Goal: Task Accomplishment & Management: Manage account settings

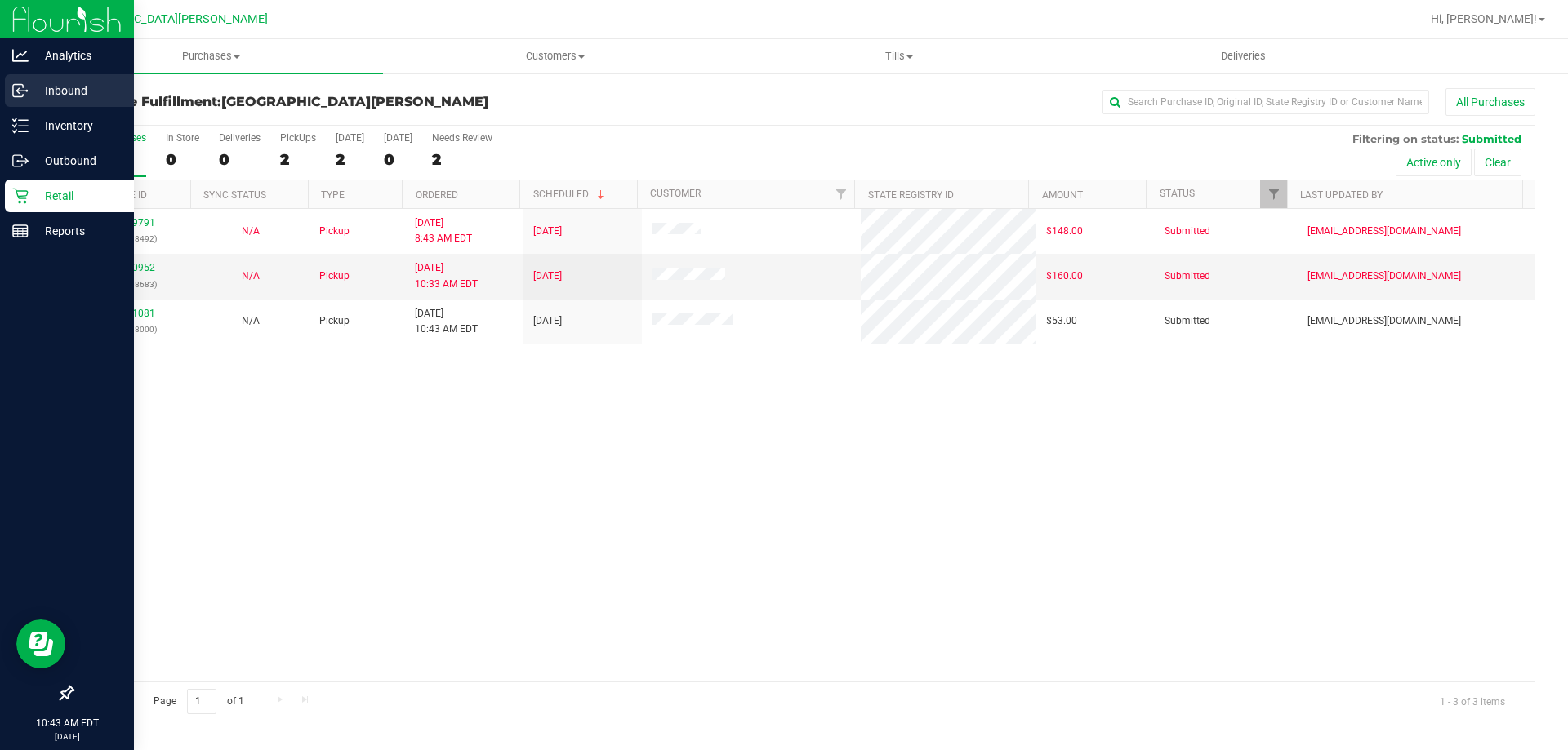
click at [48, 100] on p "Inbound" at bounding box center [77, 90] width 98 height 20
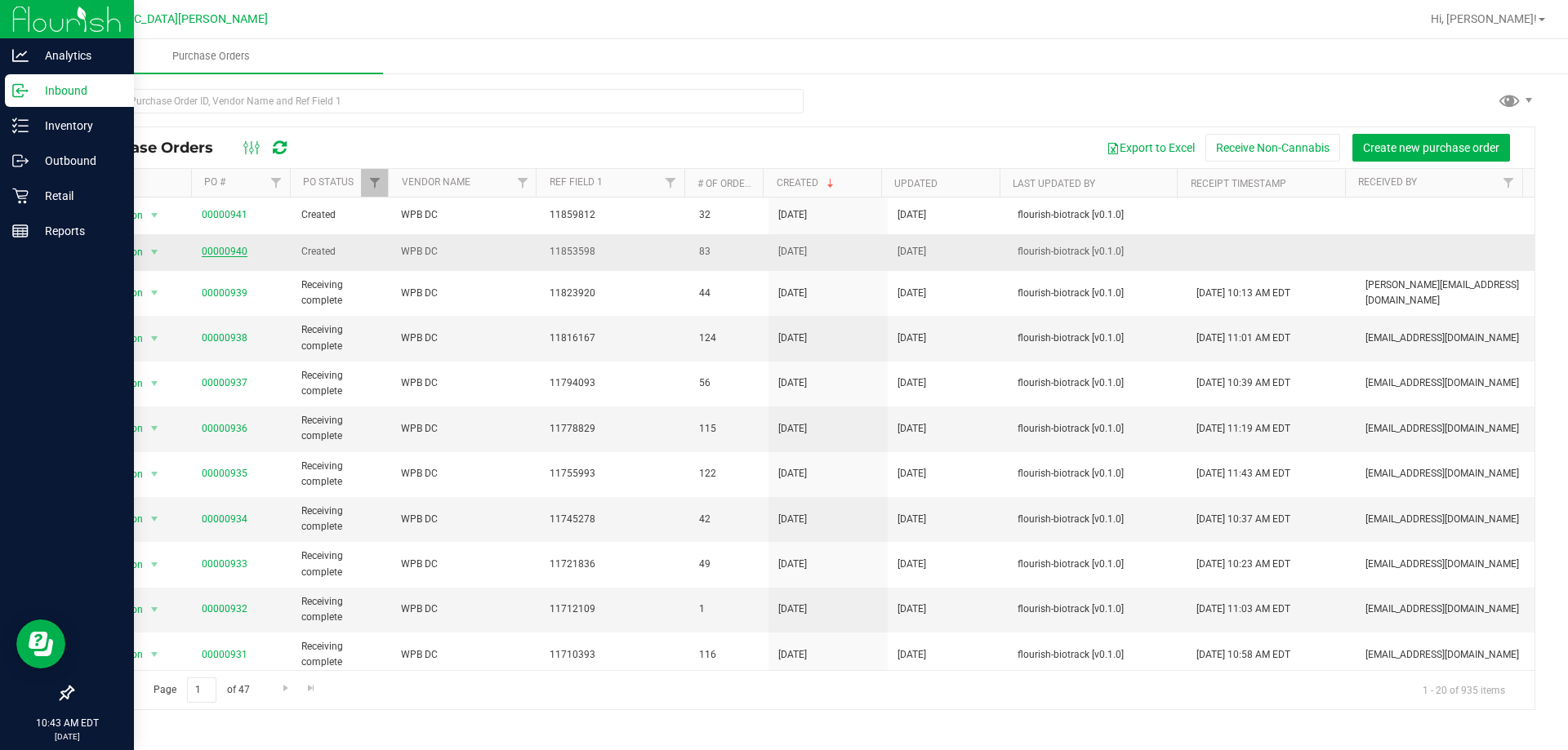
click at [230, 249] on link "00000940" at bounding box center [224, 251] width 45 height 11
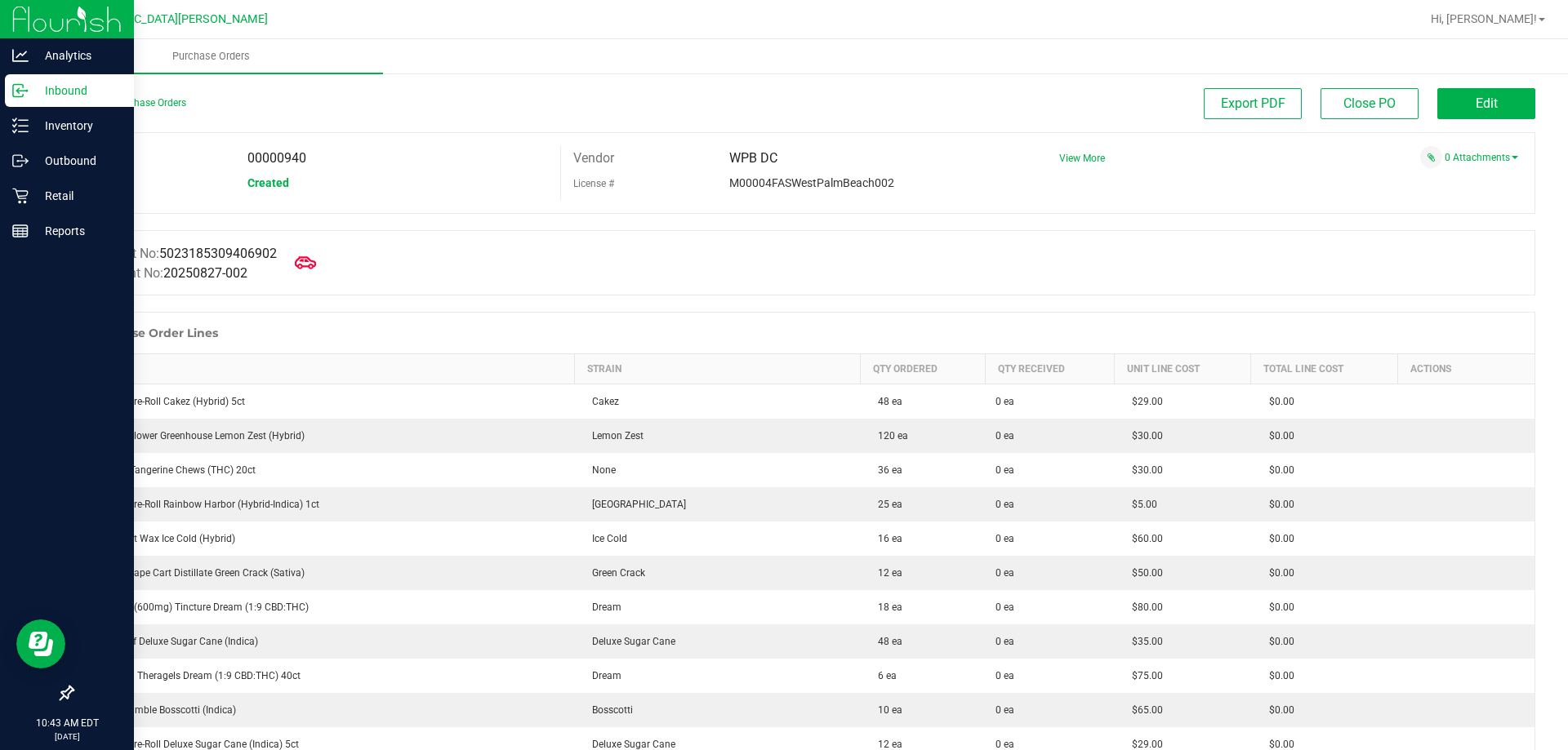
click at [312, 268] on icon at bounding box center [306, 263] width 21 height 21
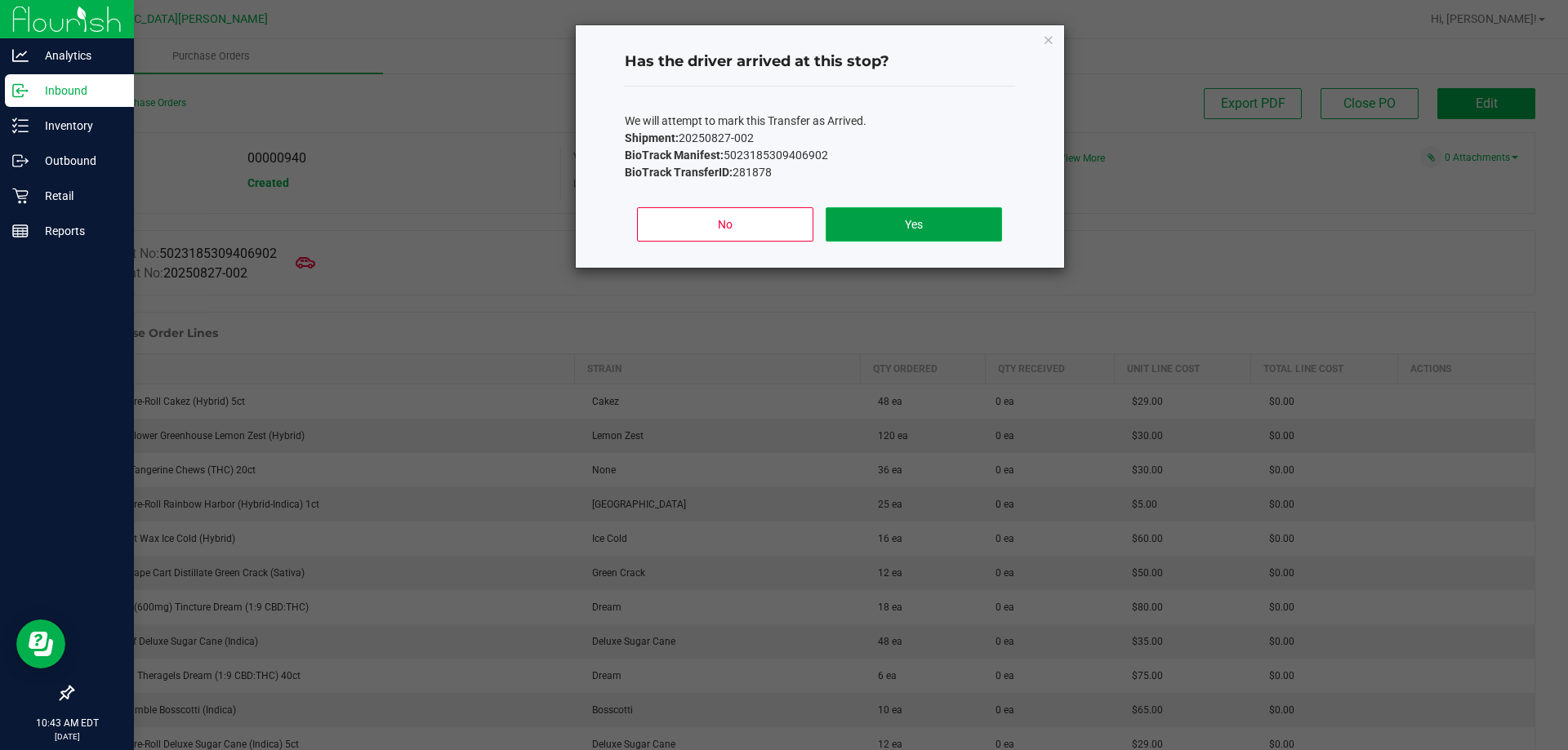
click at [887, 220] on button "Yes" at bounding box center [913, 225] width 176 height 34
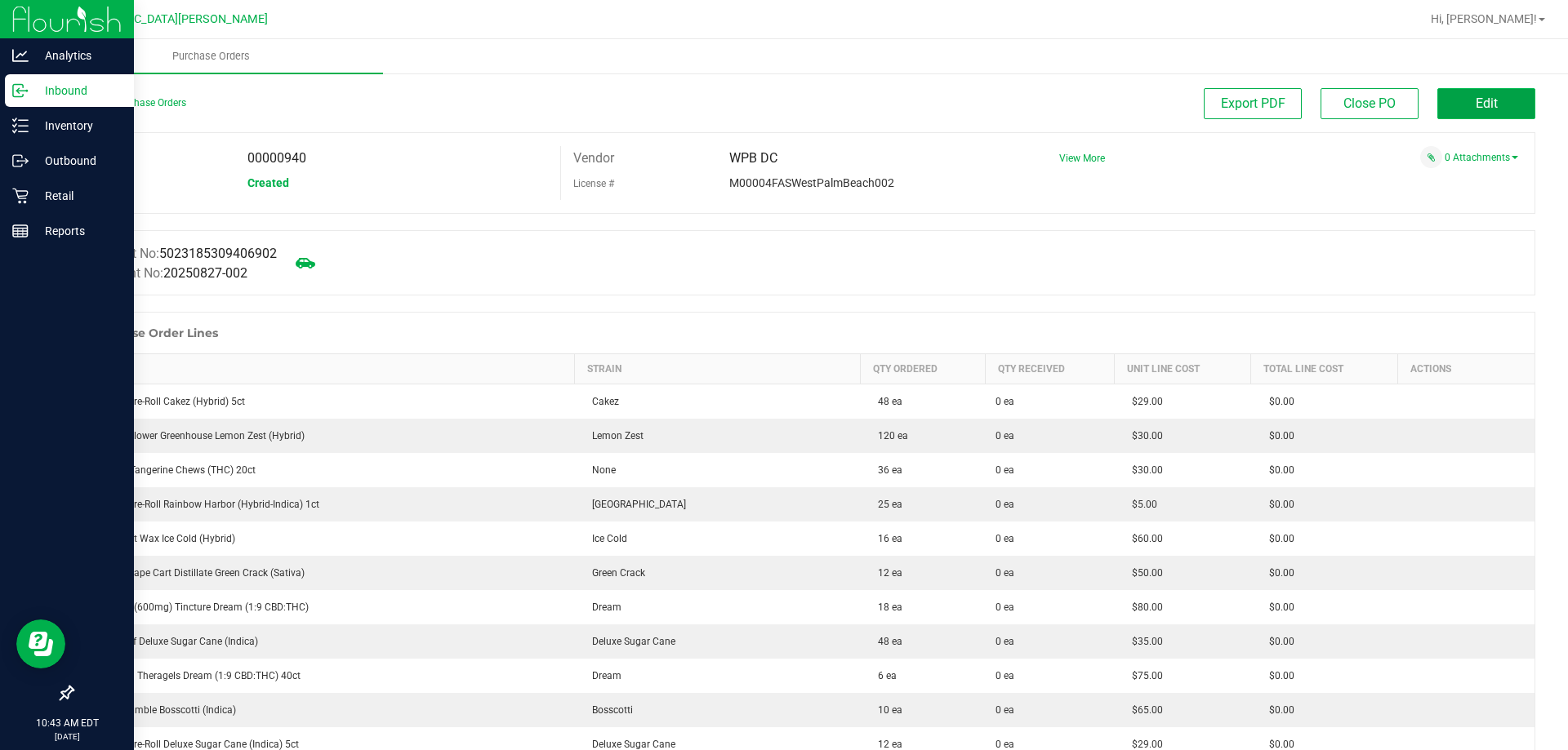
click at [1461, 102] on button "Edit" at bounding box center [1486, 104] width 98 height 31
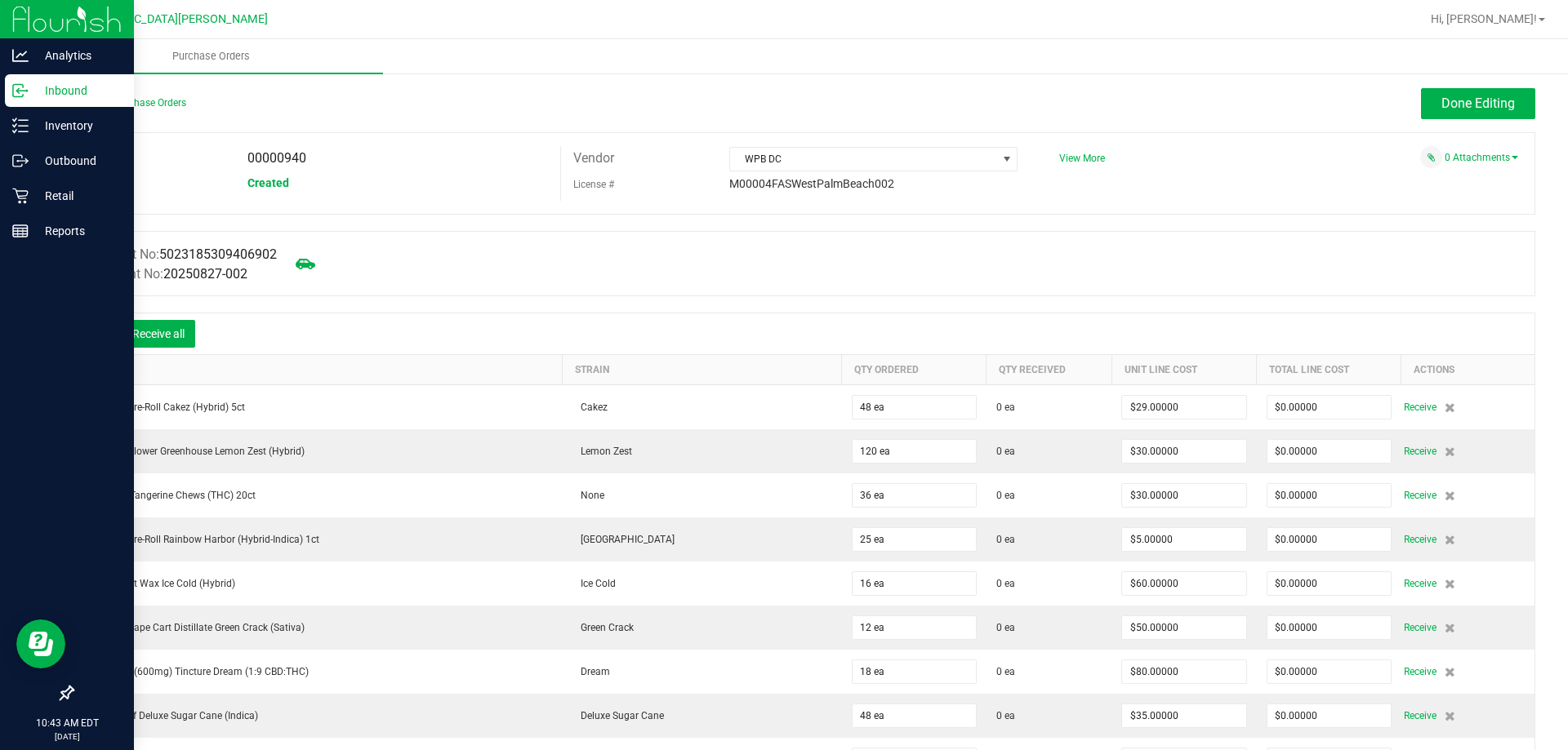
click at [97, 339] on icon at bounding box center [97, 336] width 16 height 16
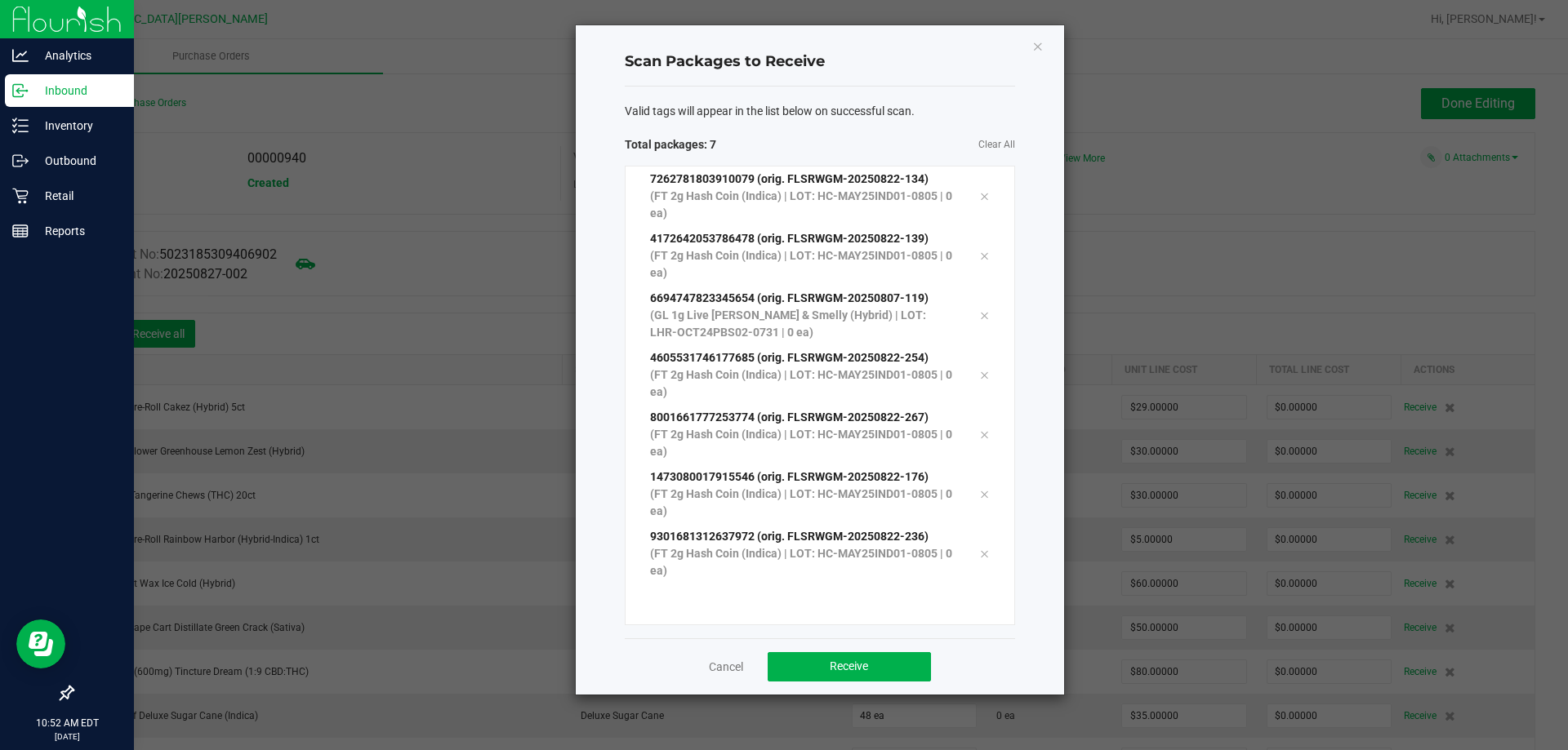
click at [467, 323] on ngb-modal-window "Scan Packages to Receive Valid tags will appear in the list below on successful…" at bounding box center [790, 375] width 1580 height 750
click at [734, 112] on span "Valid tags will appear in the list below on successful scan." at bounding box center [770, 112] width 290 height 17
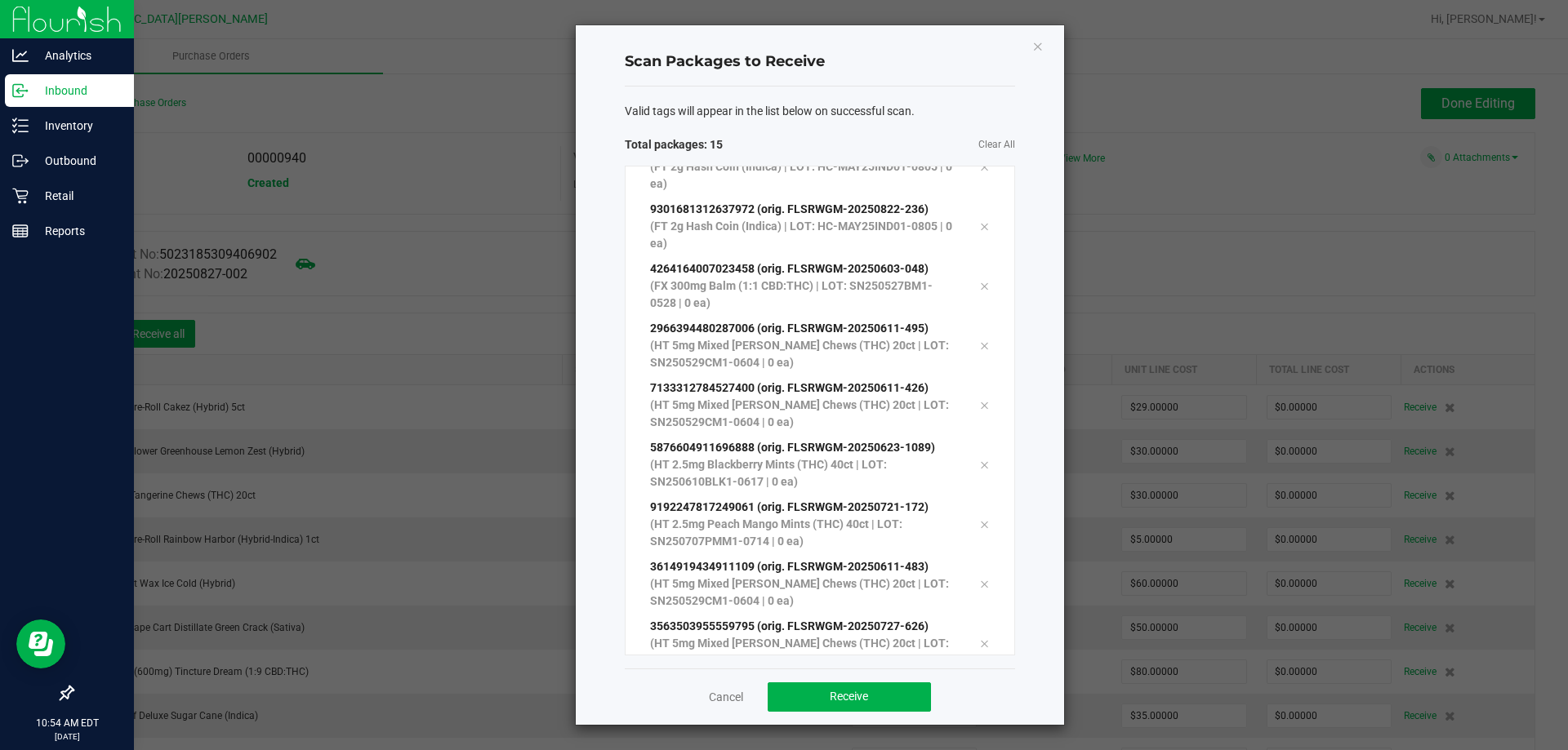
scroll to position [387, 0]
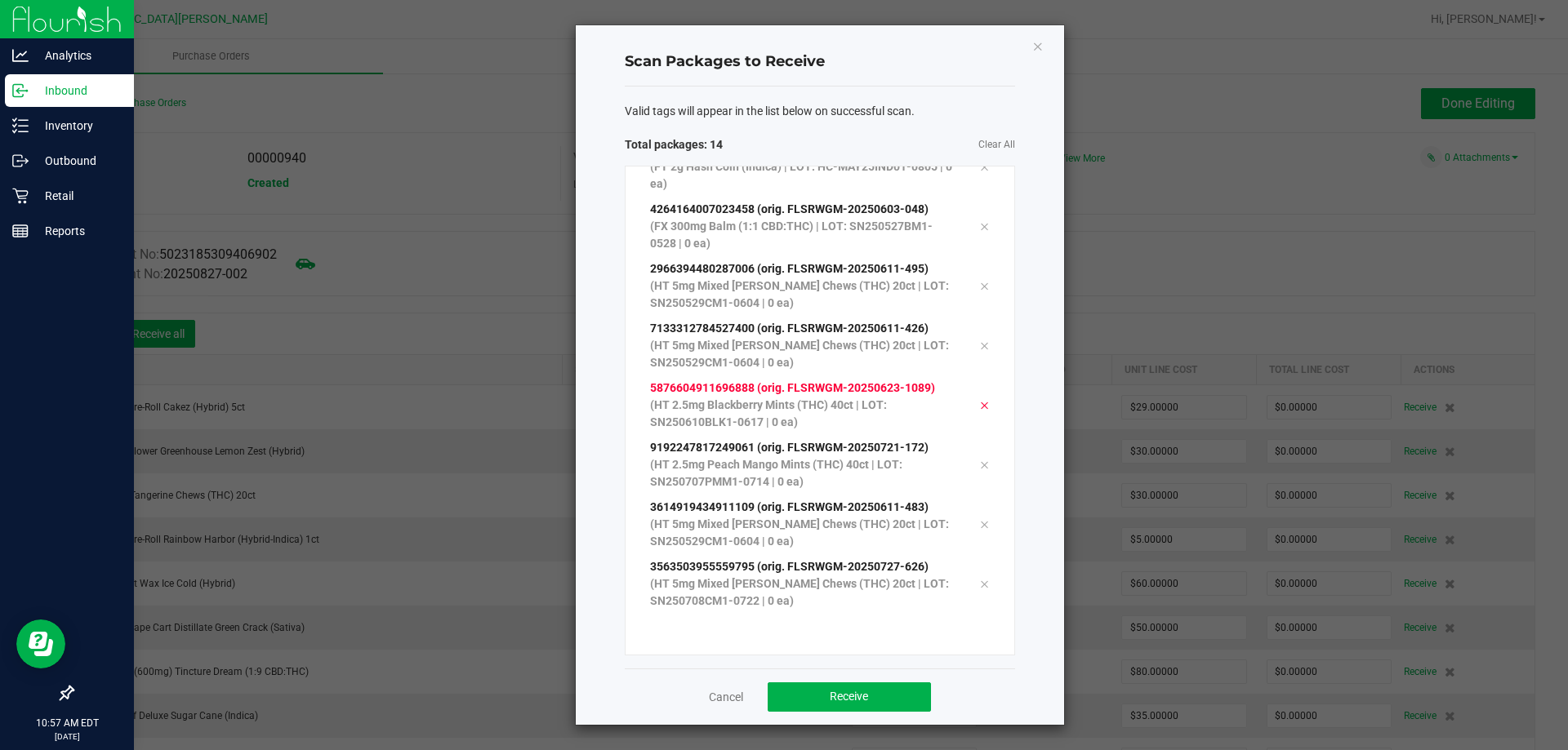
click at [743, 394] on span "5876604911696888 (orig. FLSRWGM-20250623-1089)" at bounding box center [792, 387] width 285 height 13
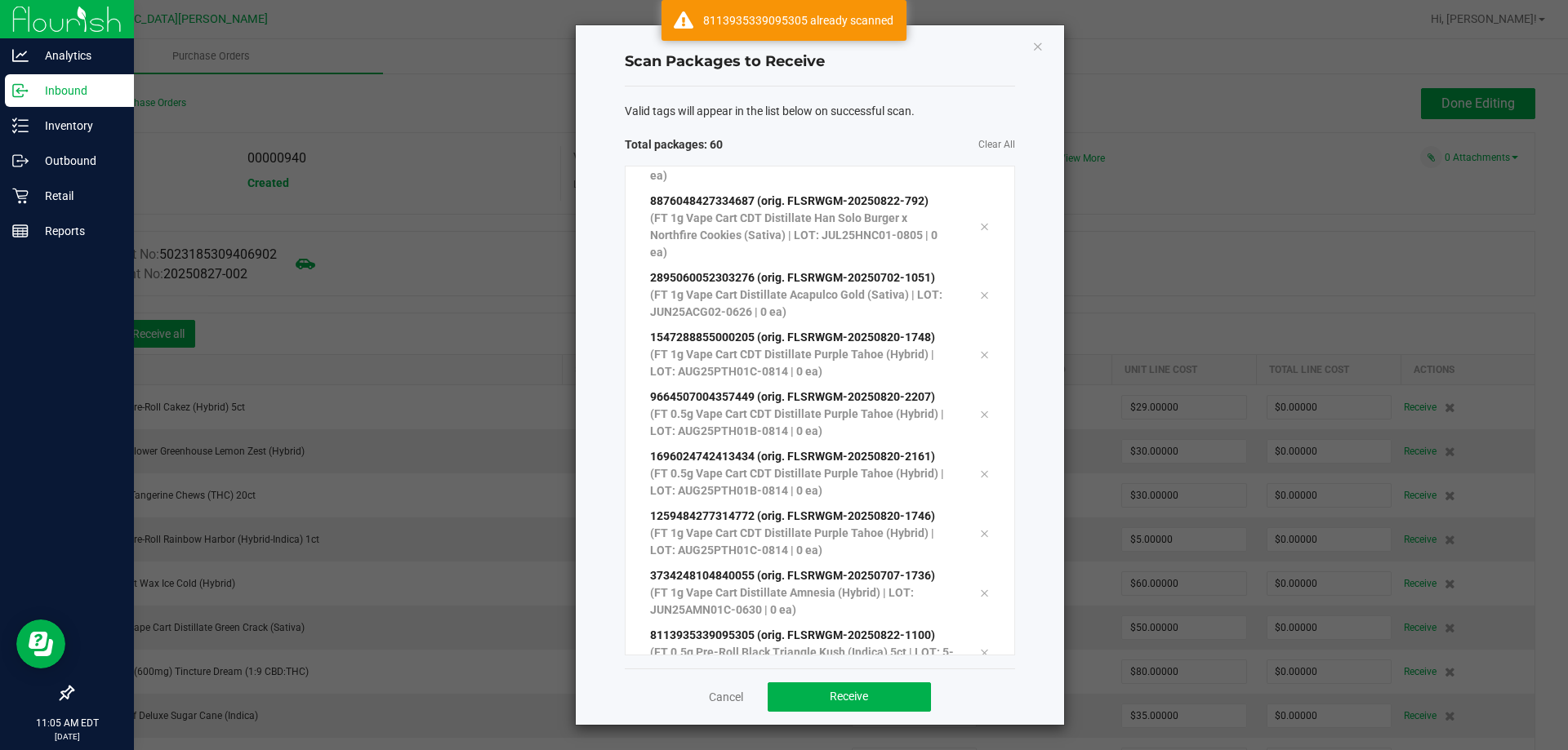
scroll to position [3104, 0]
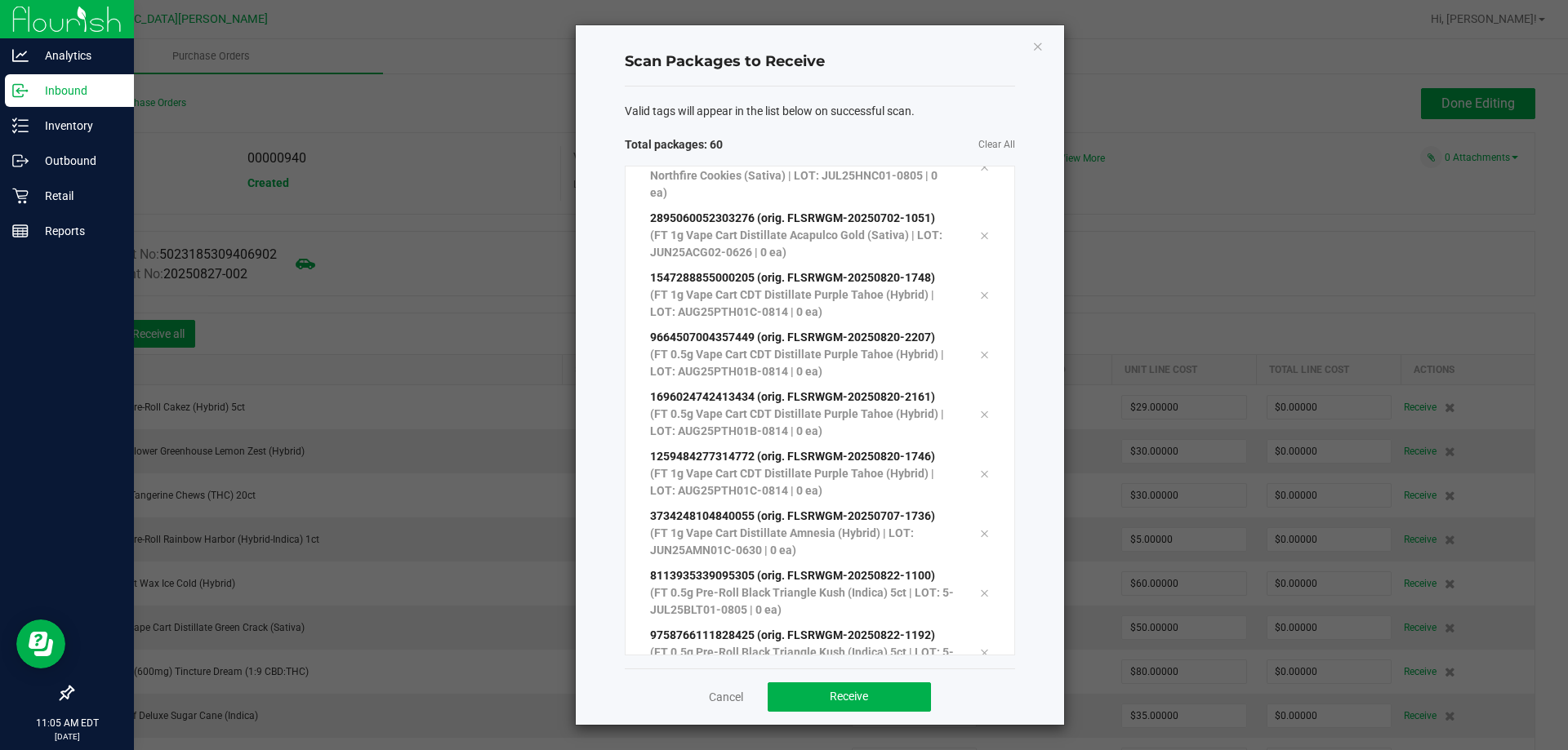
drag, startPoint x: 1547, startPoint y: 759, endPoint x: 1032, endPoint y: 358, distance: 652.7
click at [1032, 358] on div "Scan Packages to Receive Valid tags will appear in the list below on successful…" at bounding box center [820, 374] width 488 height 699
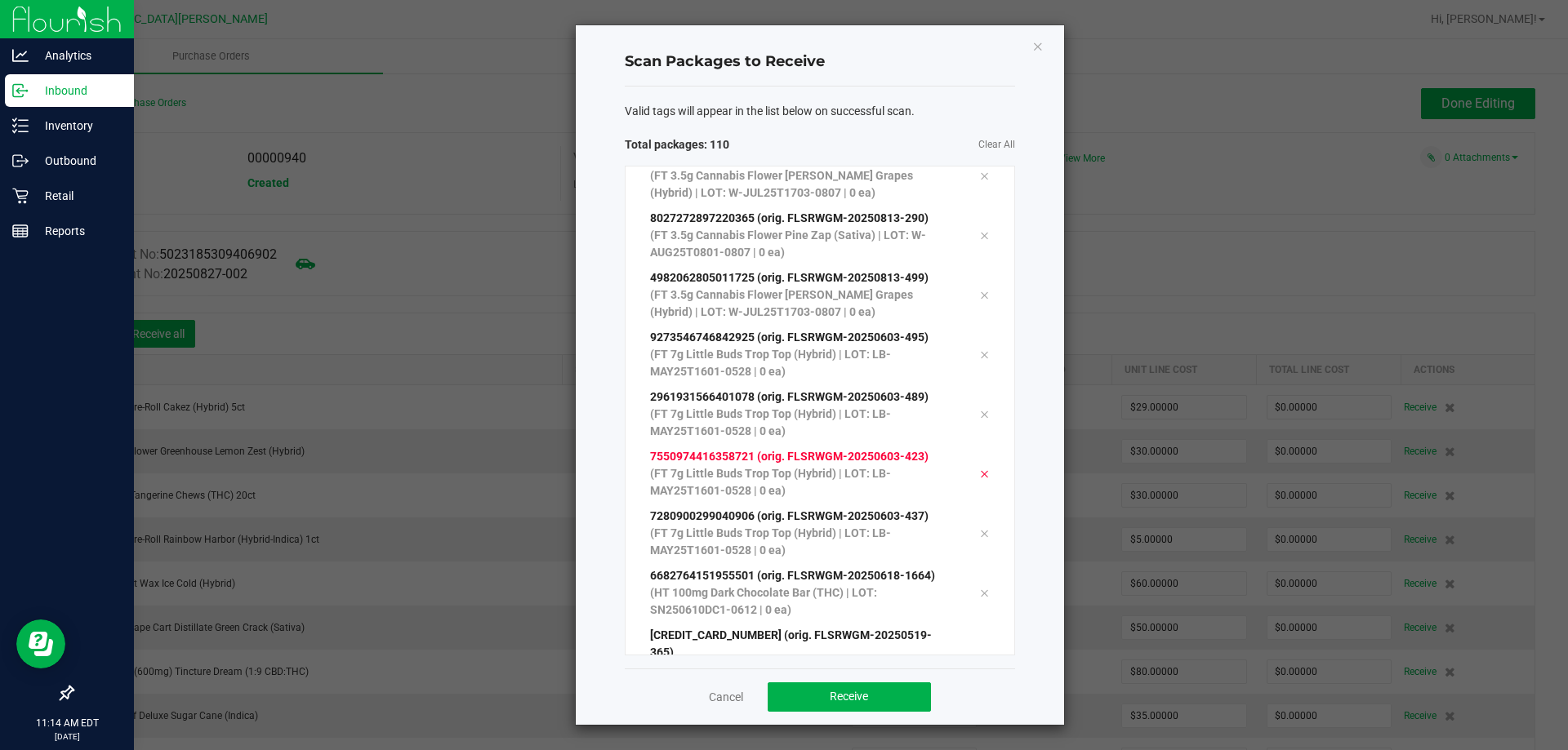
click at [967, 463] on div at bounding box center [984, 473] width 34 height 20
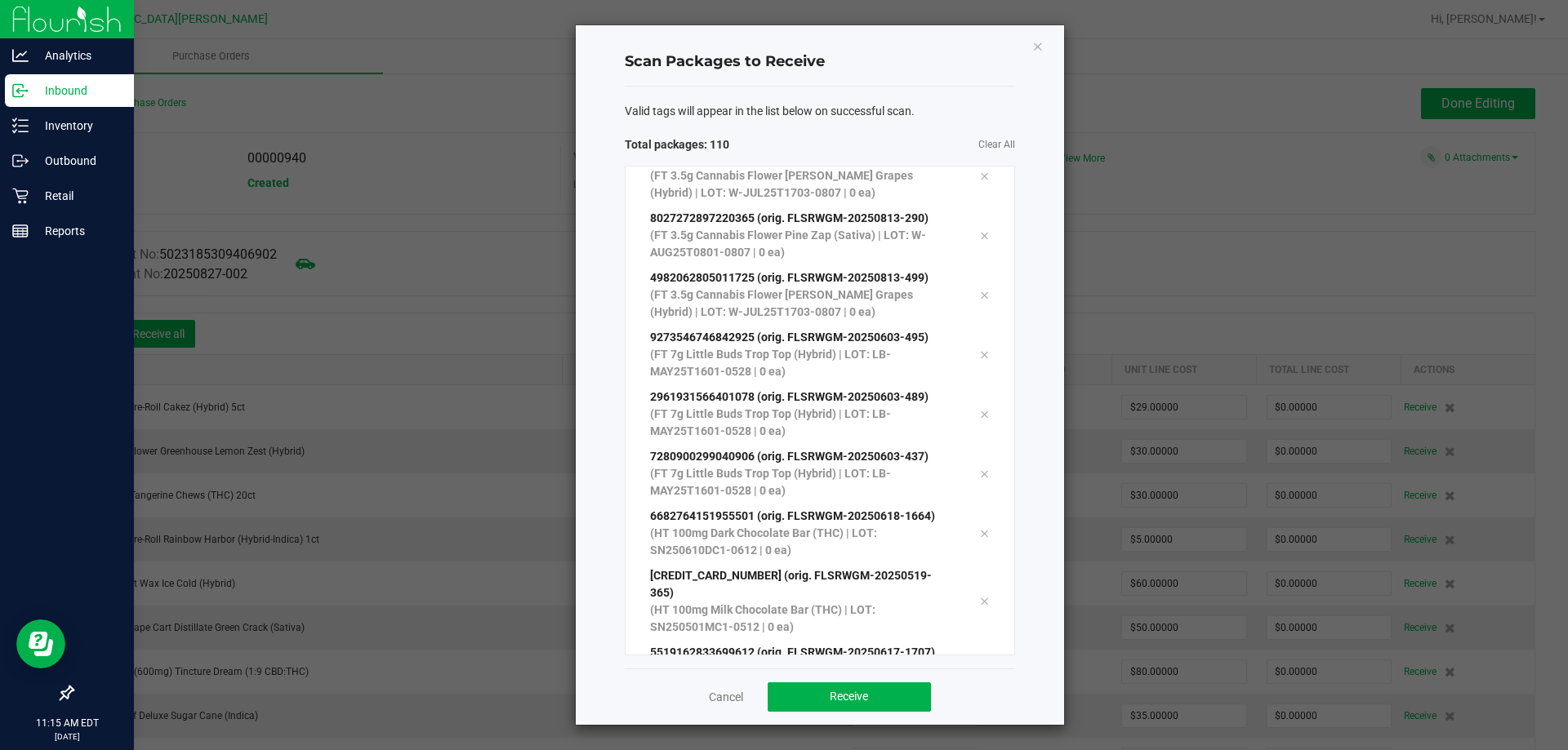
scroll to position [6143, 0]
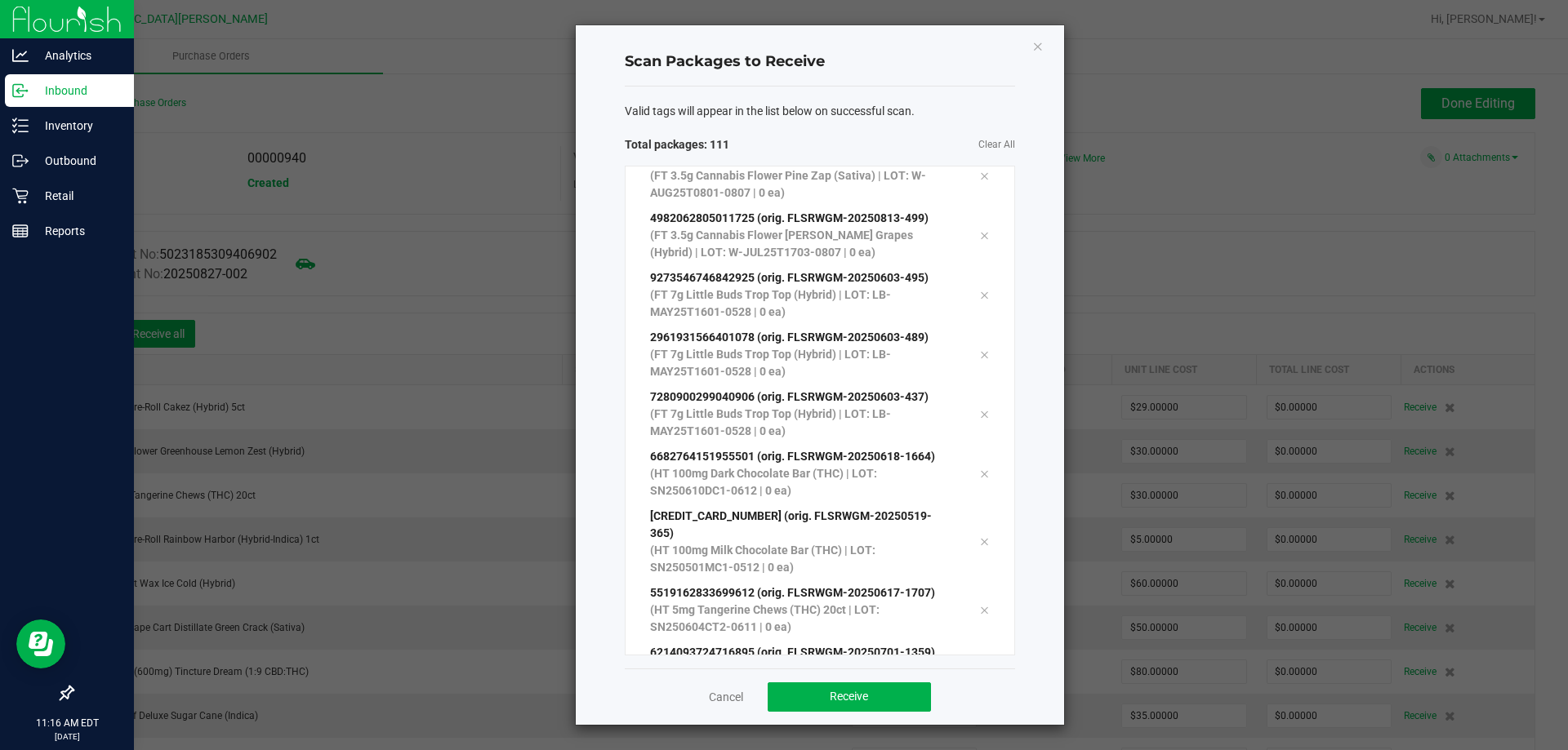
click at [860, 70] on h4 "Scan Packages to Receive" at bounding box center [820, 62] width 390 height 21
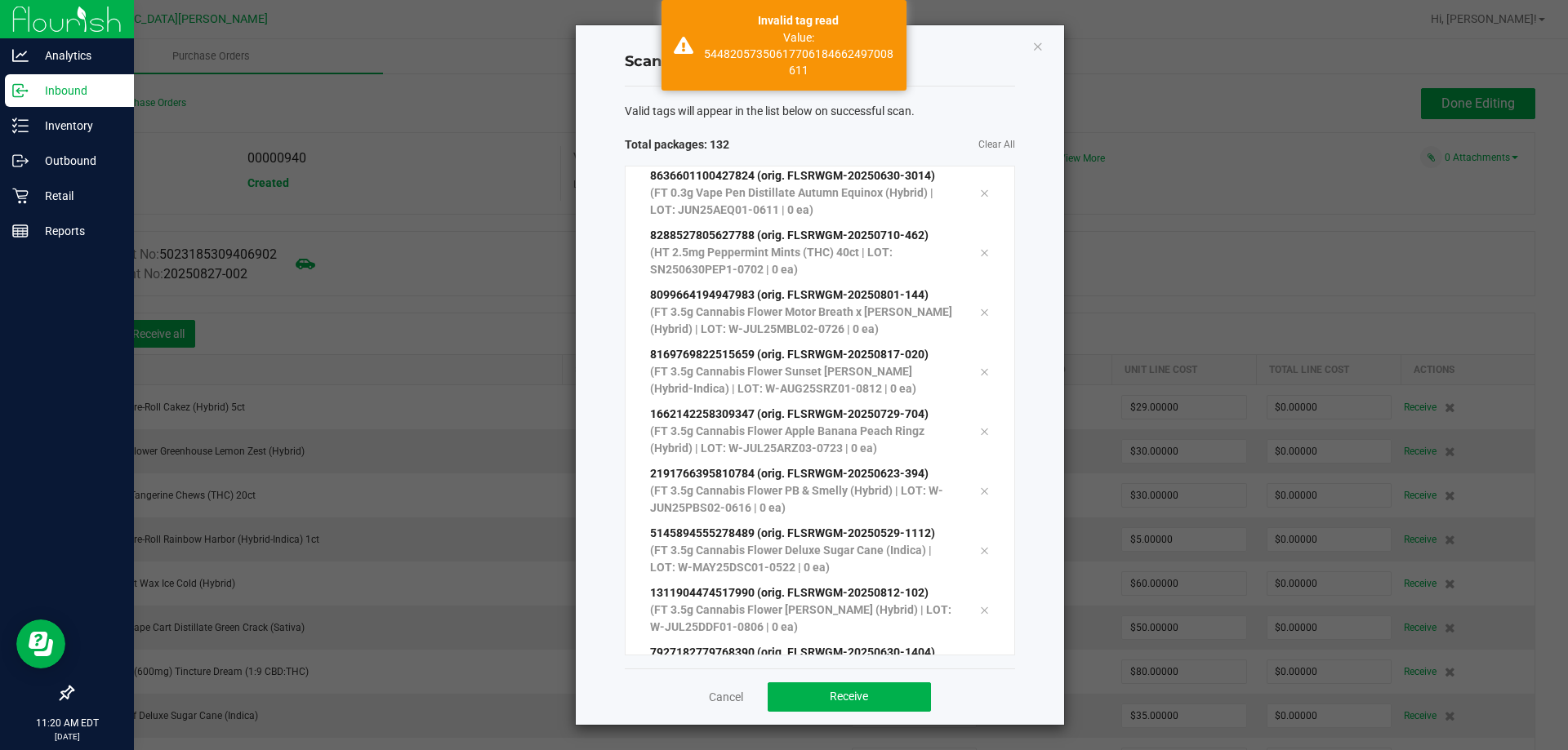
scroll to position [7455, 0]
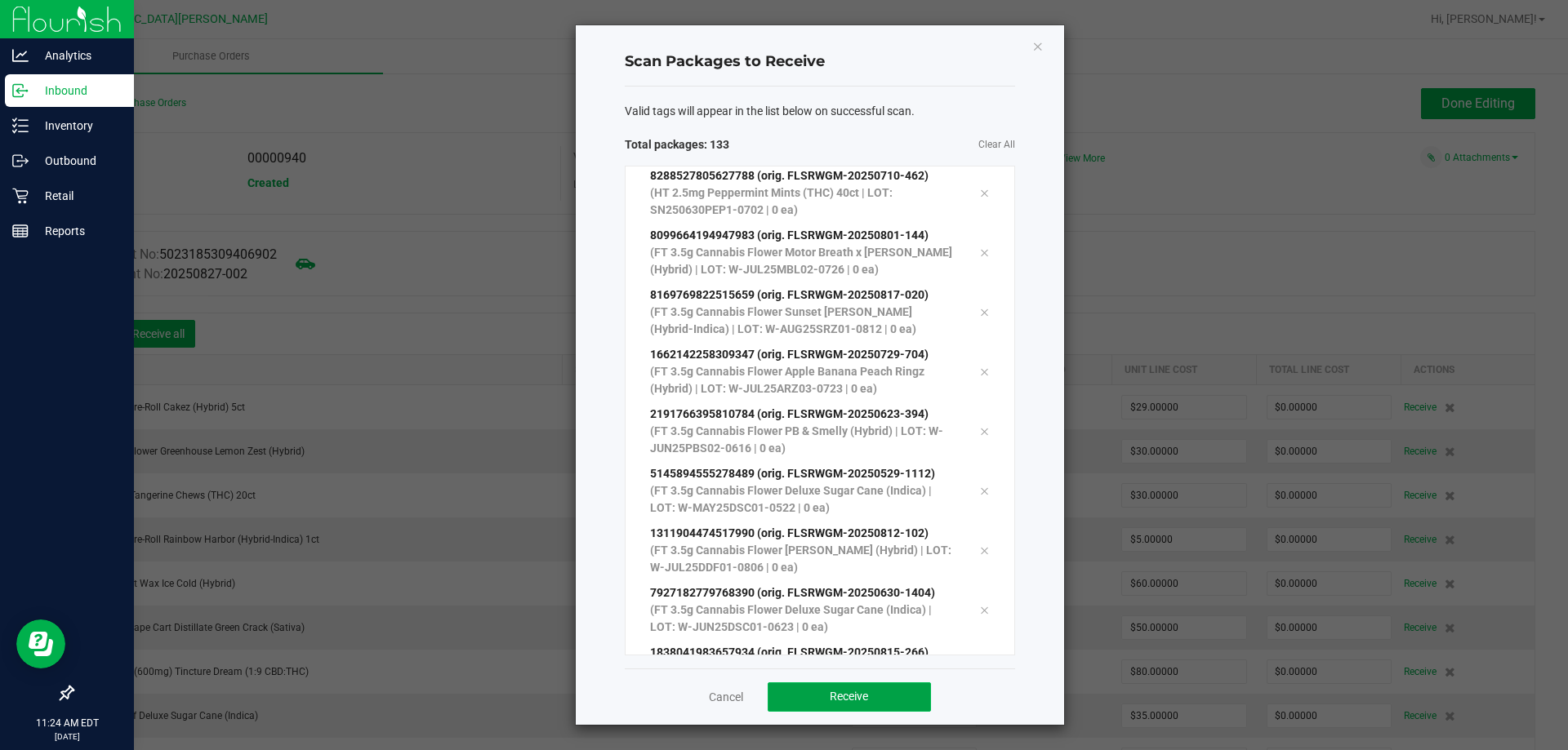
click at [821, 695] on button "Receive" at bounding box center [849, 697] width 163 height 29
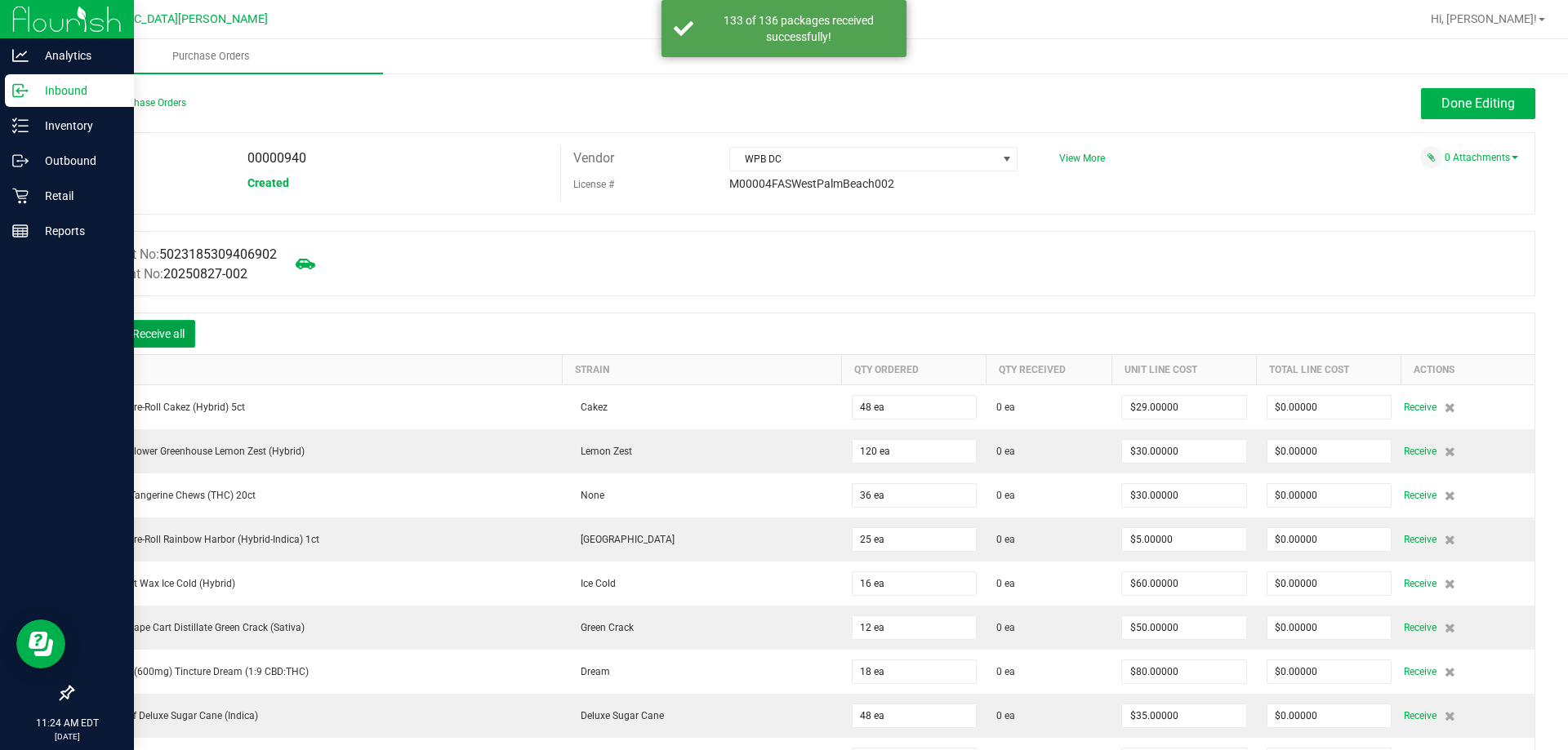
click at [155, 332] on button "Receive all" at bounding box center [159, 334] width 74 height 27
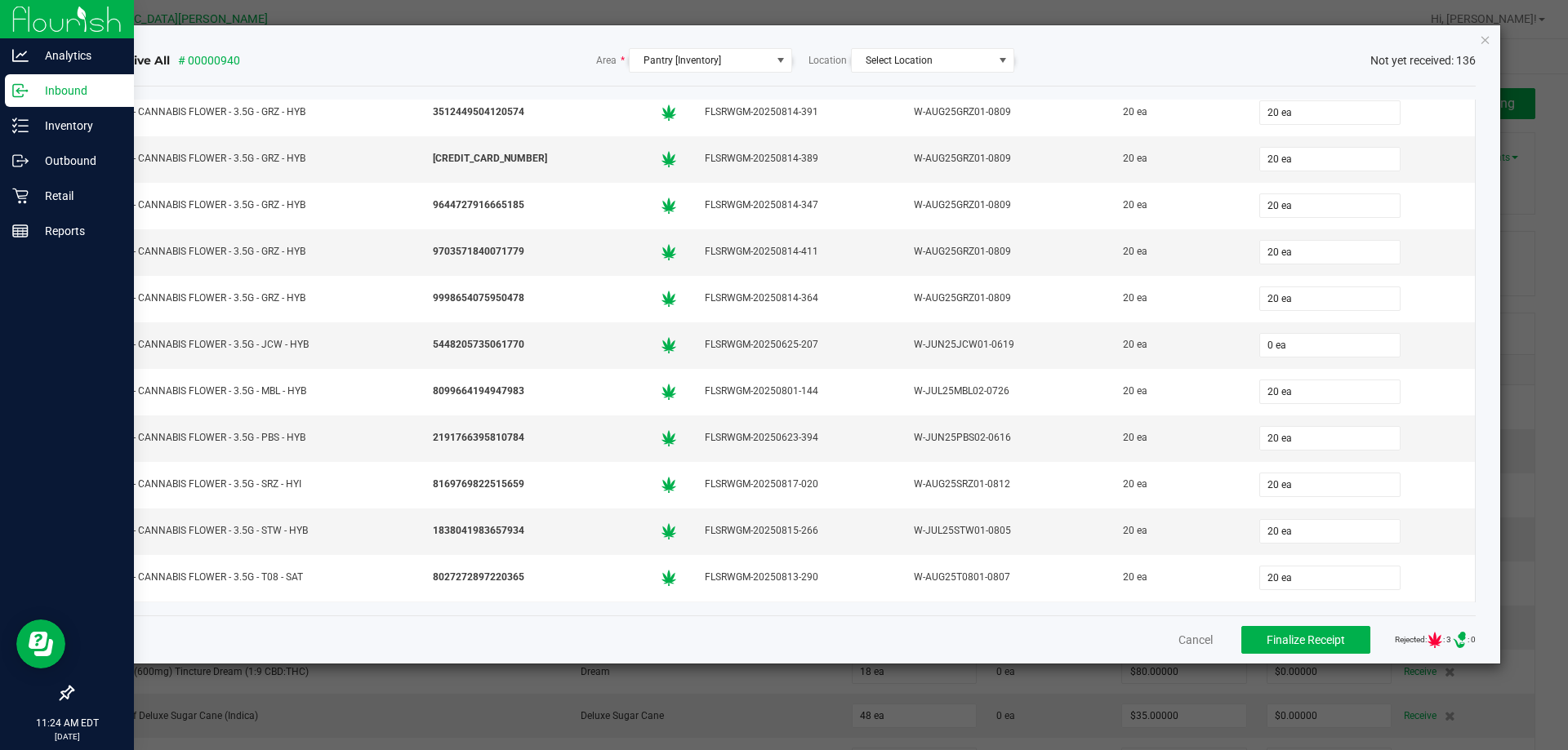
scroll to position [735, 0]
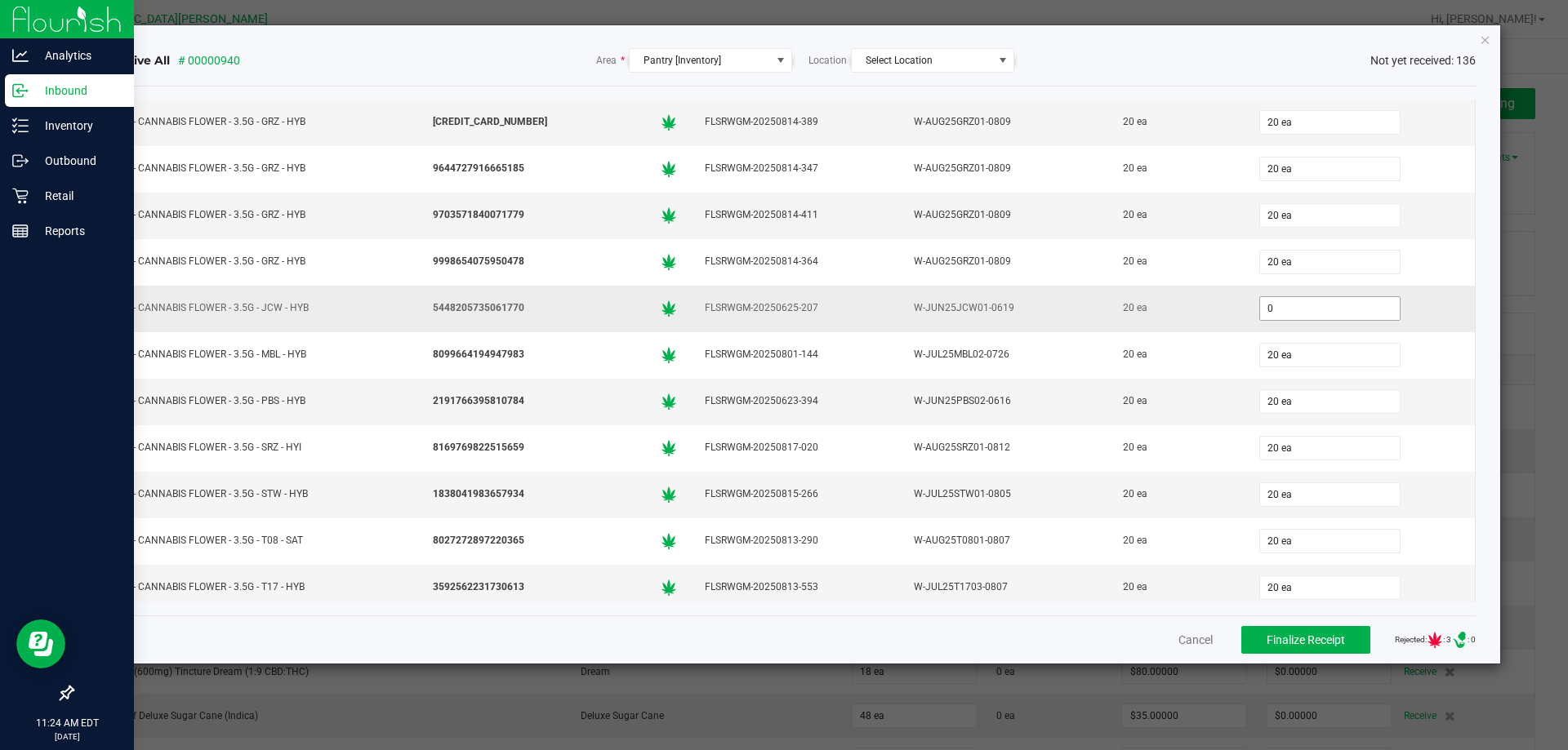
click at [1278, 313] on input "0" at bounding box center [1329, 308] width 140 height 23
type input "20 ea"
click at [1411, 392] on div "20 ea" at bounding box center [1360, 402] width 210 height 33
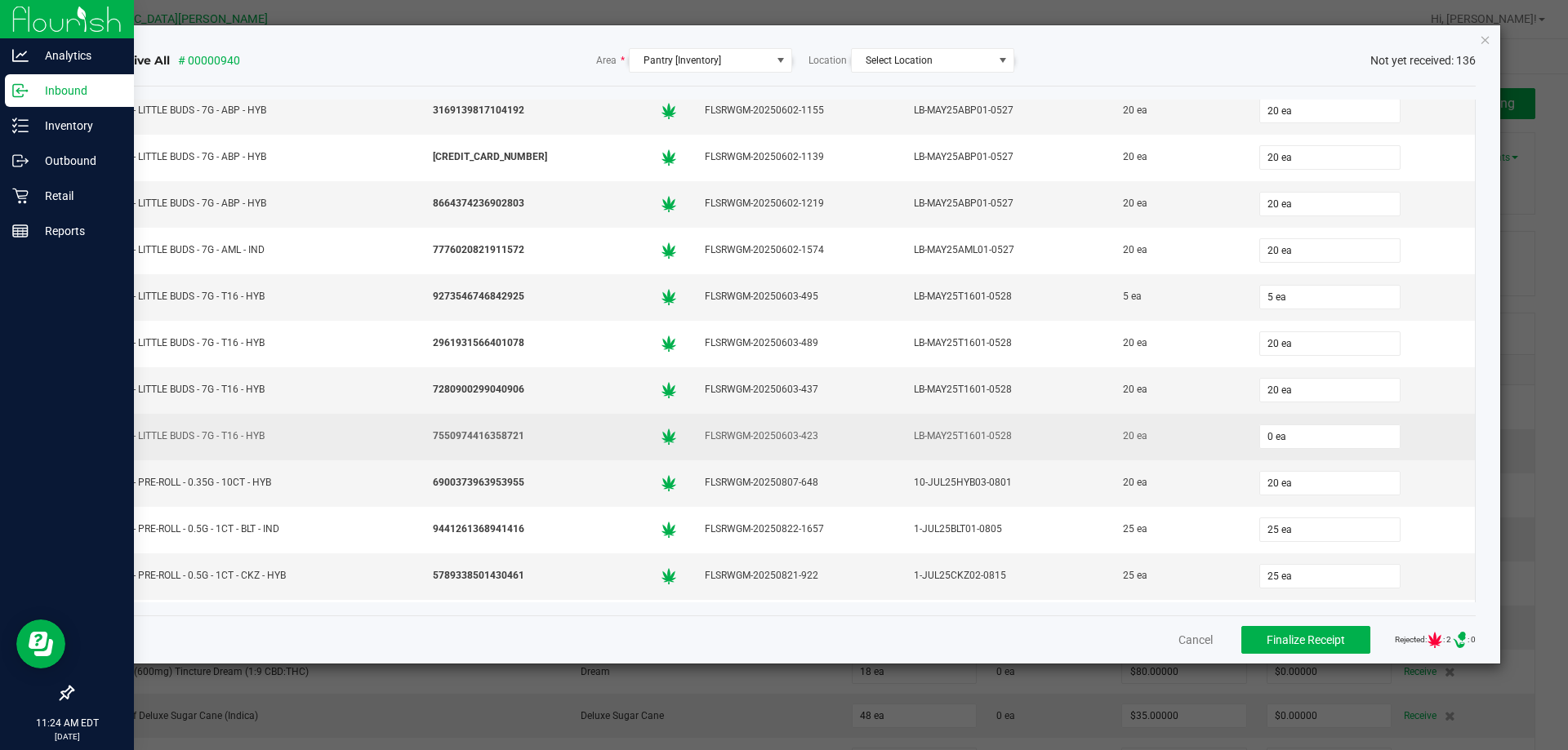
scroll to position [2450, 0]
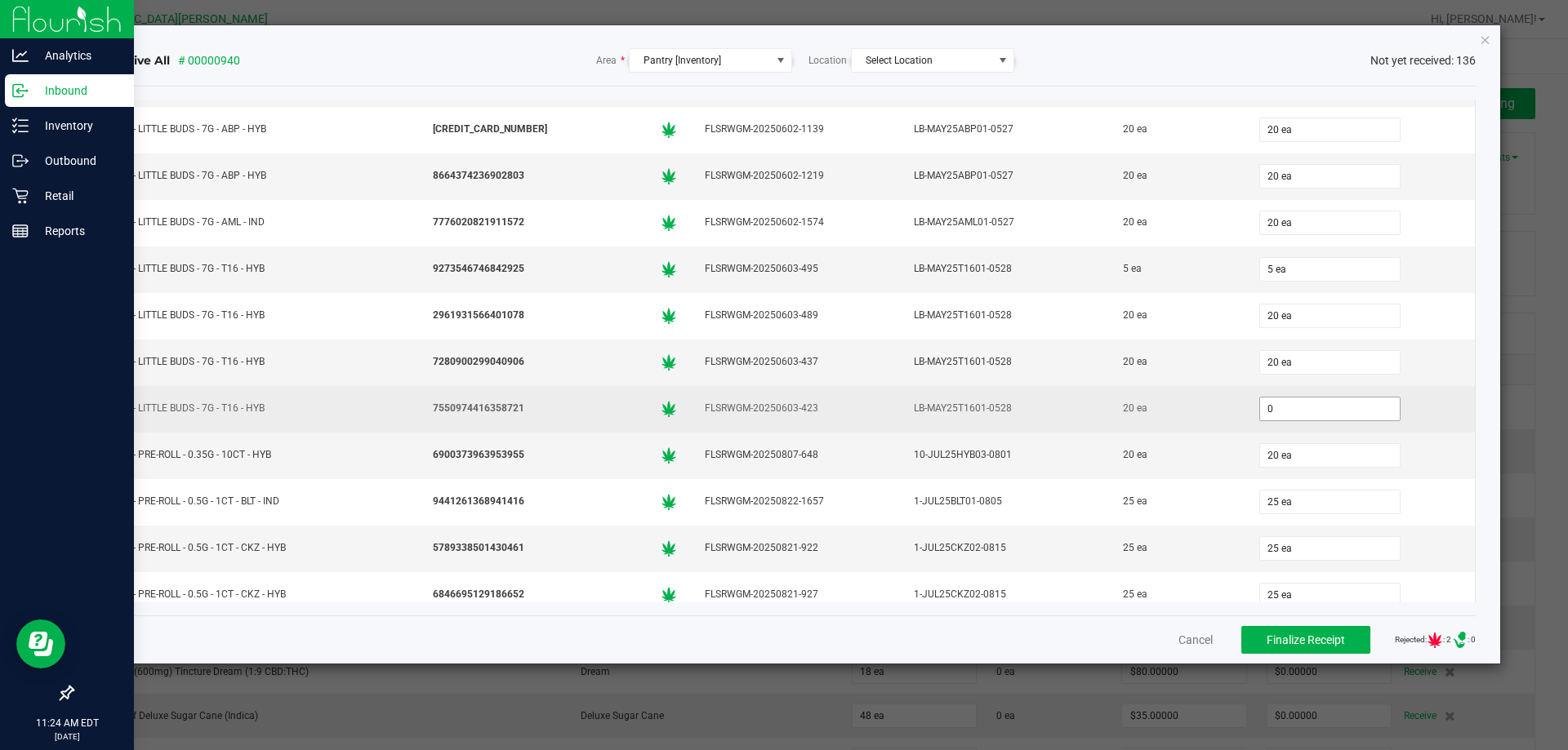
click at [1276, 415] on input "0" at bounding box center [1329, 408] width 140 height 23
type input "20 ea"
click at [1417, 415] on div "20 ea" at bounding box center [1360, 409] width 210 height 33
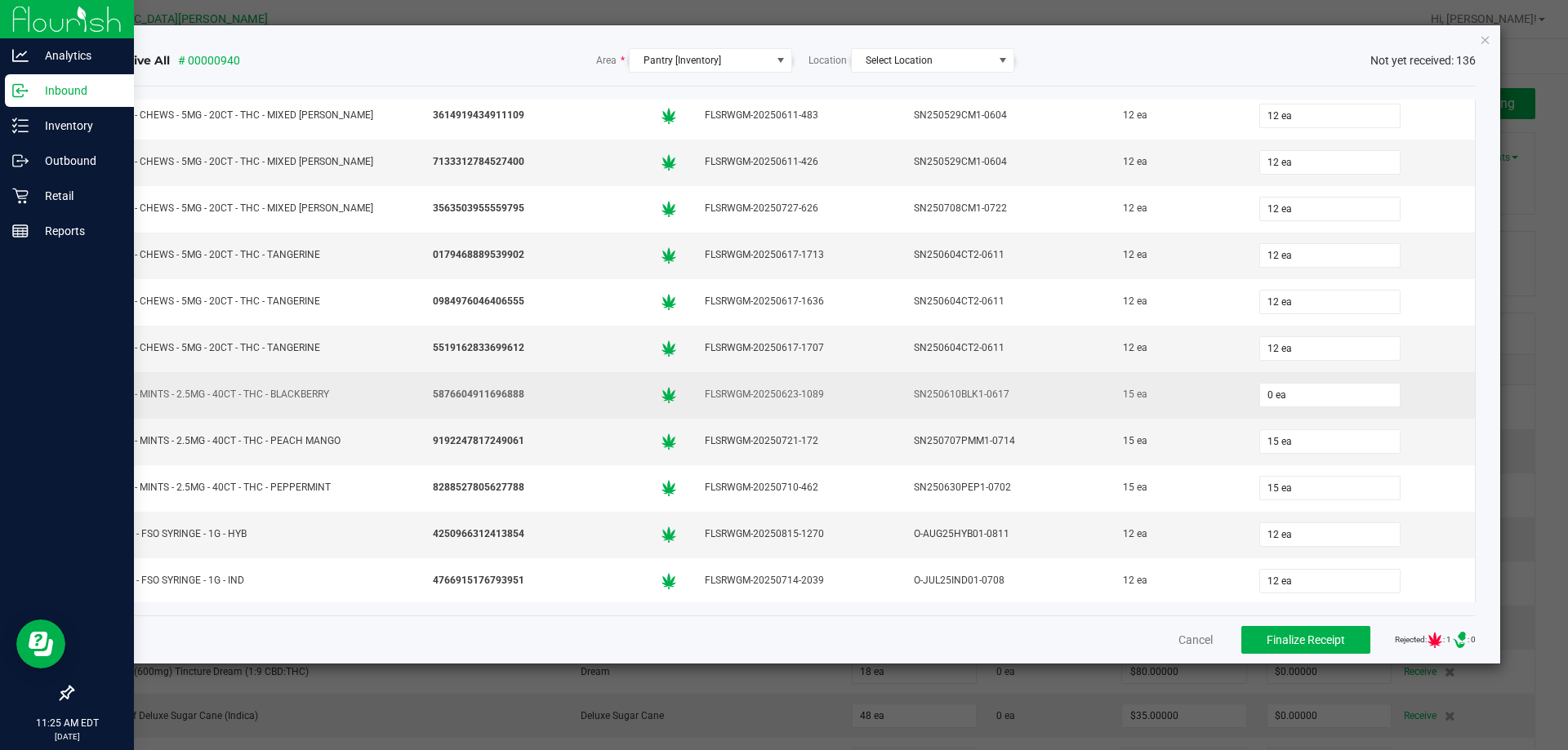
scroll to position [5471, 0]
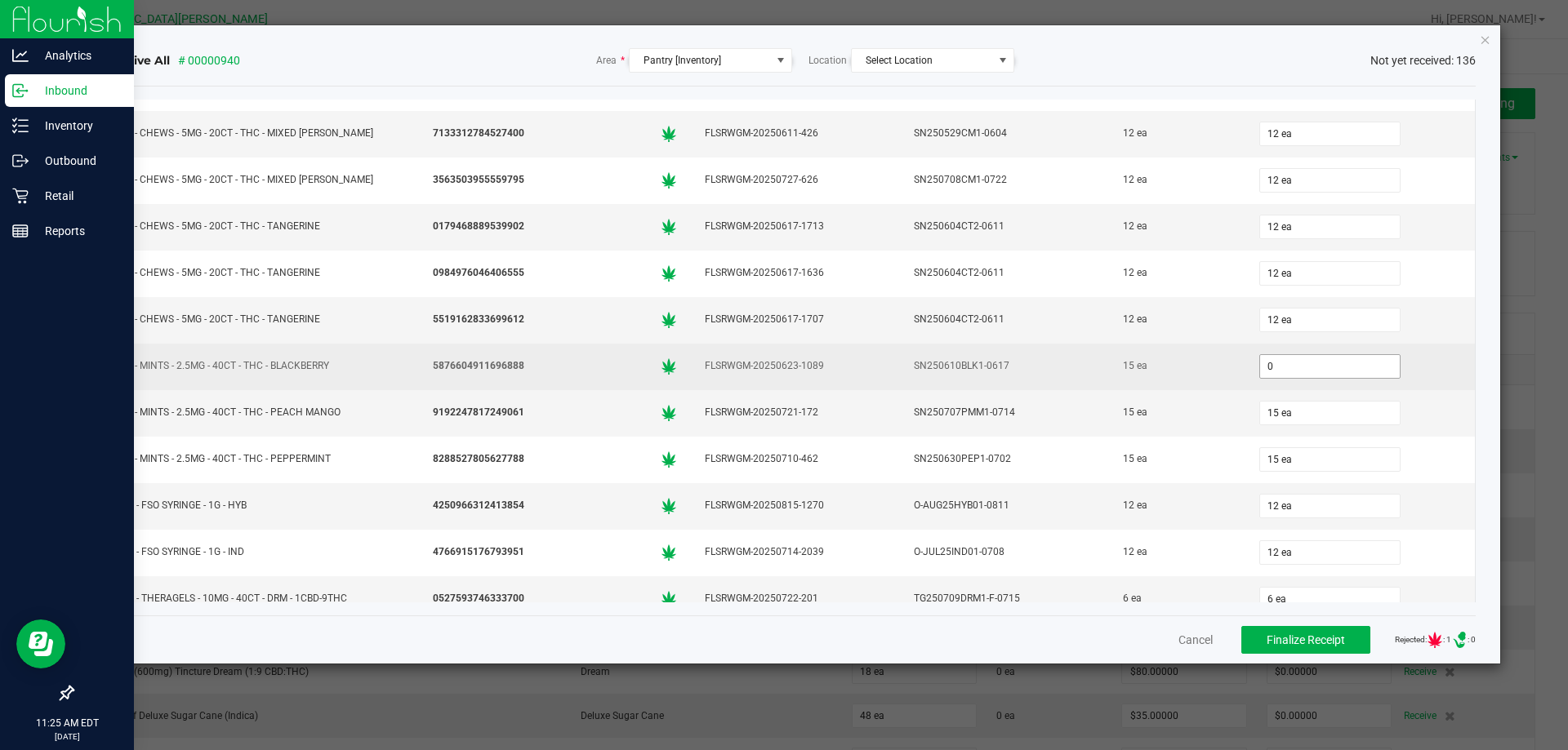
click at [1319, 370] on input "0" at bounding box center [1329, 366] width 140 height 23
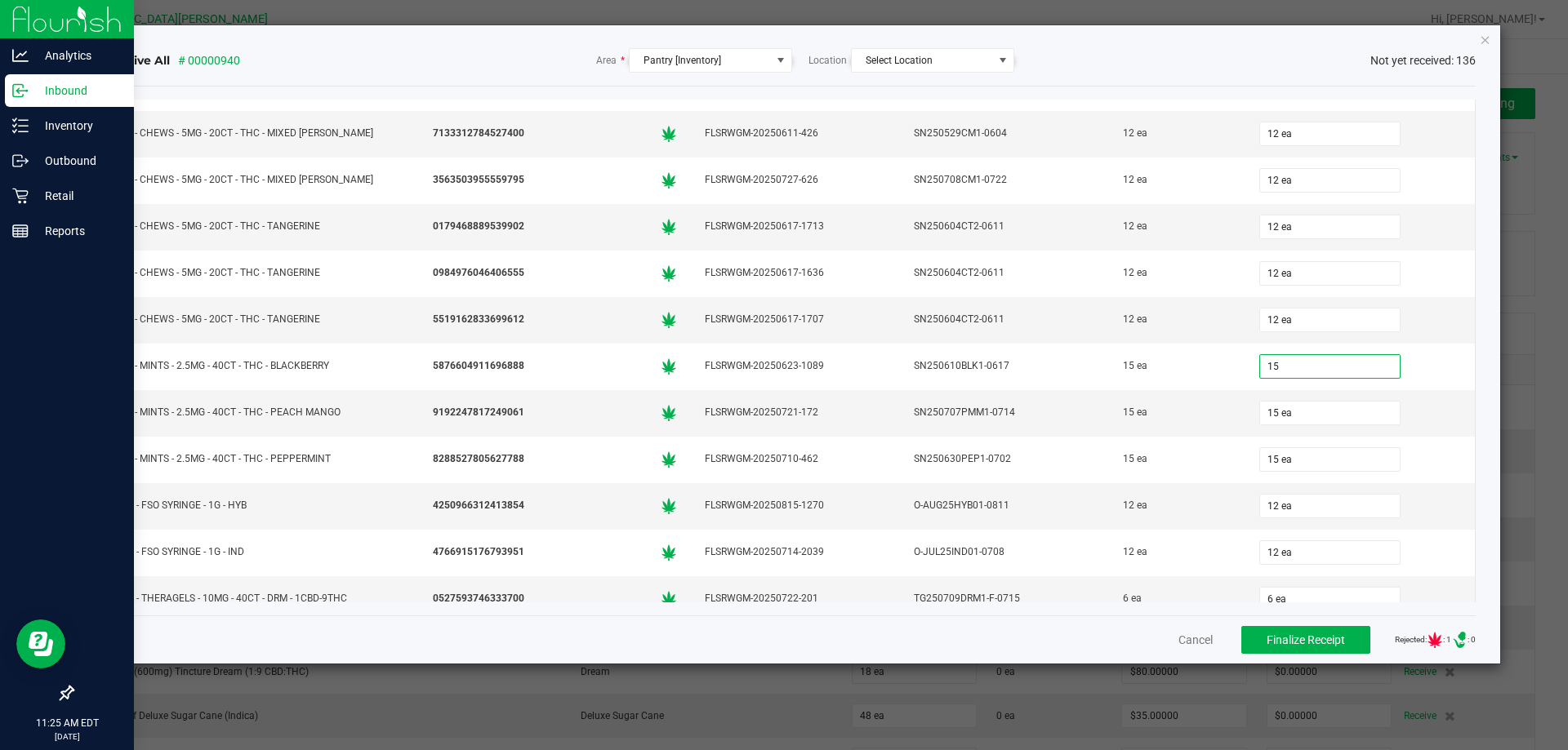
type input "15 ea"
click at [999, 629] on div "Cancel Finalize Receipt Rejected: : 1 .st0{ } : 0" at bounding box center [790, 639] width 1372 height 48
click at [1305, 632] on button "Finalize Receipt" at bounding box center [1305, 640] width 129 height 27
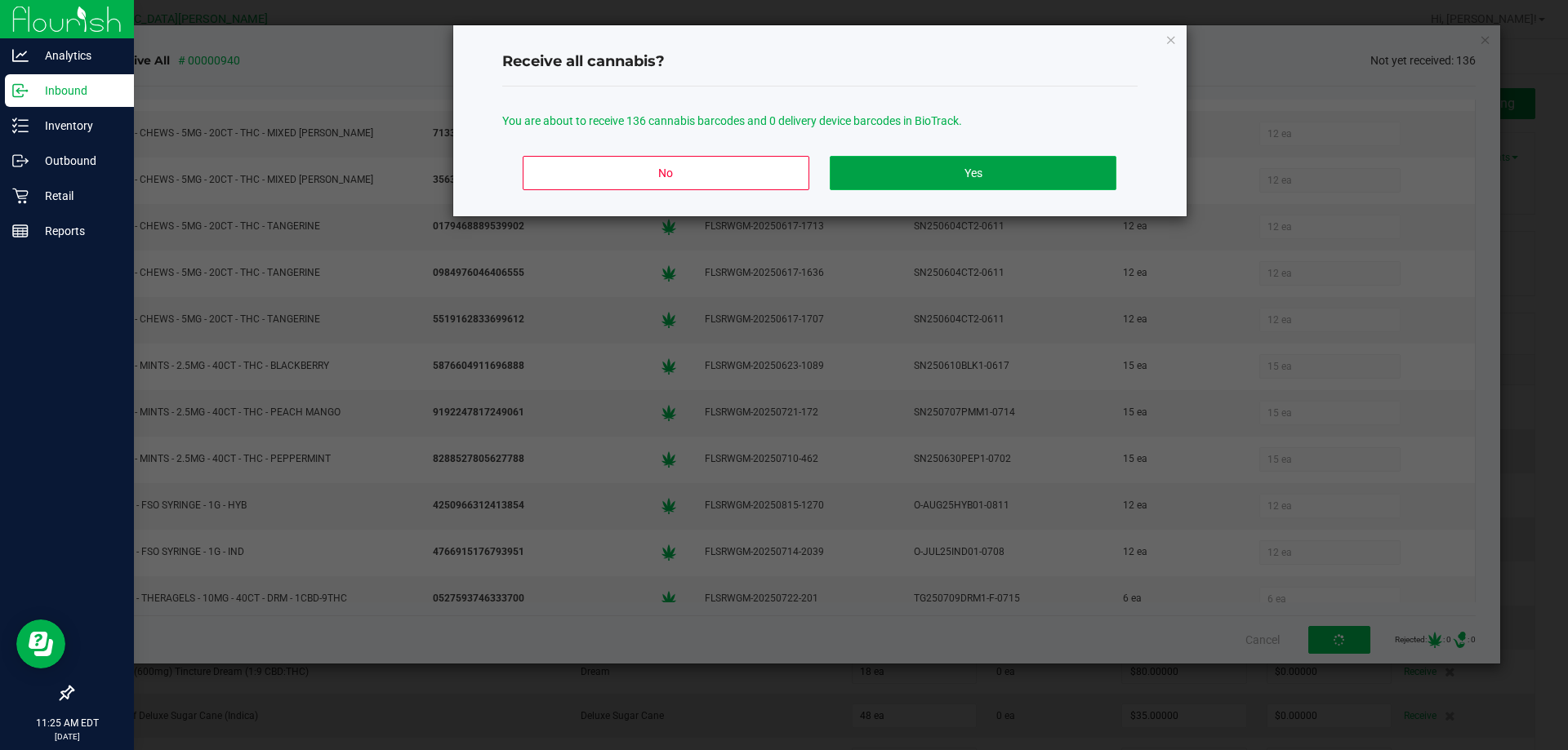
click at [980, 179] on button "Yes" at bounding box center [972, 173] width 286 height 34
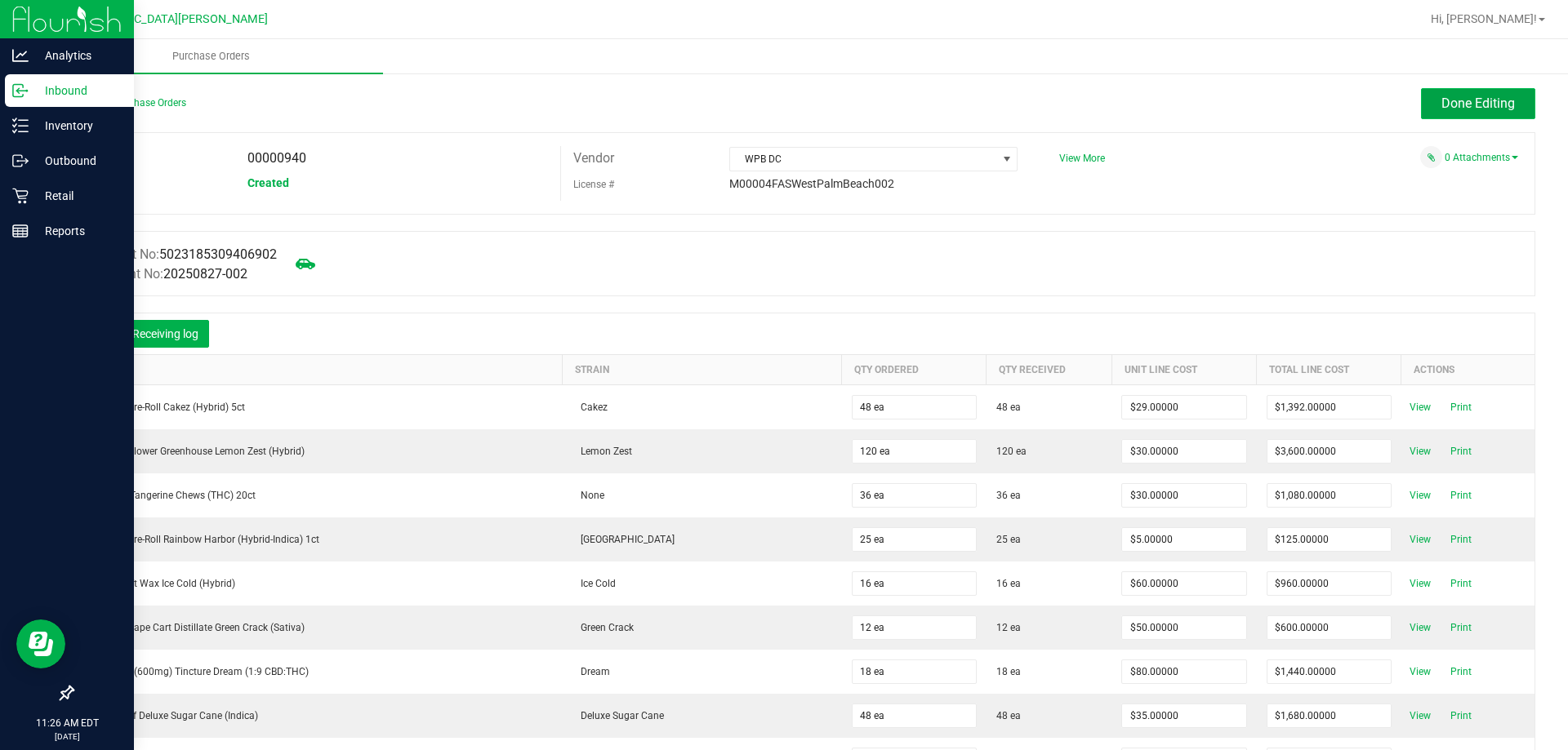
click at [1481, 110] on span "Done Editing" at bounding box center [1478, 103] width 74 height 15
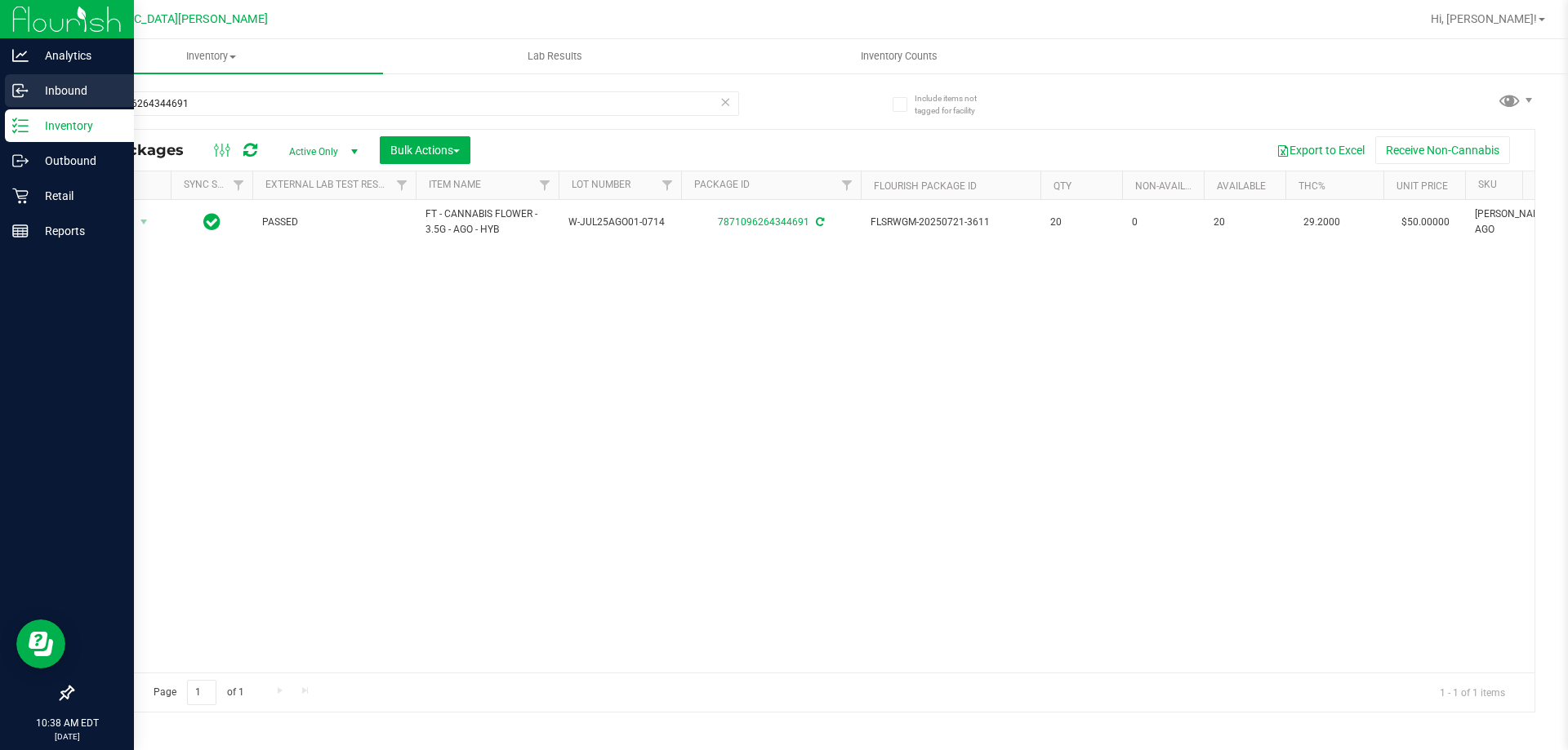
click at [75, 96] on p "Inbound" at bounding box center [77, 90] width 98 height 20
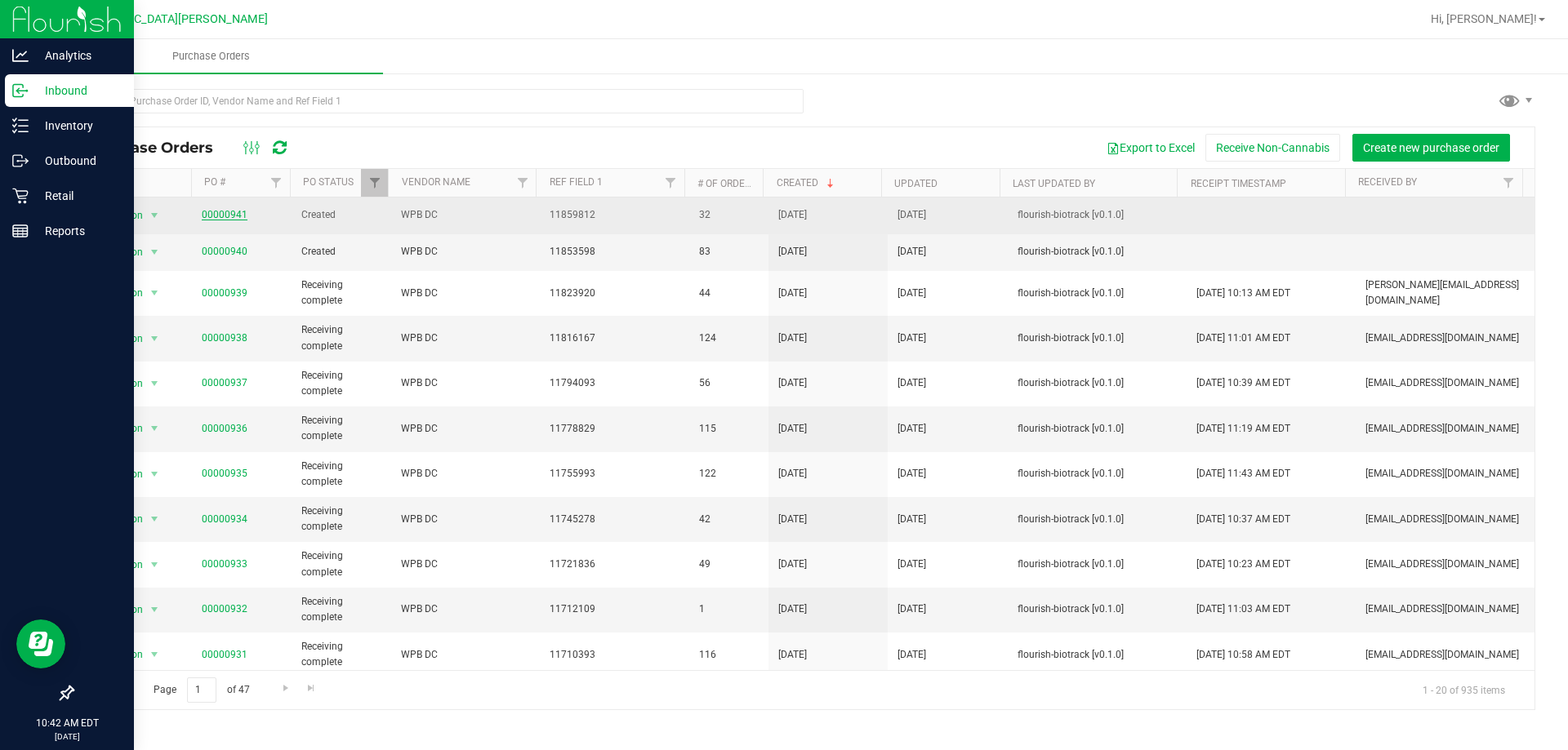
click at [227, 214] on link "00000941" at bounding box center [224, 215] width 45 height 11
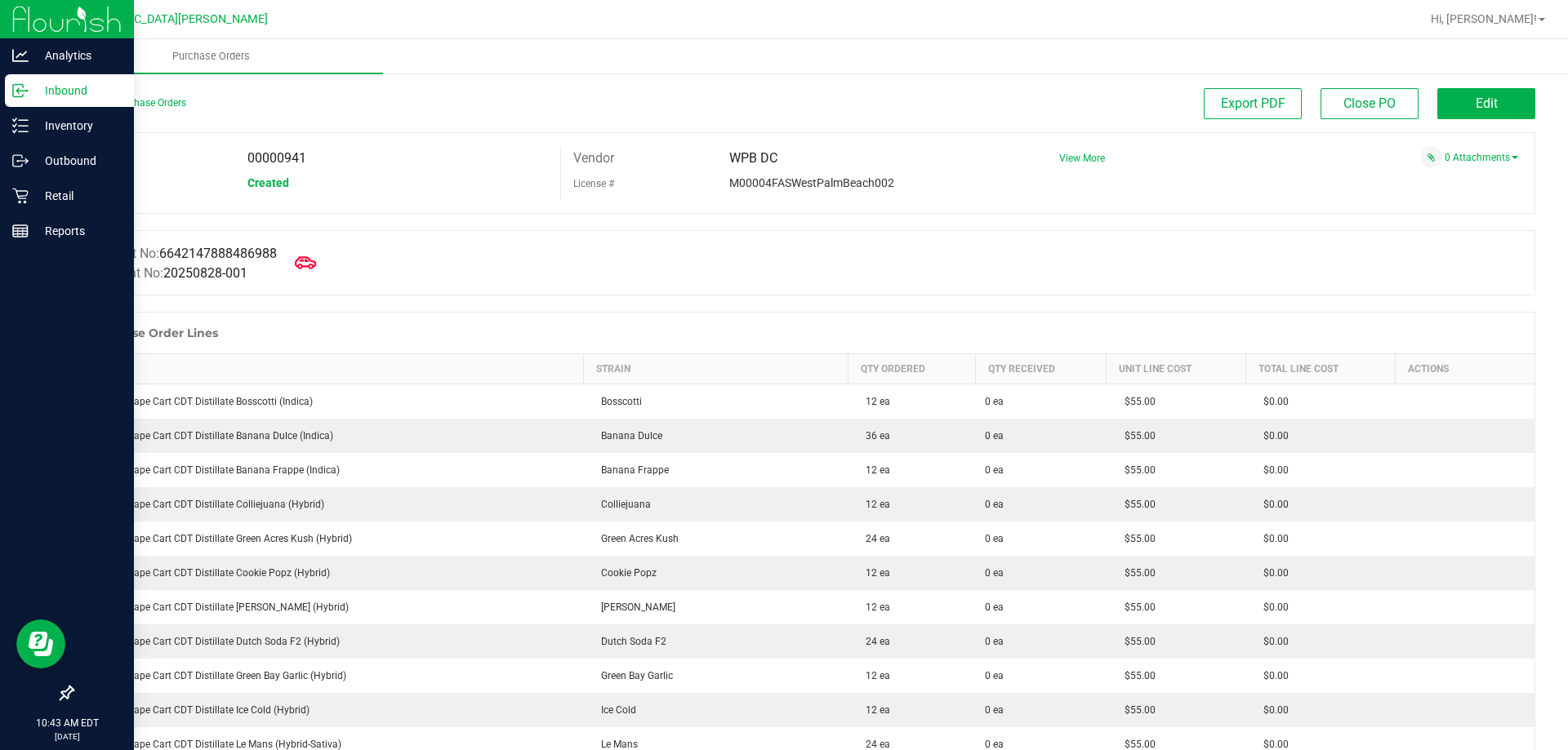
click at [311, 261] on icon at bounding box center [306, 263] width 21 height 21
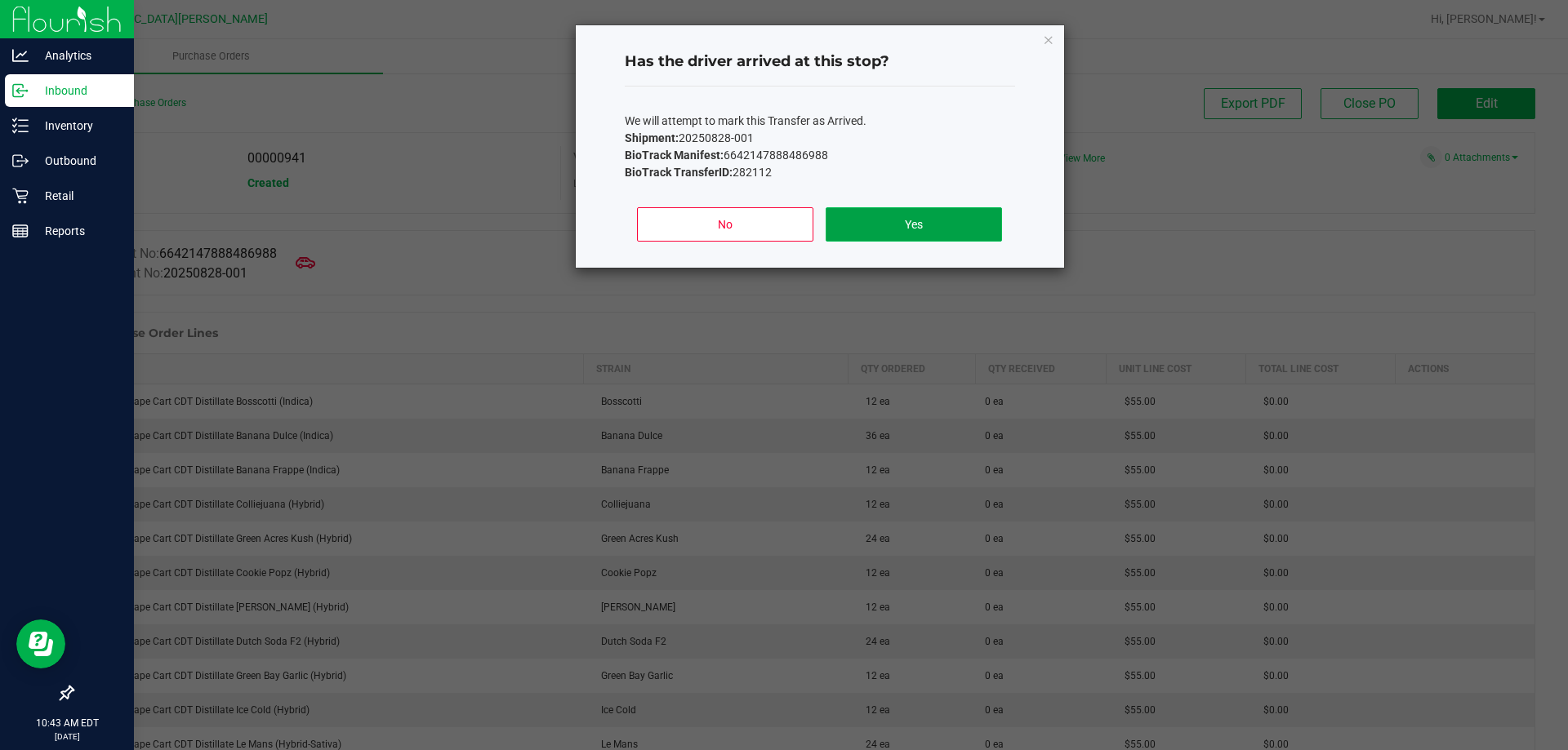
click at [891, 216] on button "Yes" at bounding box center [913, 225] width 176 height 34
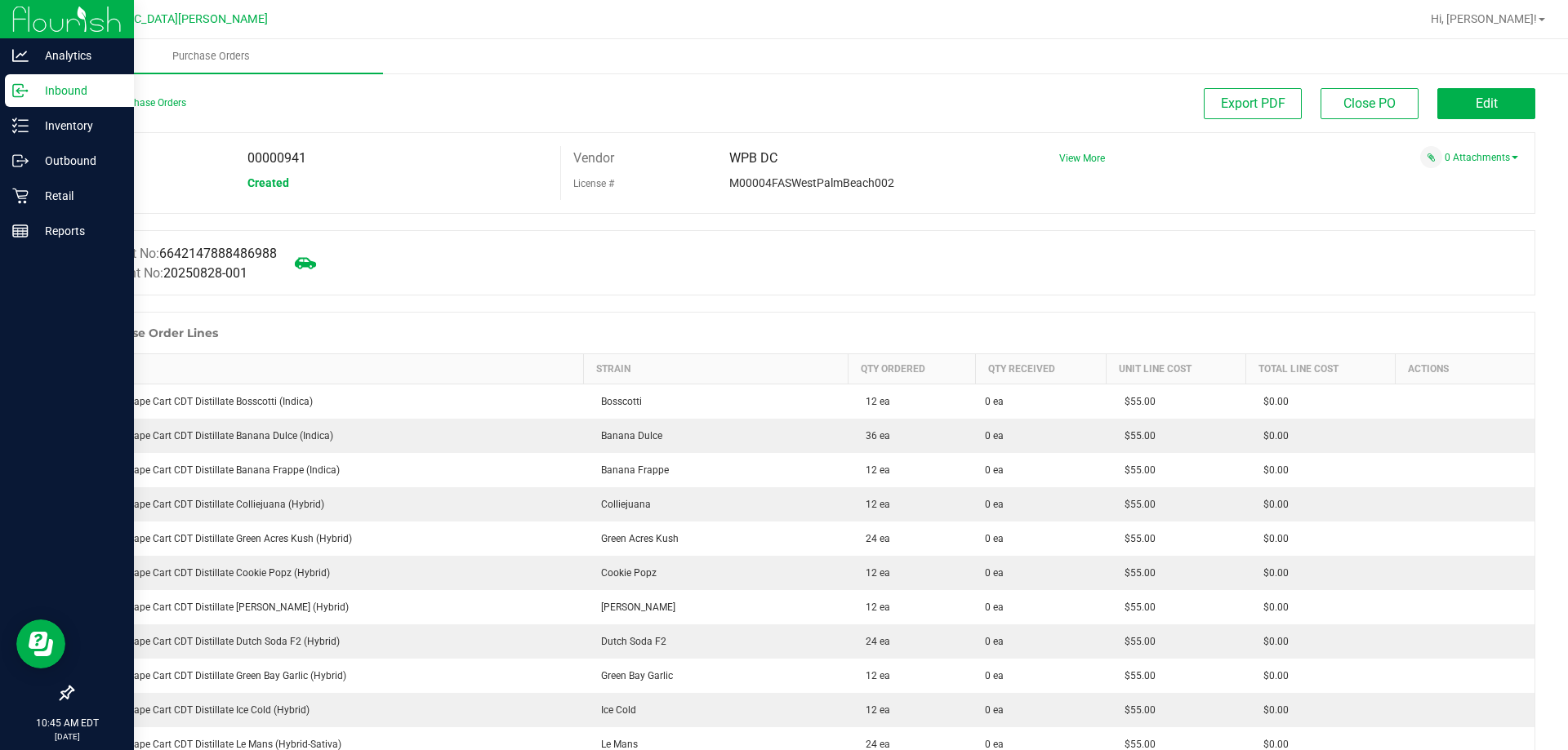
click at [312, 269] on icon at bounding box center [306, 263] width 21 height 21
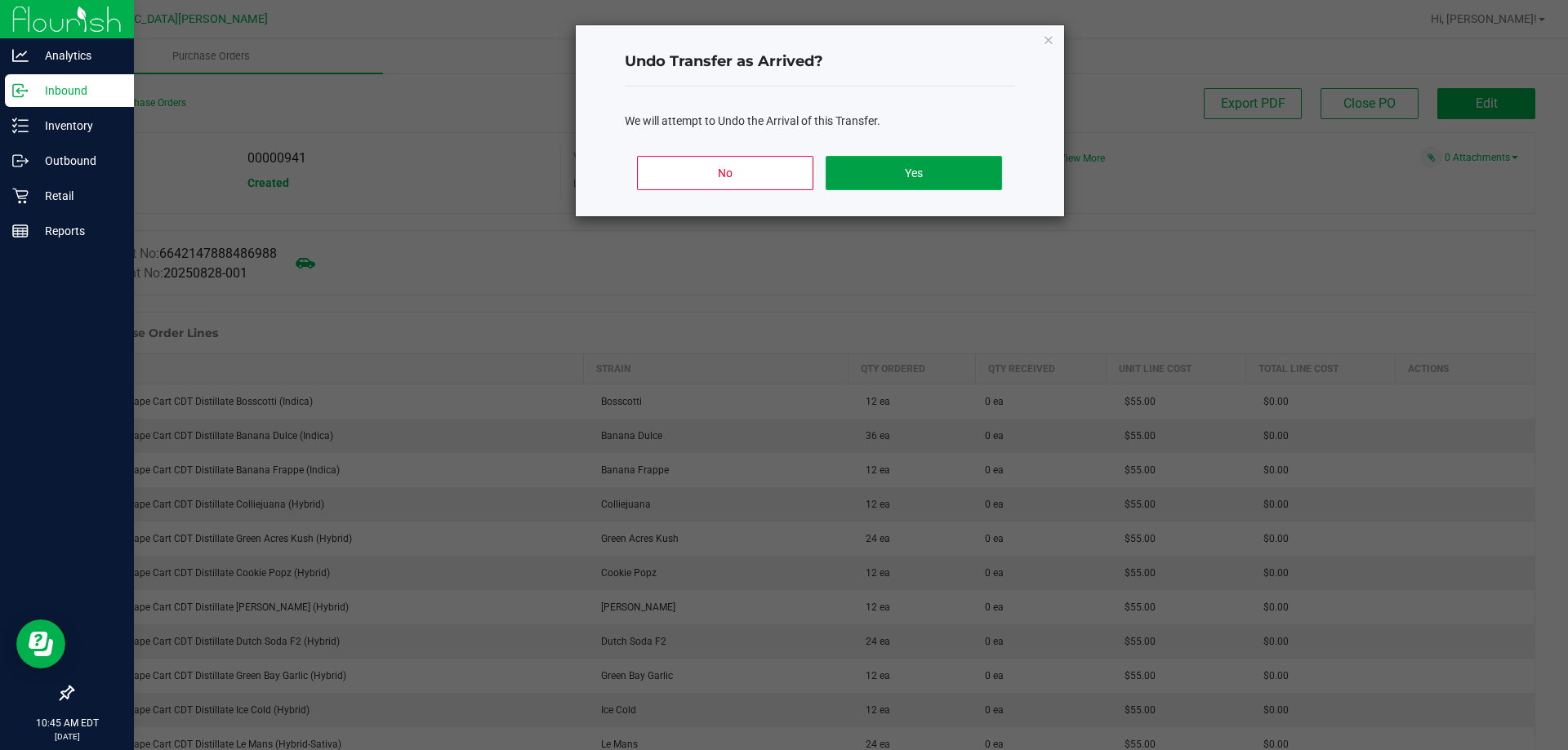
click at [899, 173] on button "Yes" at bounding box center [913, 173] width 176 height 34
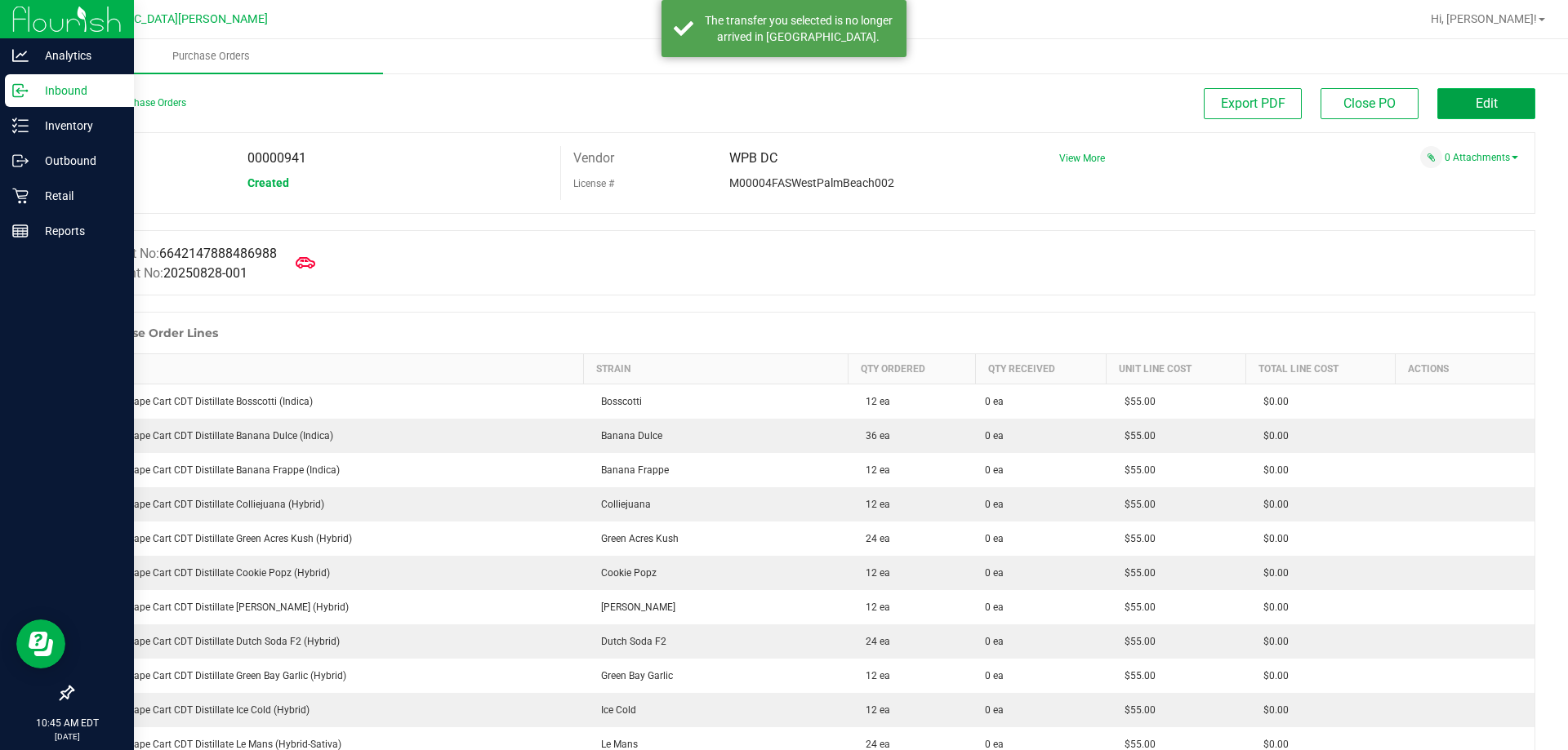
click at [1458, 100] on button "Edit" at bounding box center [1486, 104] width 98 height 31
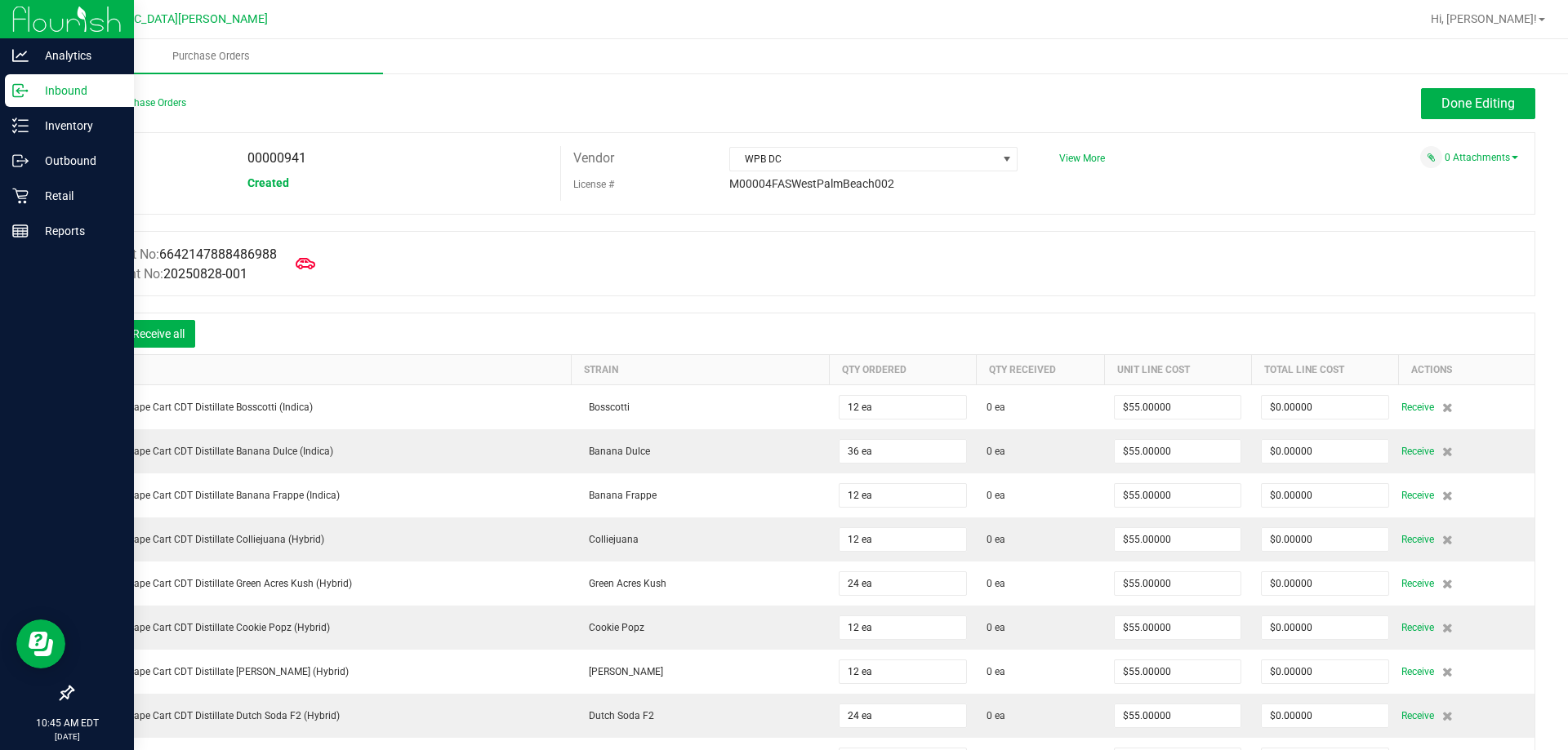
click at [95, 328] on icon at bounding box center [97, 336] width 16 height 16
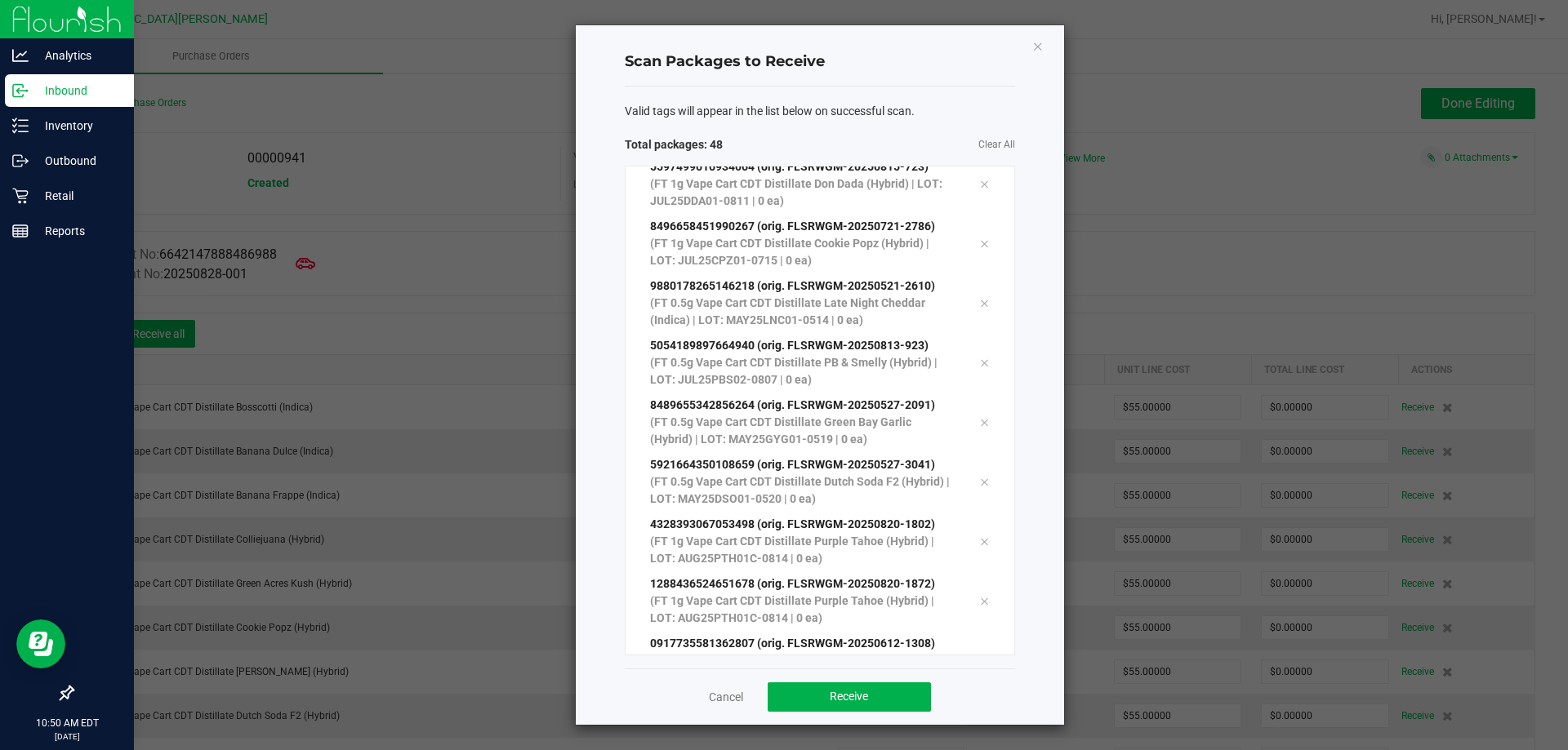
scroll to position [2388, 0]
click at [795, 693] on button "Receive" at bounding box center [849, 697] width 163 height 29
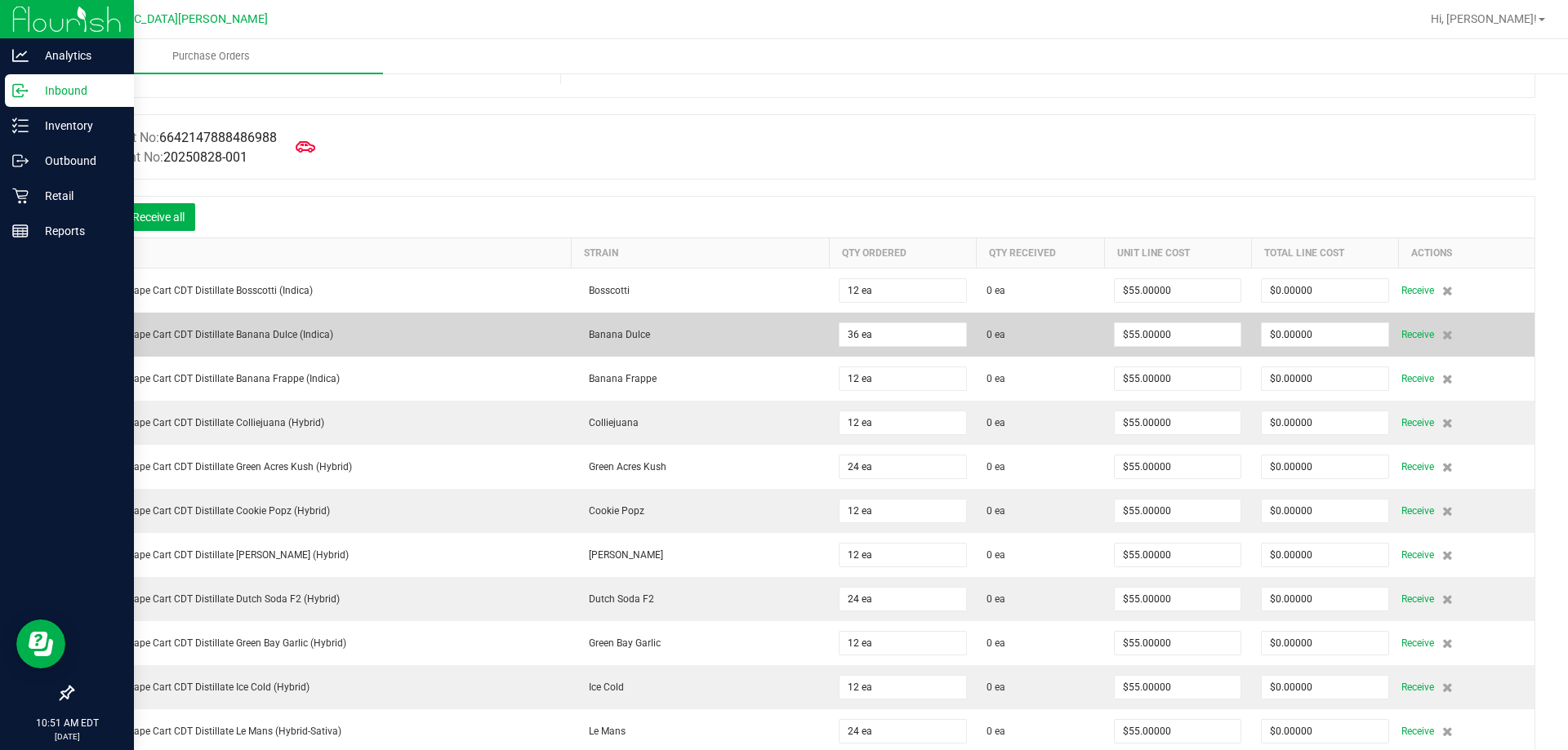
scroll to position [0, 0]
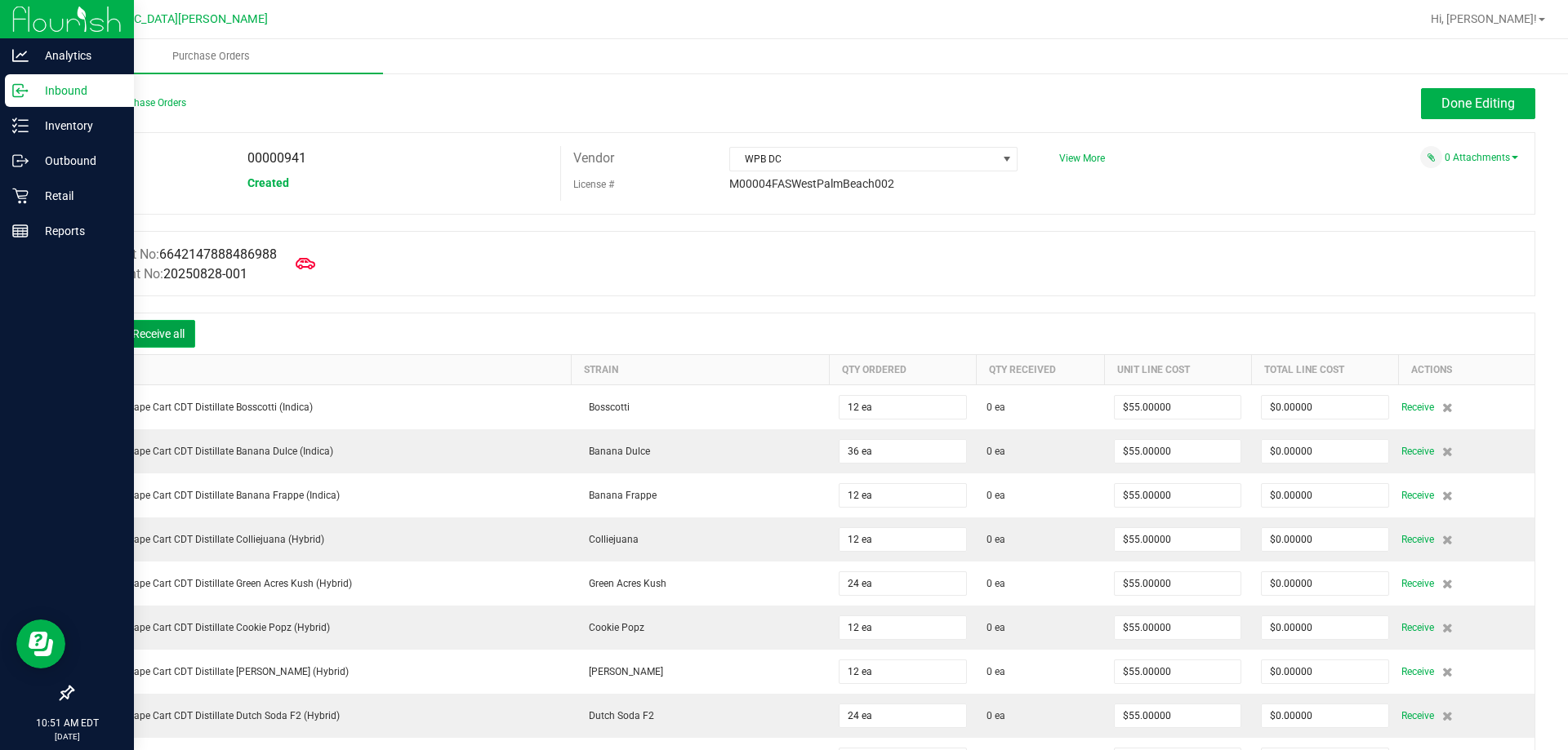
click at [156, 344] on button "Receive all" at bounding box center [159, 334] width 74 height 27
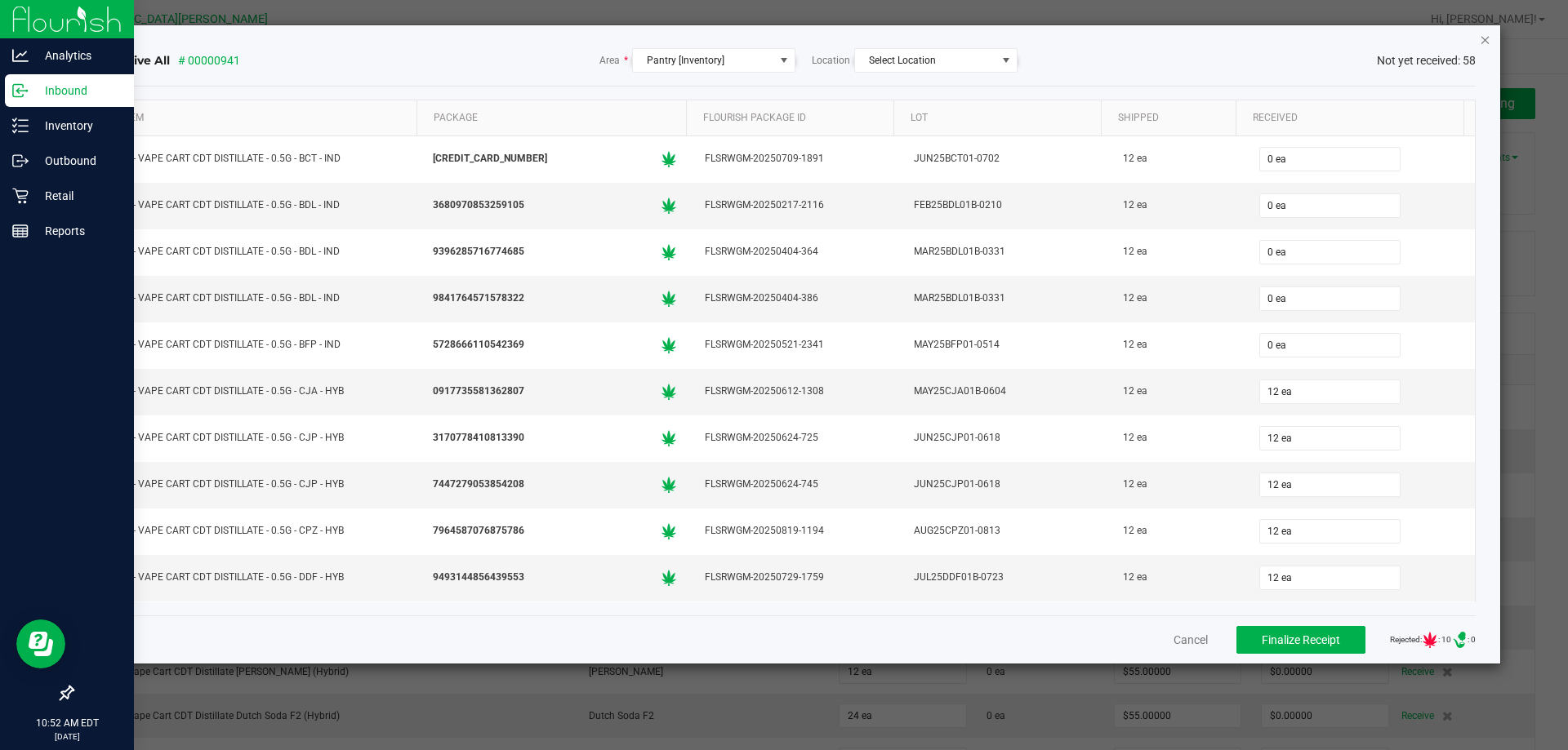
click at [1486, 39] on icon "Close" at bounding box center [1485, 39] width 11 height 20
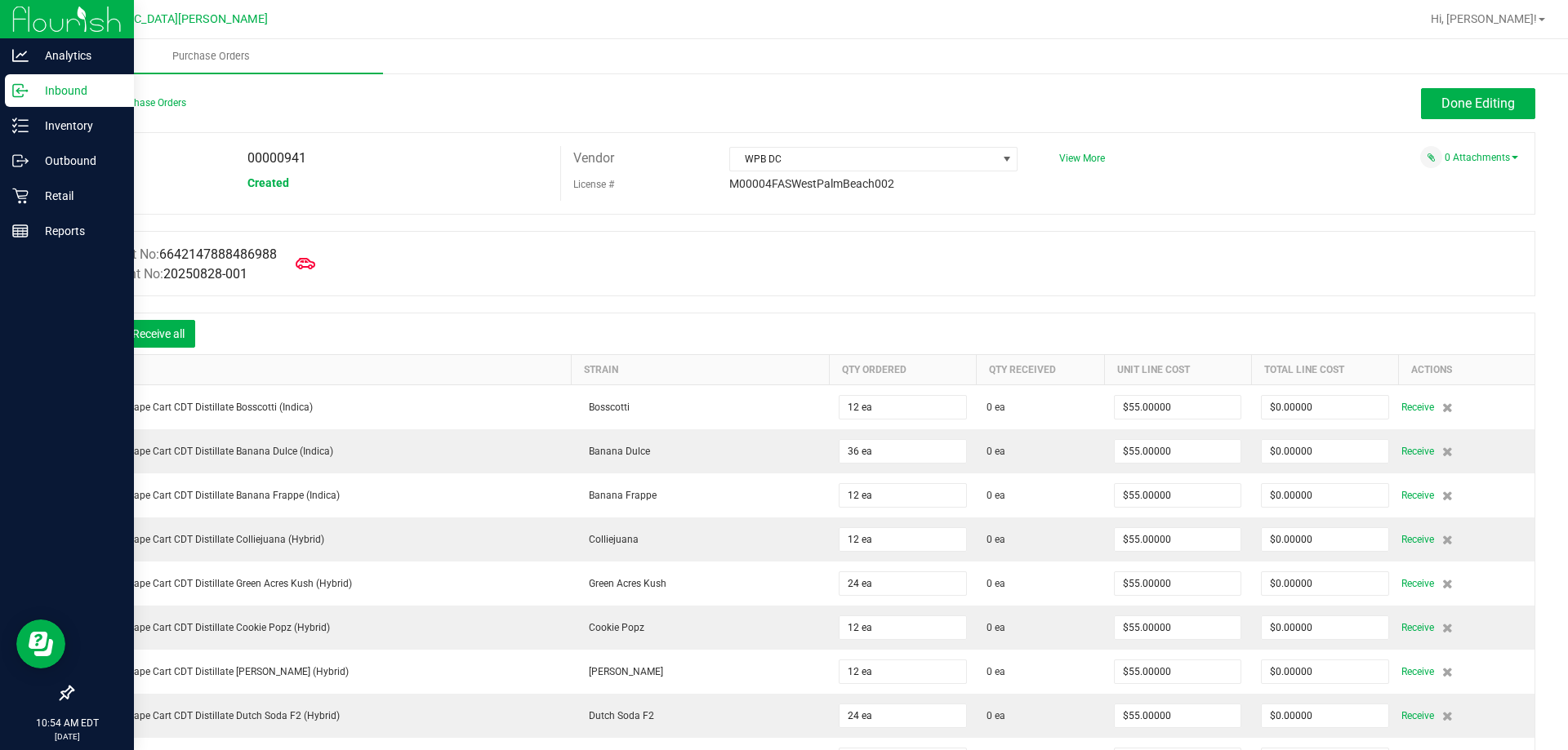
click at [97, 341] on icon at bounding box center [97, 336] width 16 height 16
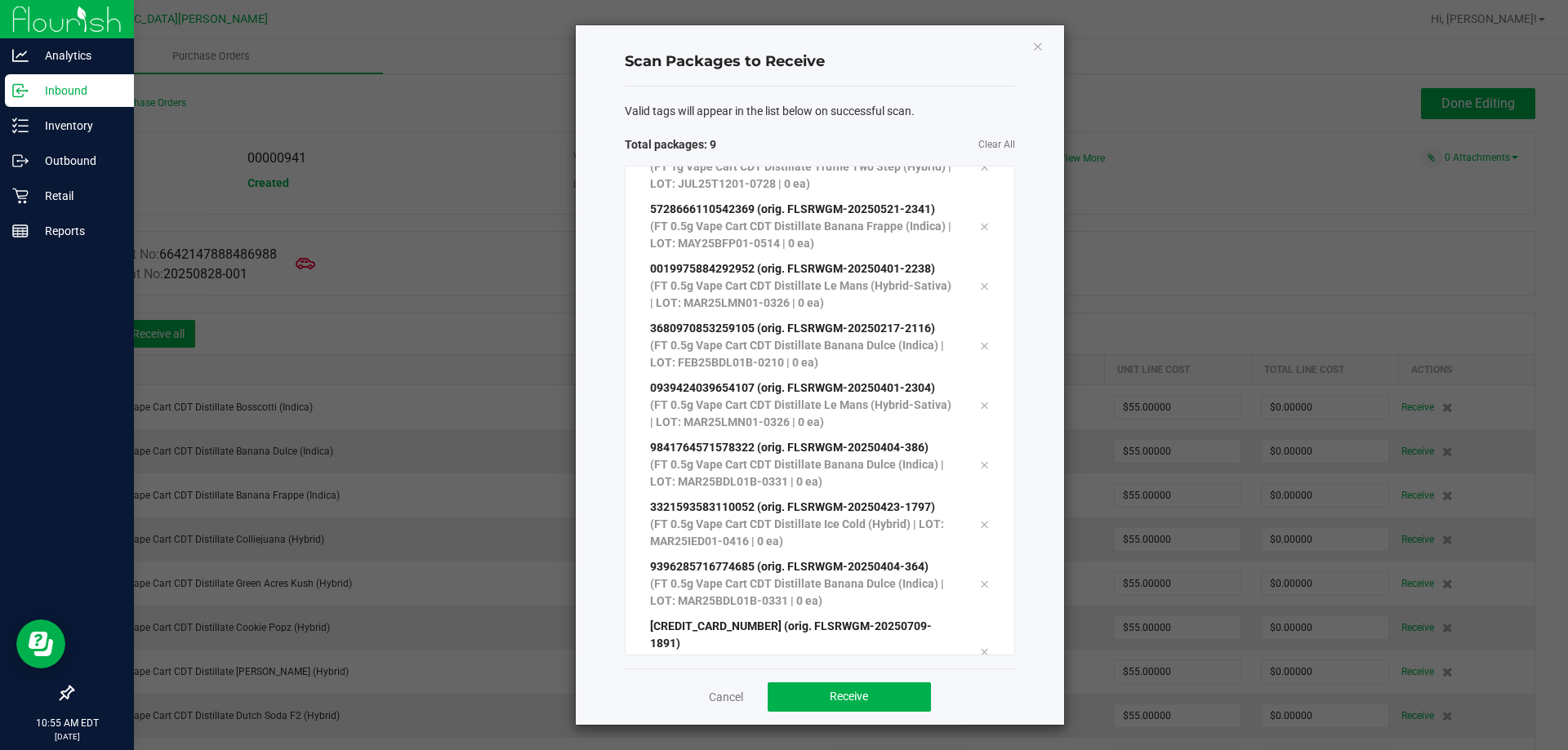
scroll to position [89, 0]
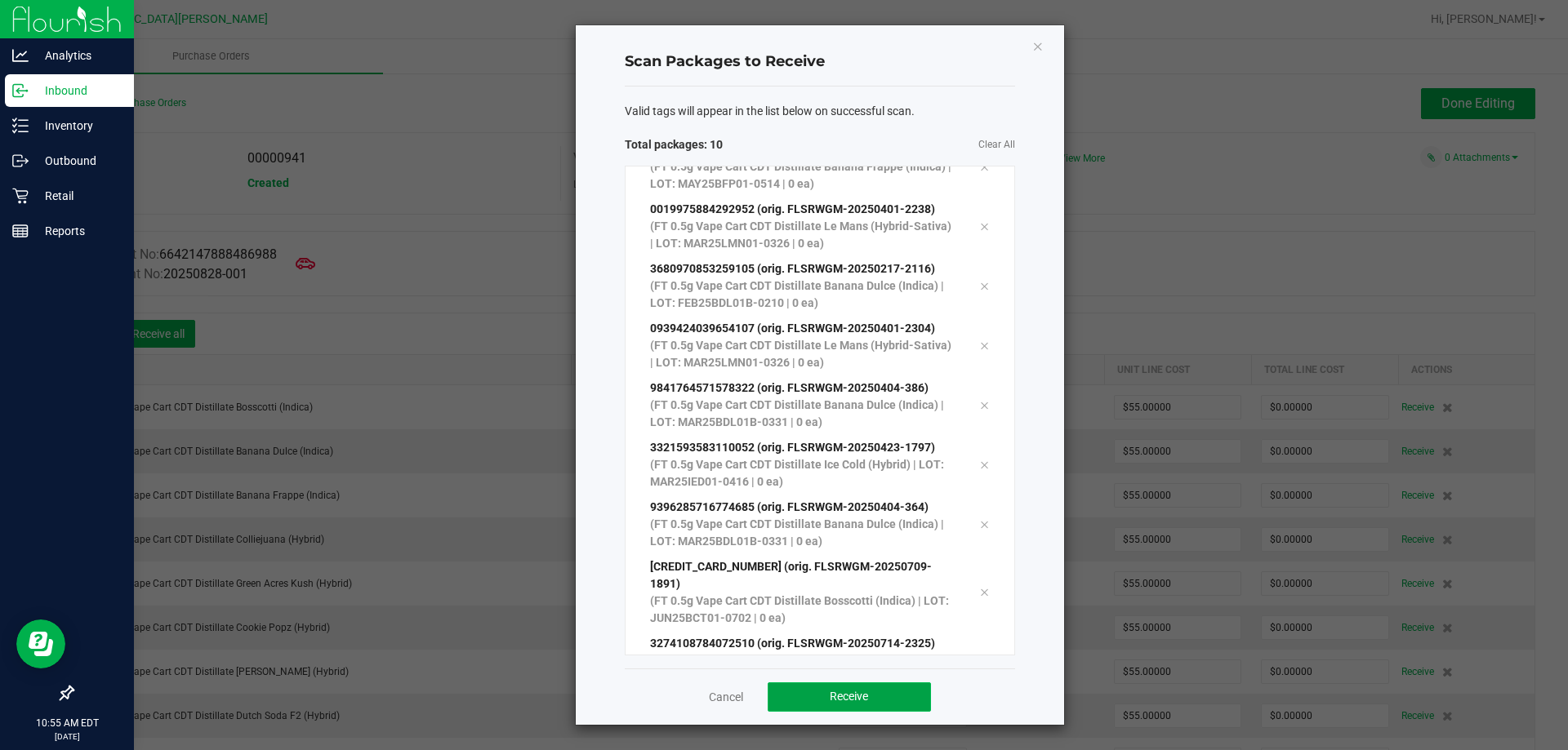
click at [902, 701] on button "Receive" at bounding box center [849, 697] width 163 height 29
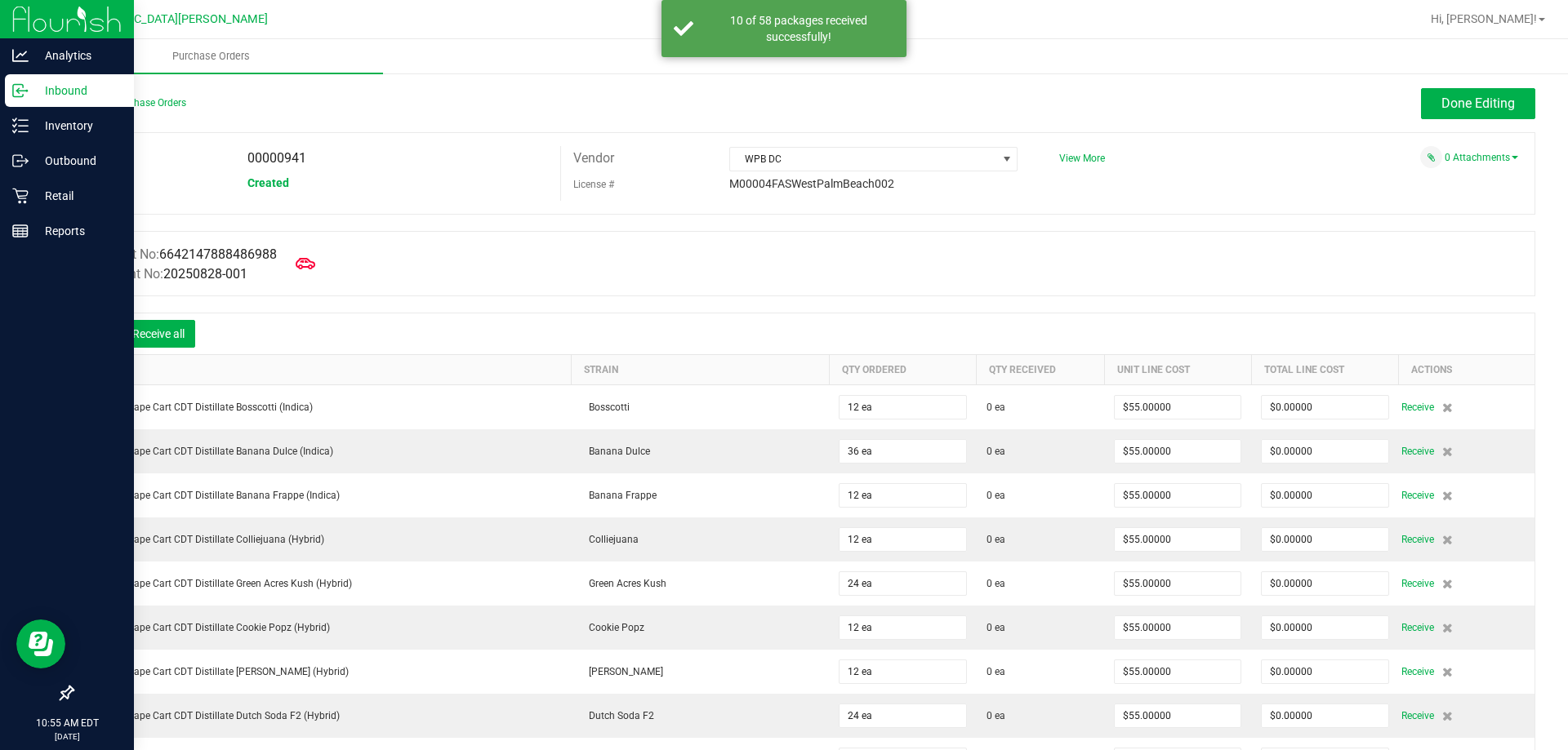
click at [176, 348] on div "Receive all" at bounding box center [142, 334] width 123 height 34
click at [177, 344] on button "Receive all" at bounding box center [159, 334] width 74 height 27
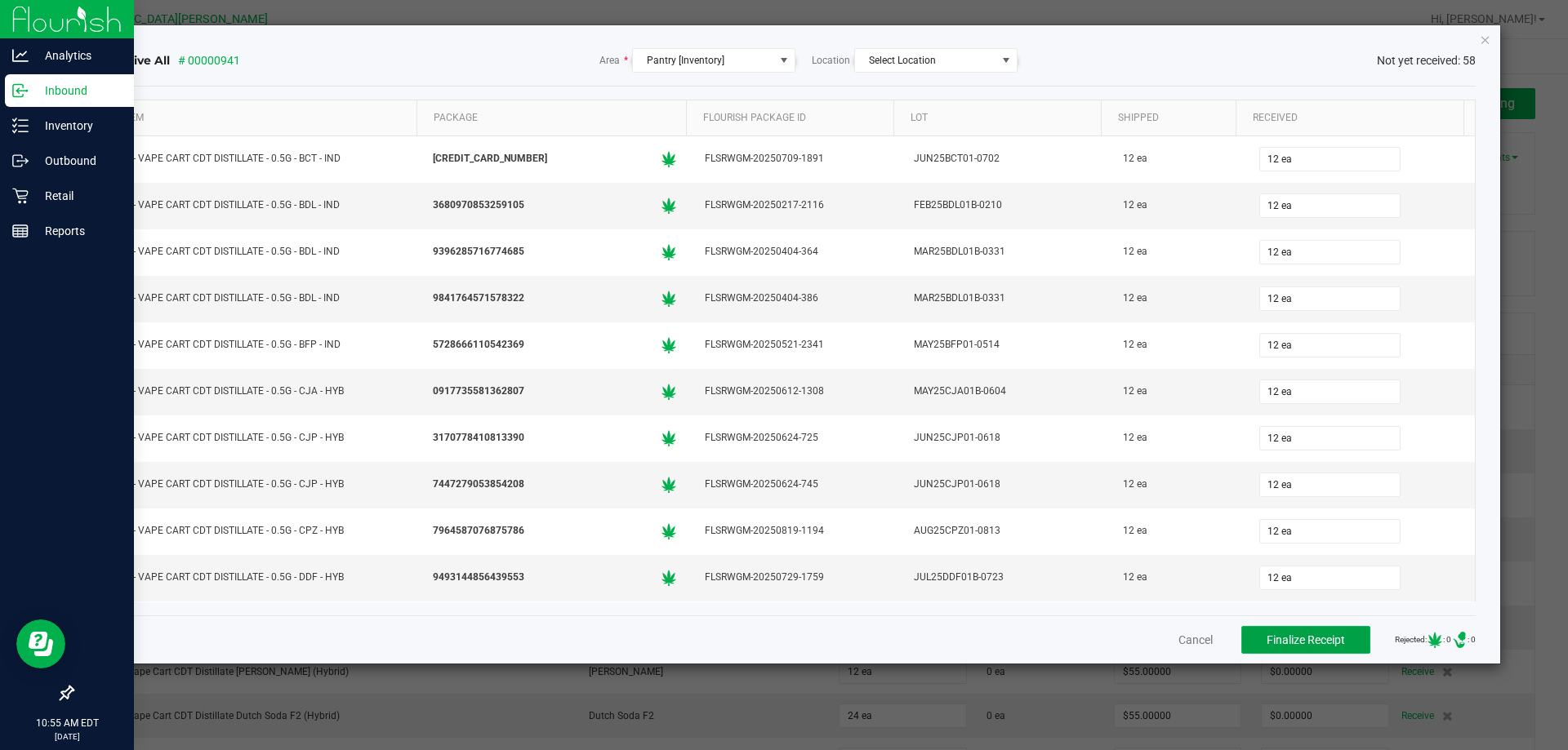
click at [1308, 649] on button "Finalize Receipt" at bounding box center [1305, 640] width 129 height 27
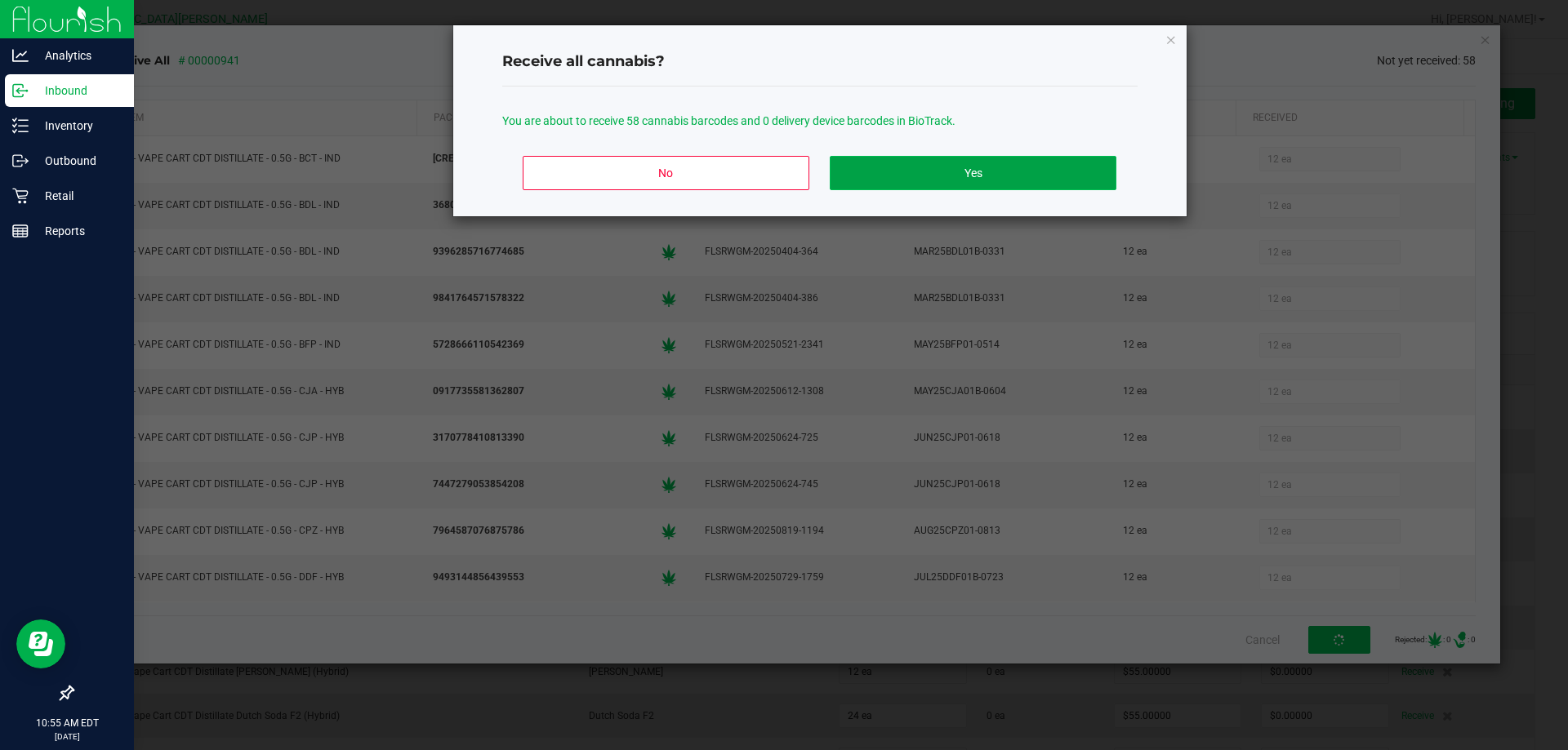
click at [990, 168] on button "Yes" at bounding box center [972, 173] width 286 height 34
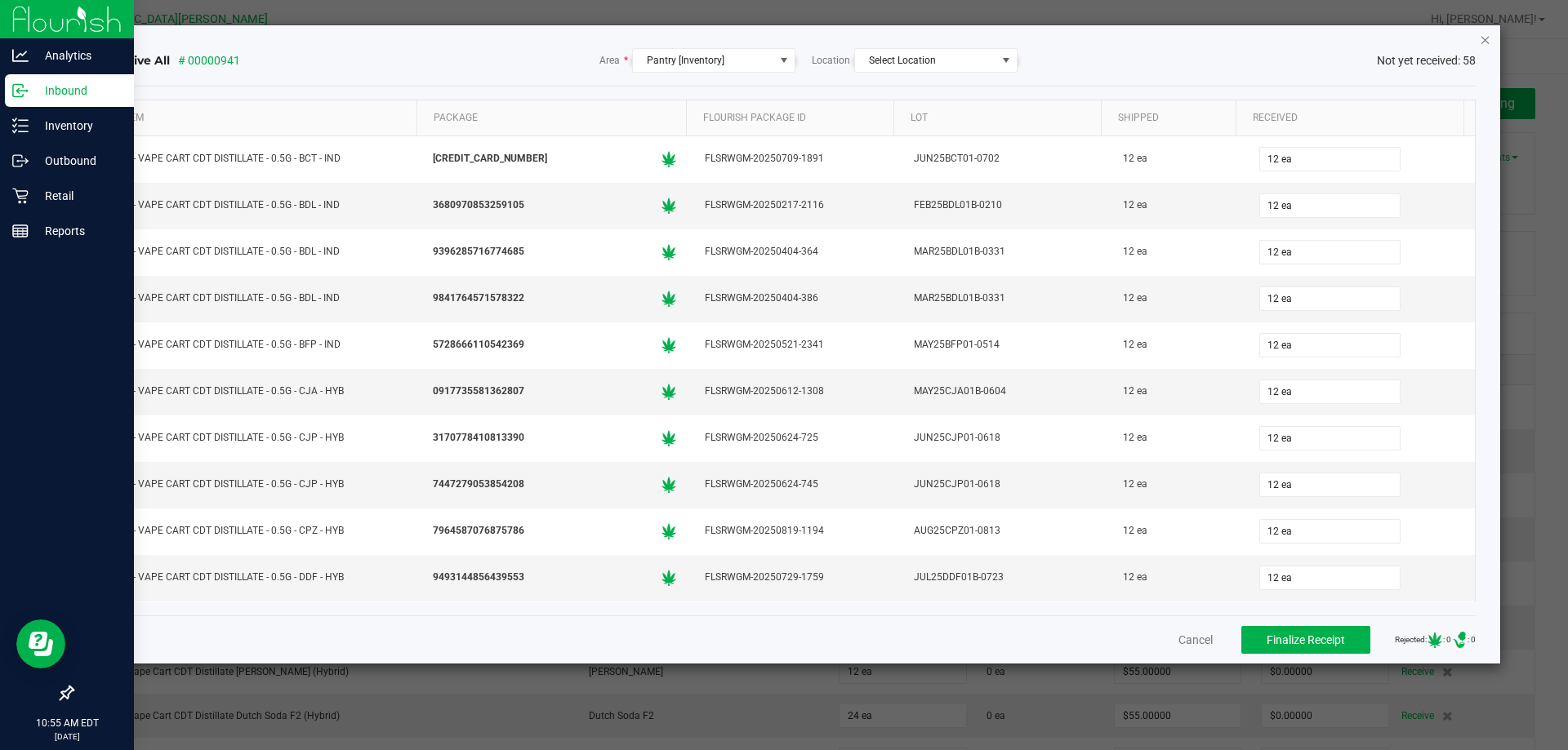
click at [1480, 41] on icon "Close" at bounding box center [1485, 39] width 11 height 20
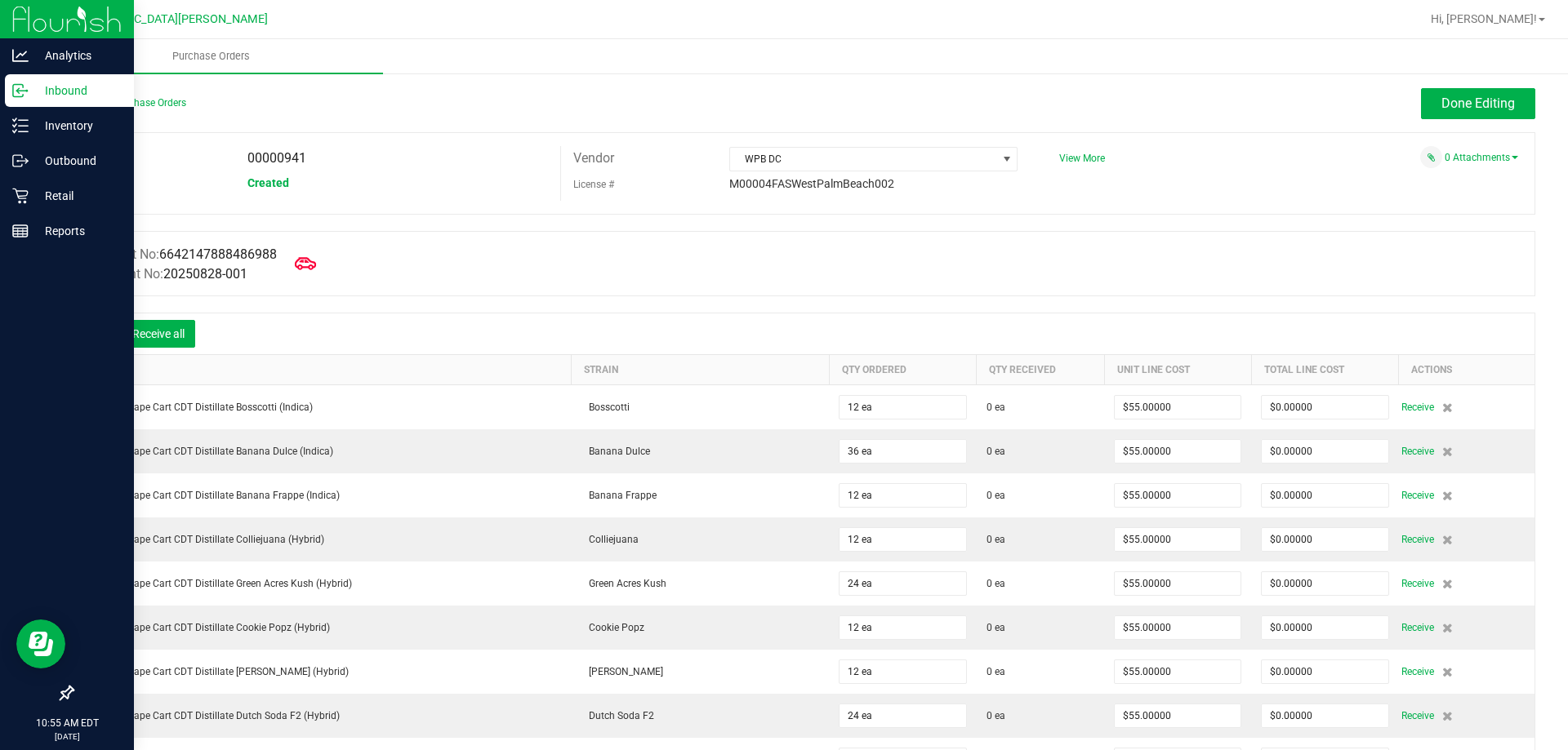
click at [312, 259] on icon at bounding box center [306, 263] width 21 height 21
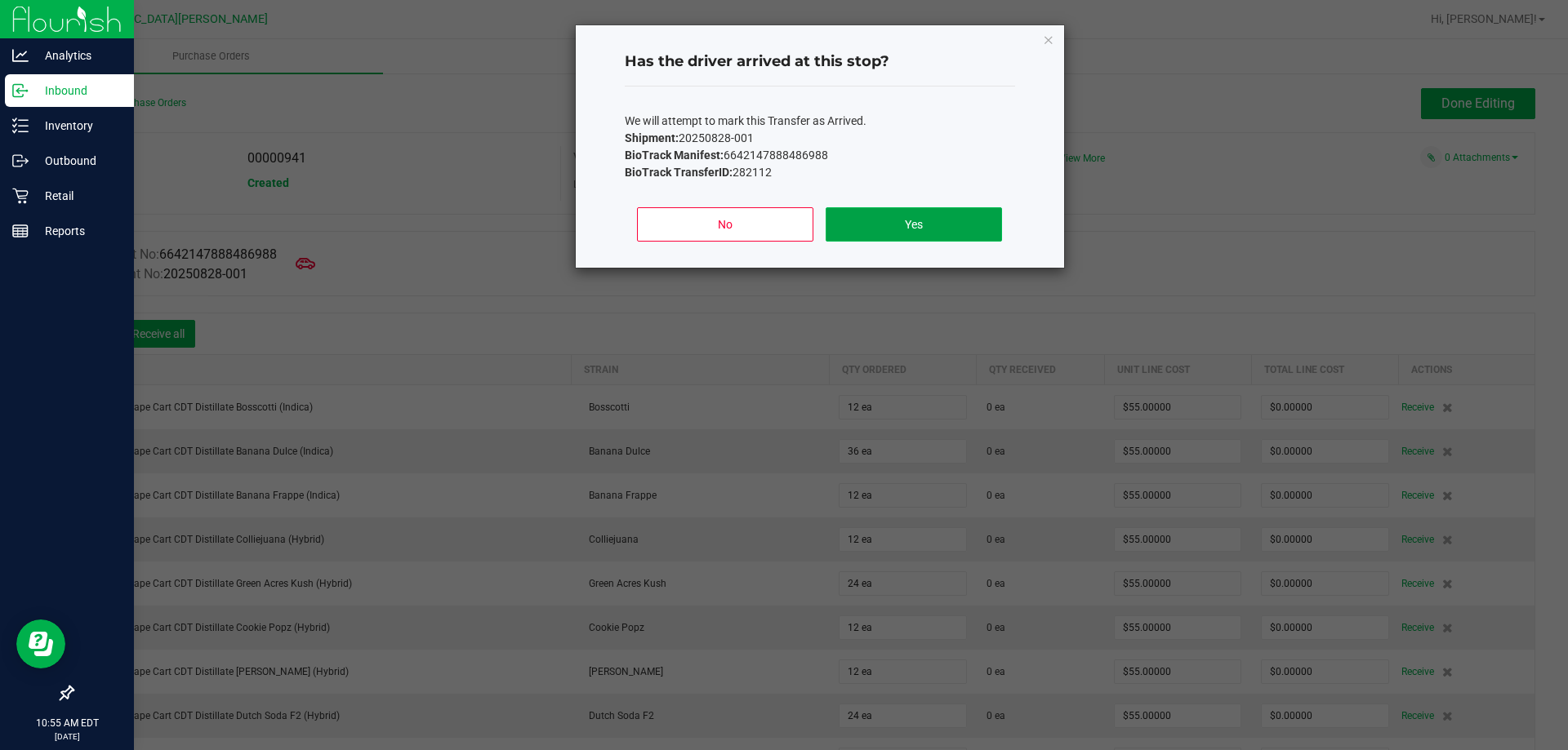
click at [885, 227] on button "Yes" at bounding box center [913, 225] width 176 height 34
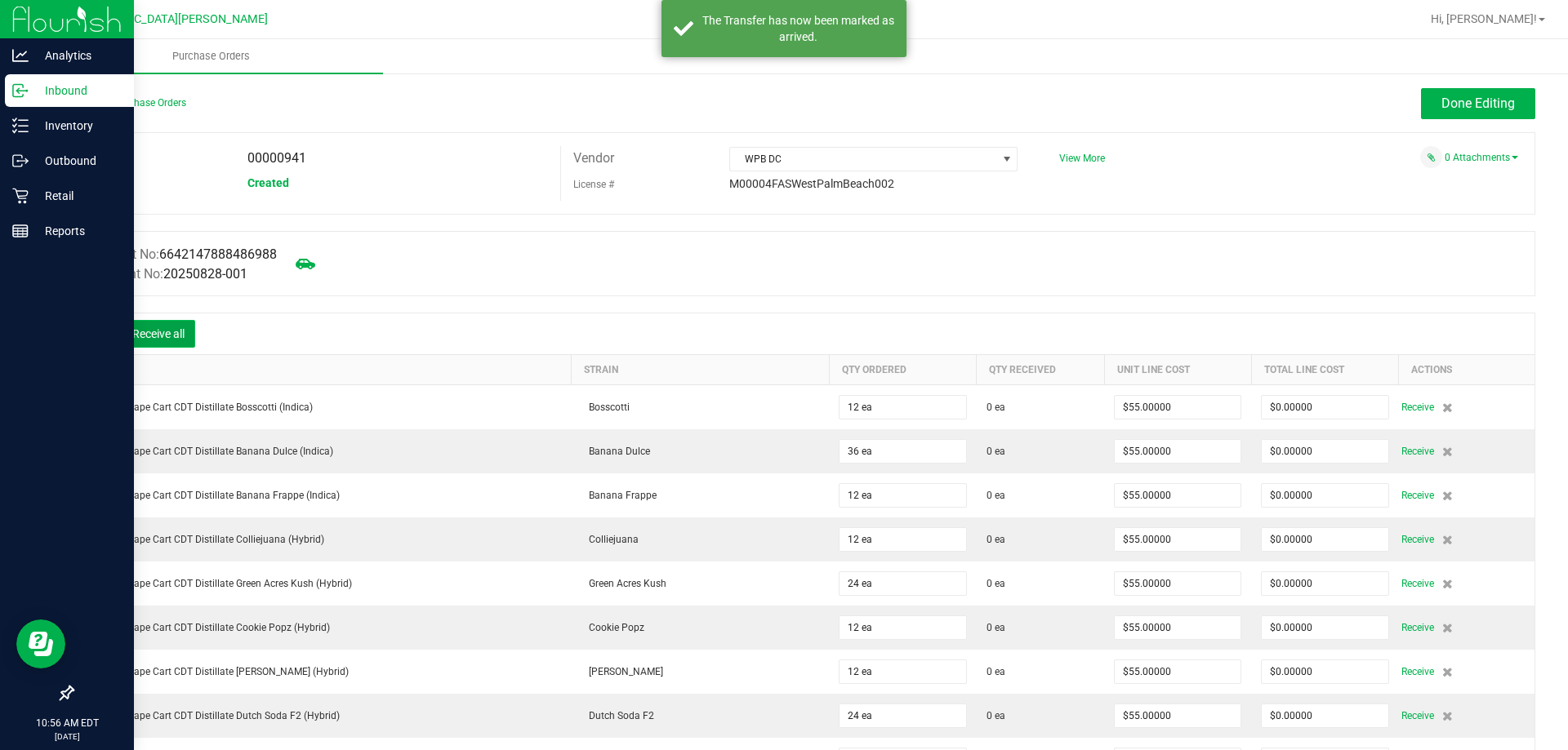
click at [174, 336] on button "Receive all" at bounding box center [159, 334] width 74 height 27
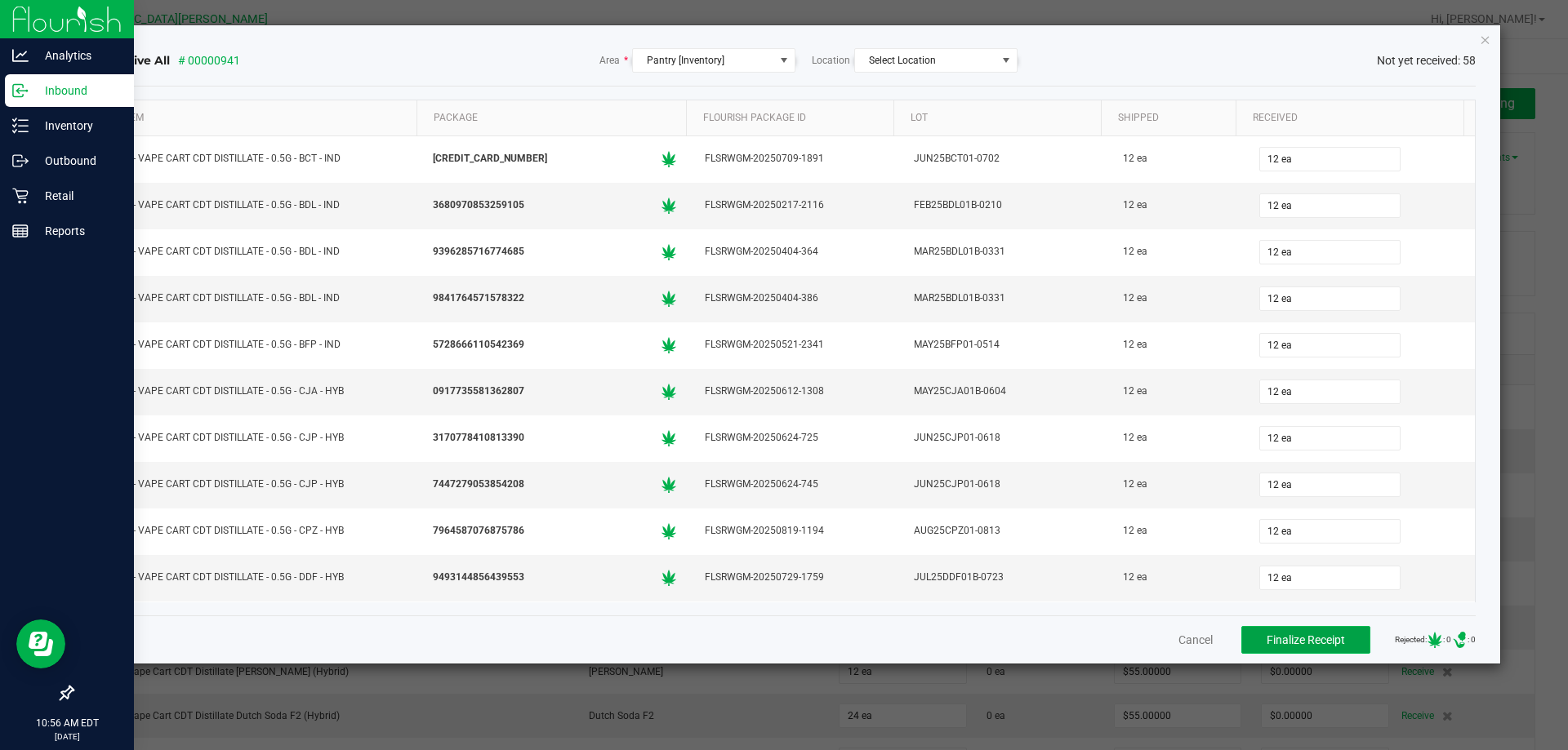
click at [1267, 644] on span "Finalize Receipt" at bounding box center [1305, 639] width 78 height 13
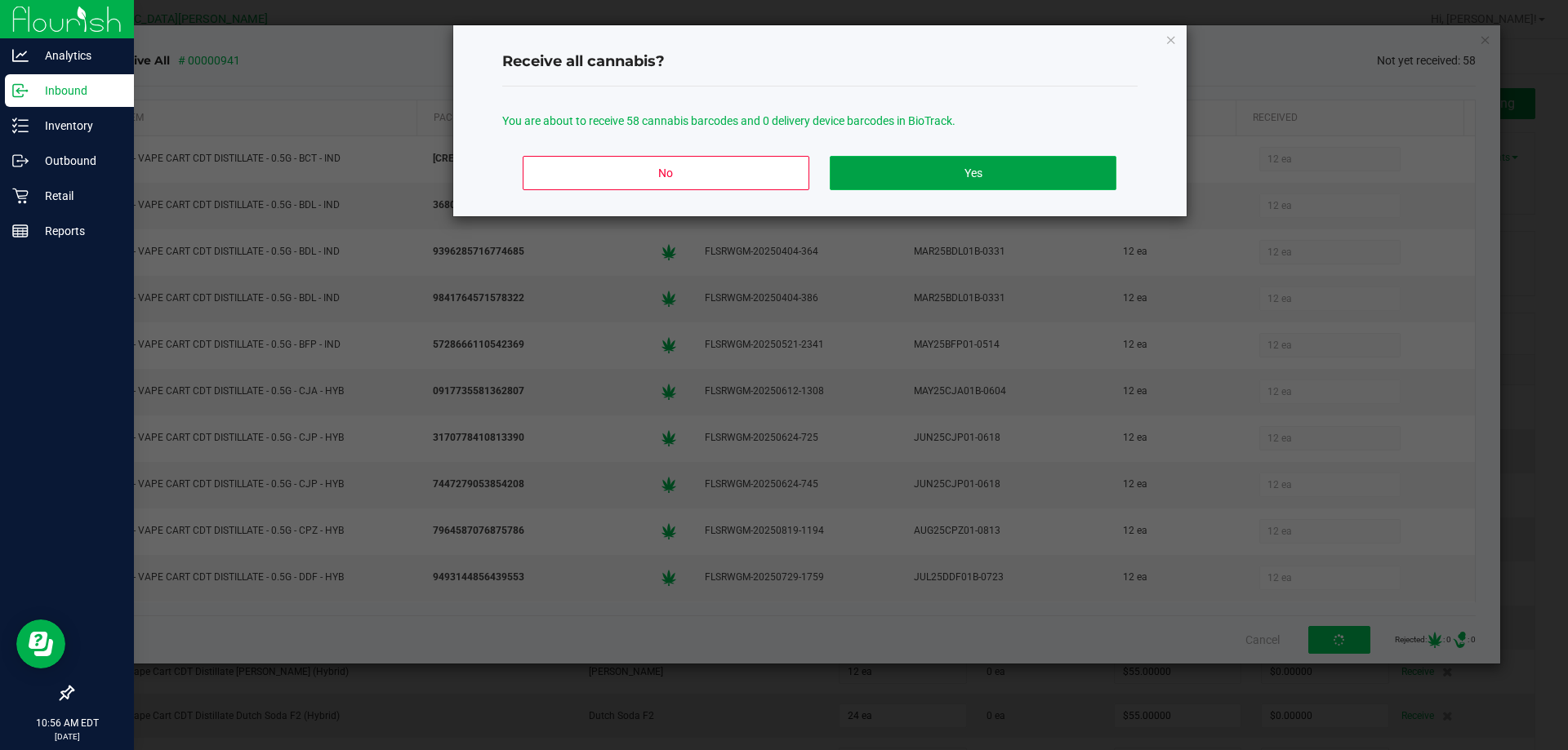
click at [960, 163] on button "Yes" at bounding box center [972, 173] width 286 height 34
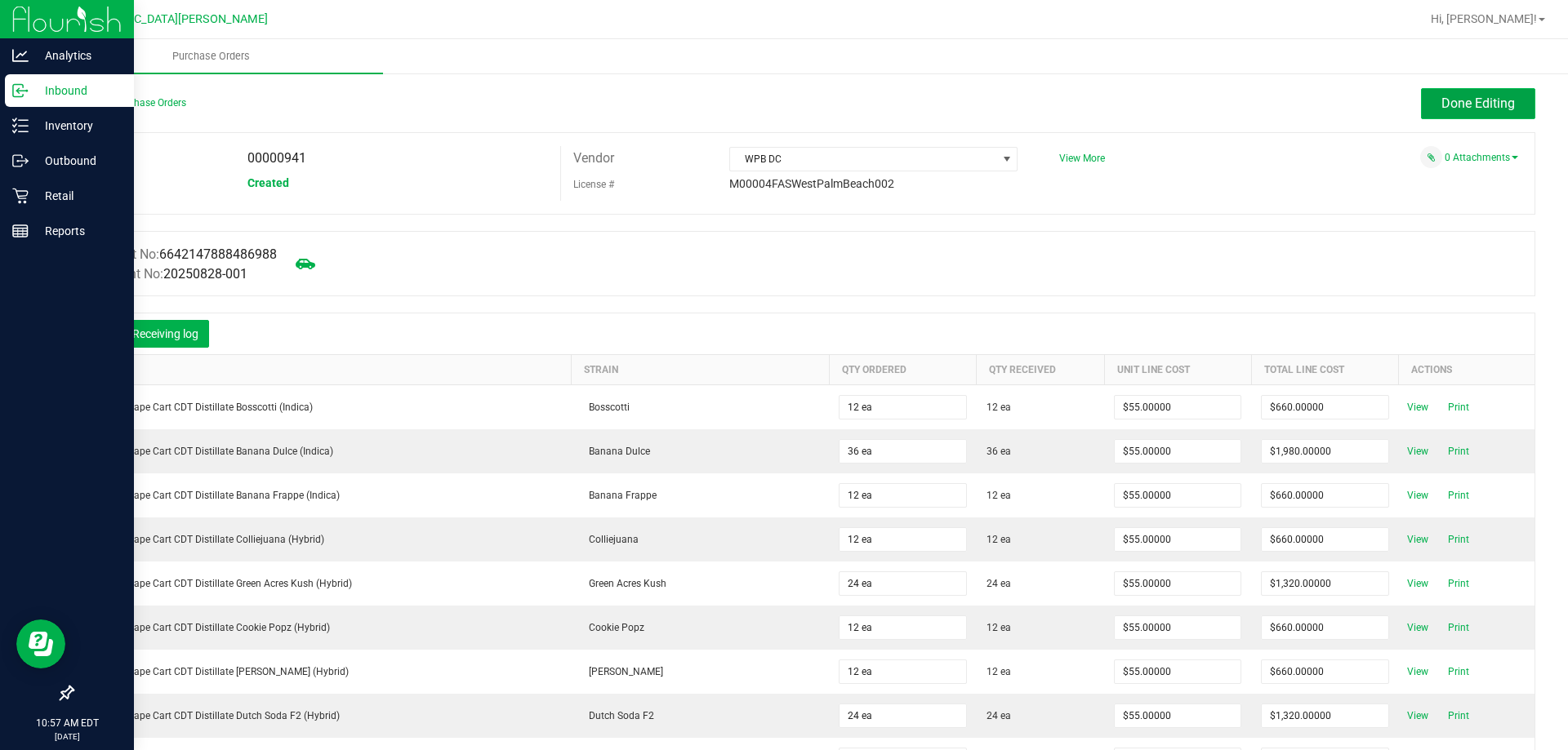
click at [1468, 116] on button "Done Editing" at bounding box center [1478, 104] width 114 height 31
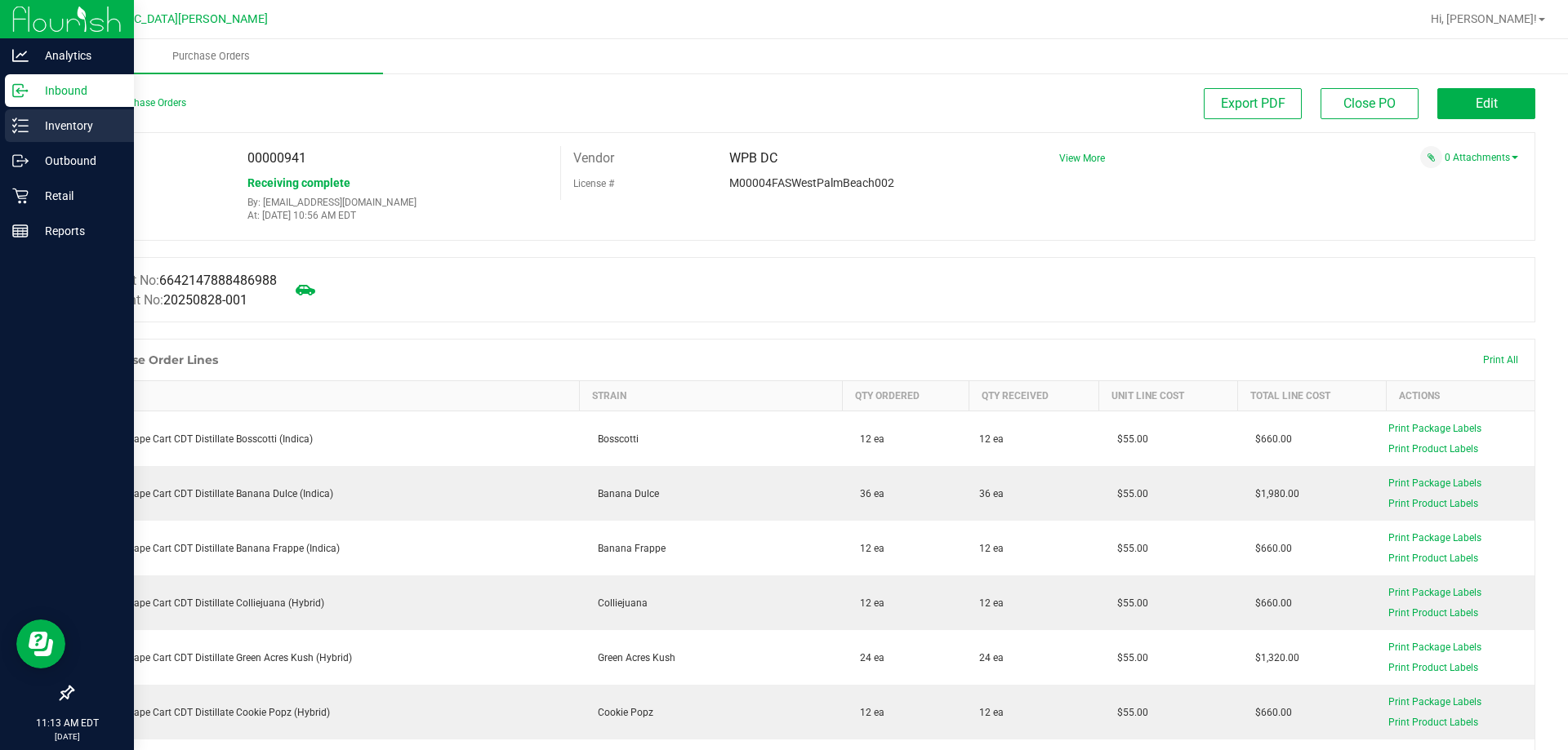
click at [50, 117] on p "Inventory" at bounding box center [77, 125] width 98 height 20
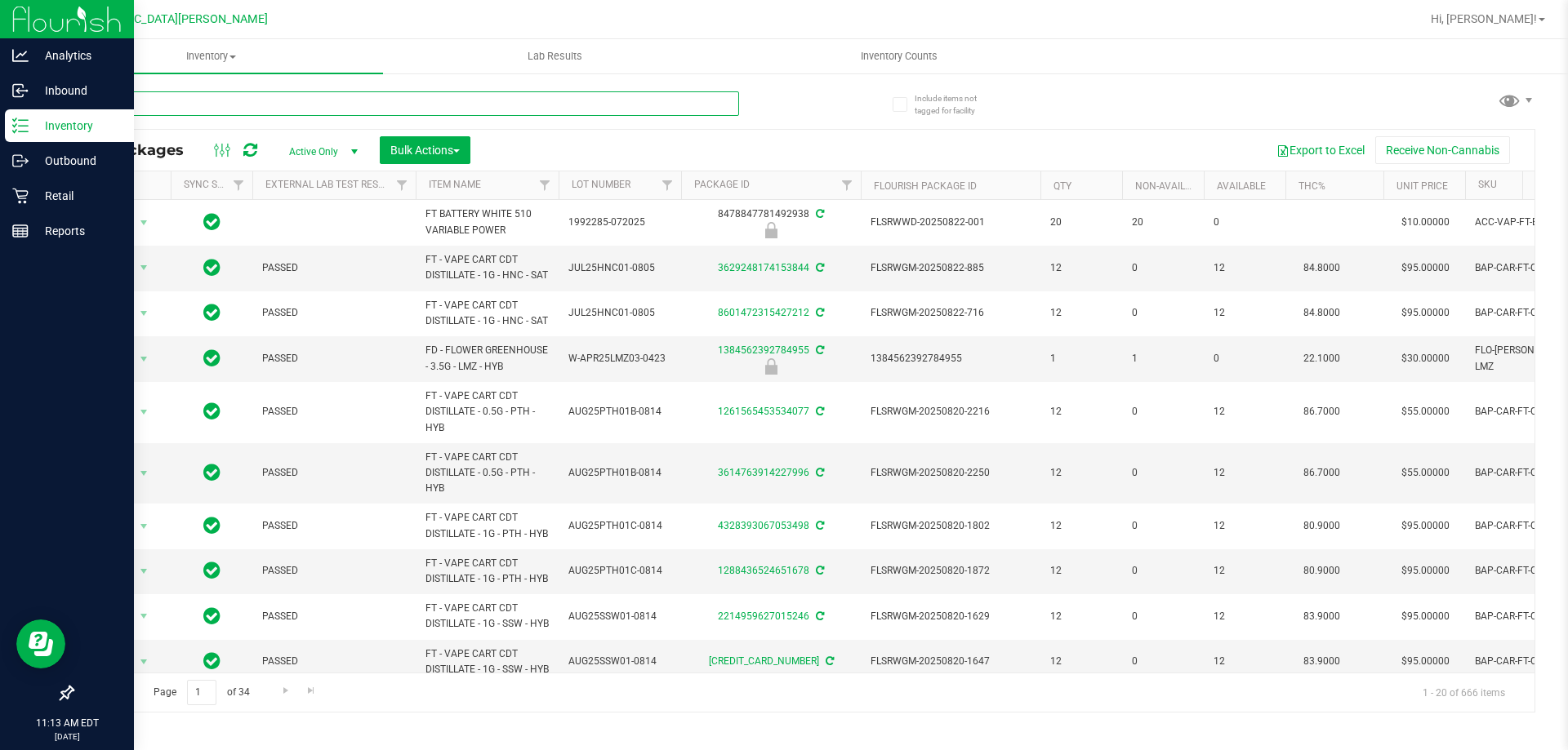
click at [278, 108] on input "text" at bounding box center [405, 104] width 667 height 25
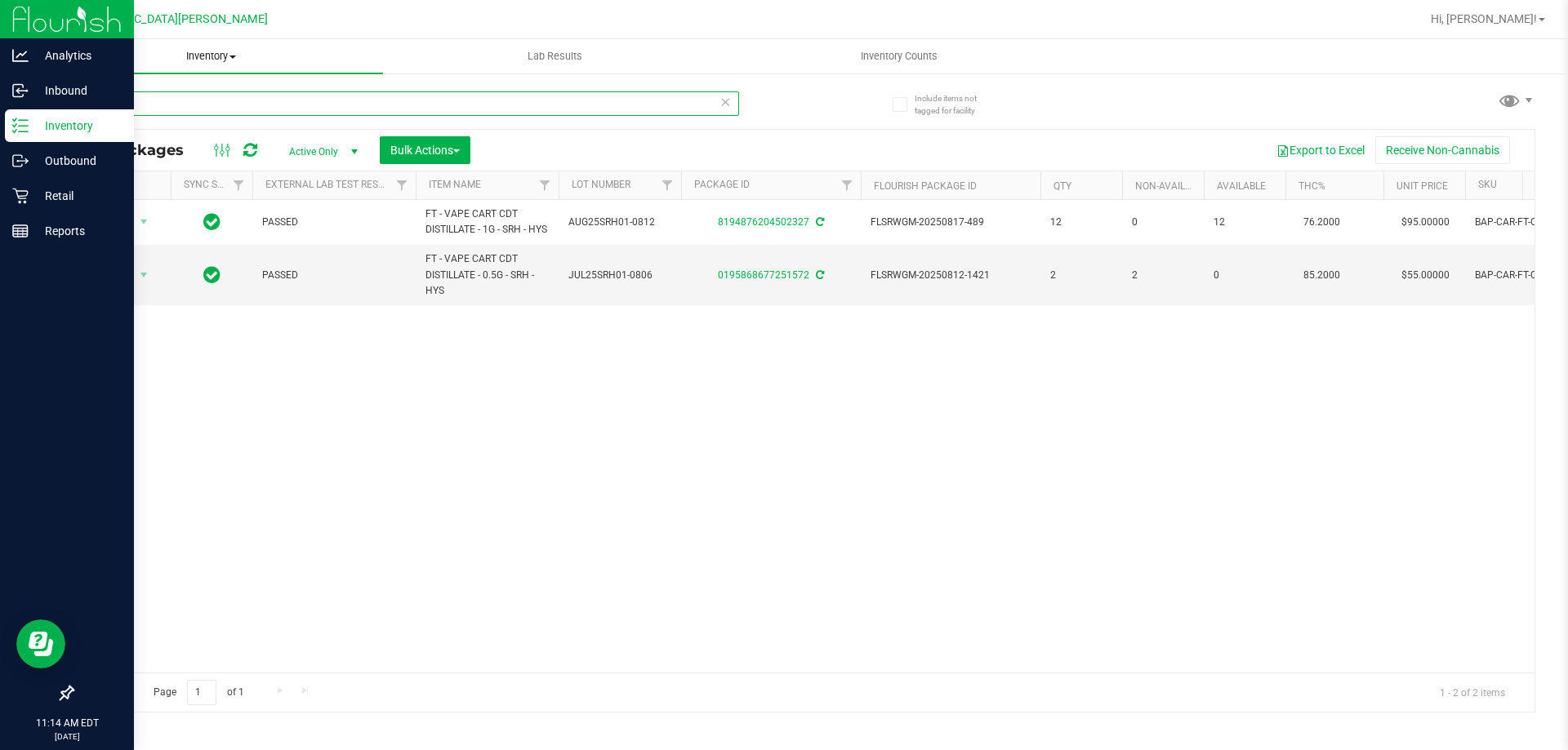
type input "srh"
click at [219, 55] on span "Inventory" at bounding box center [211, 56] width 344 height 15
click at [143, 102] on span "All packages" at bounding box center [95, 99] width 112 height 14
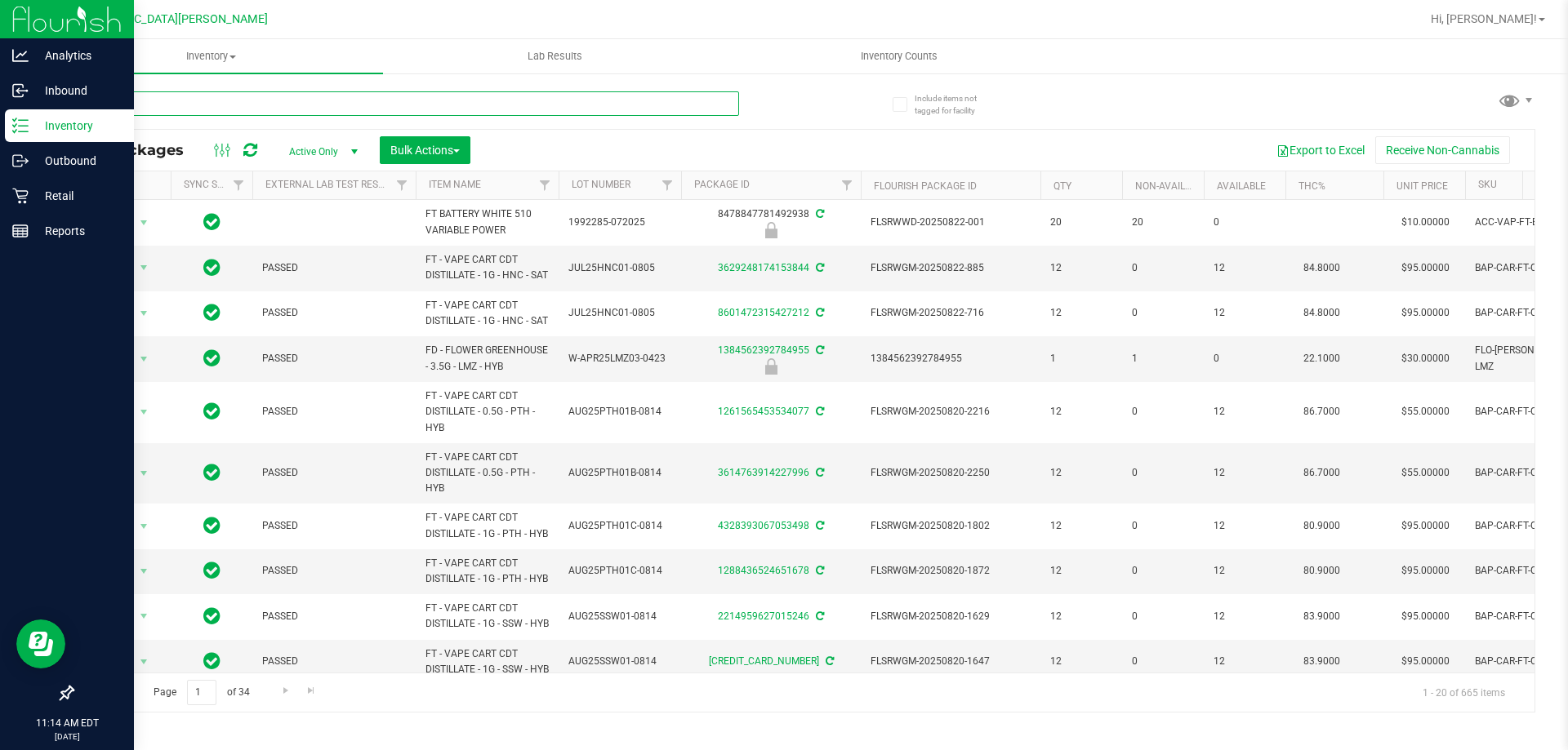
click at [237, 106] on input "text" at bounding box center [405, 104] width 667 height 25
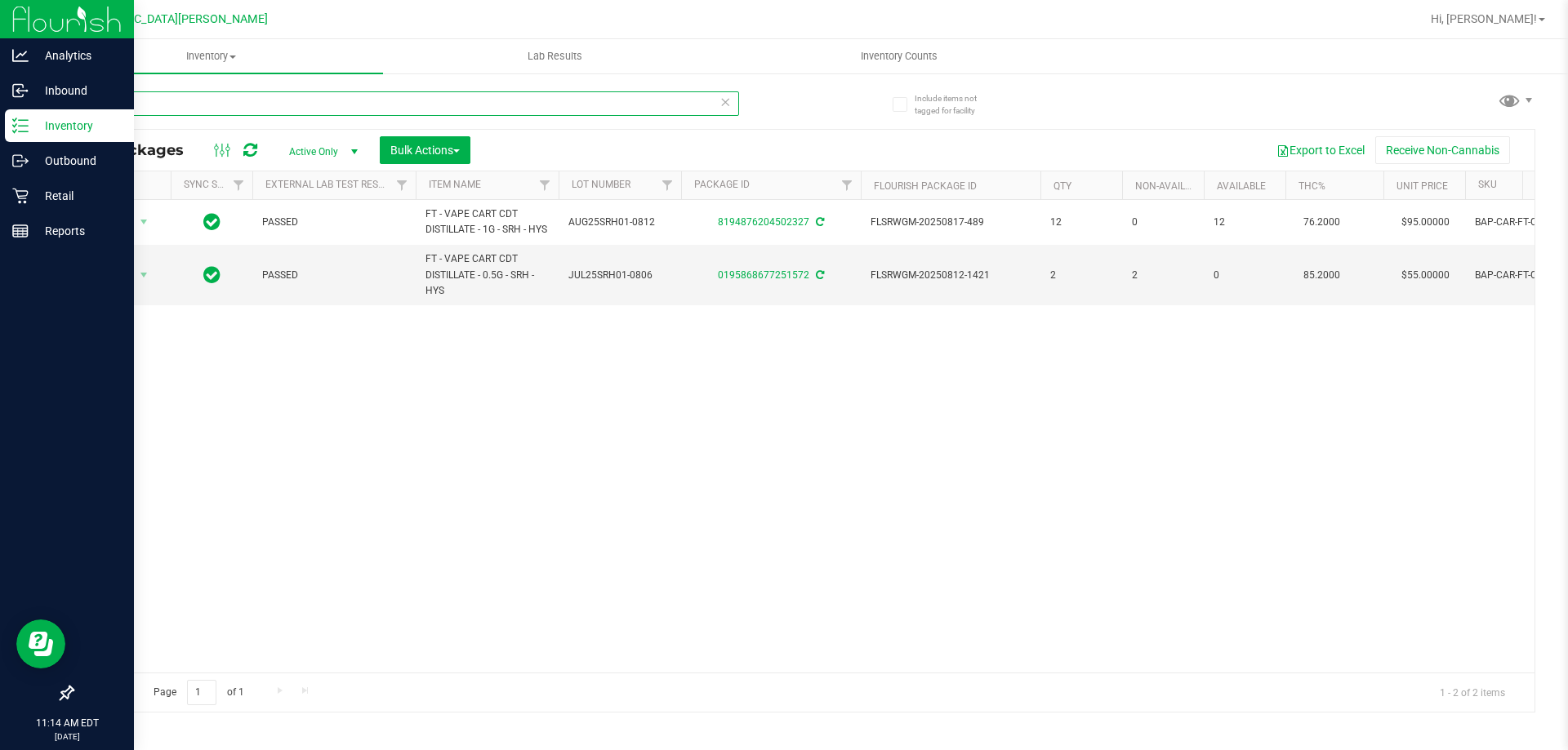
type input "srh"
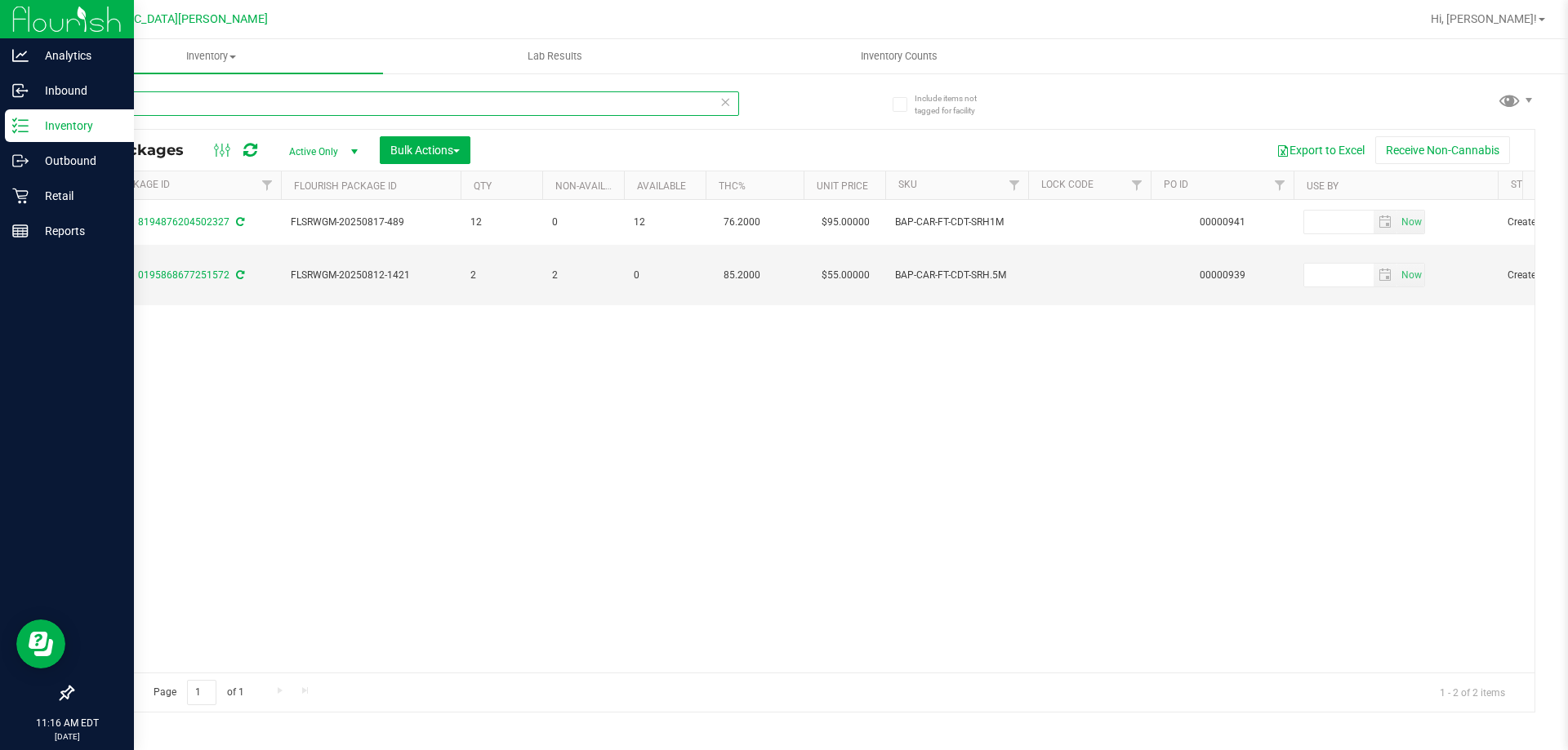
scroll to position [0, 645]
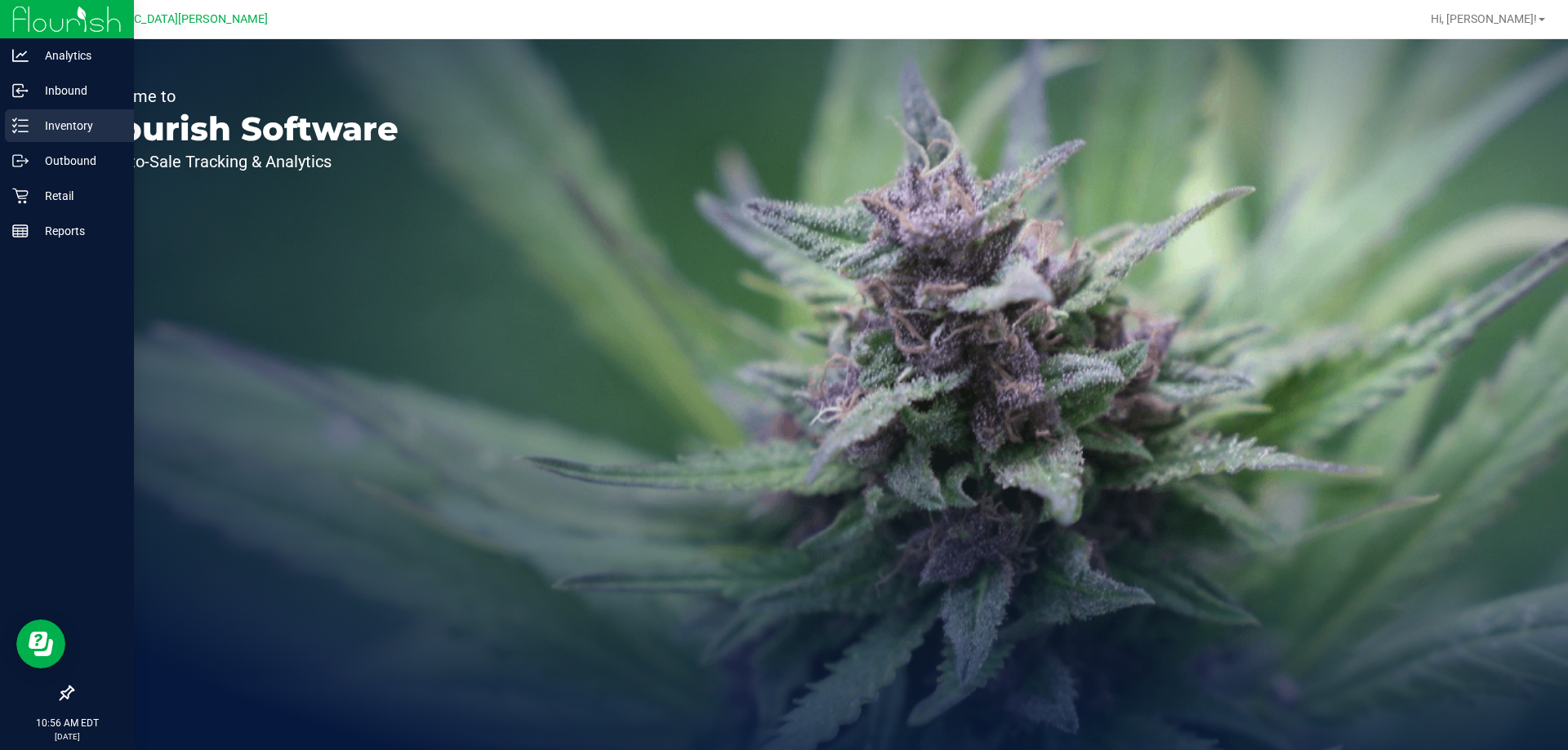
click at [79, 130] on p "Inventory" at bounding box center [77, 125] width 98 height 20
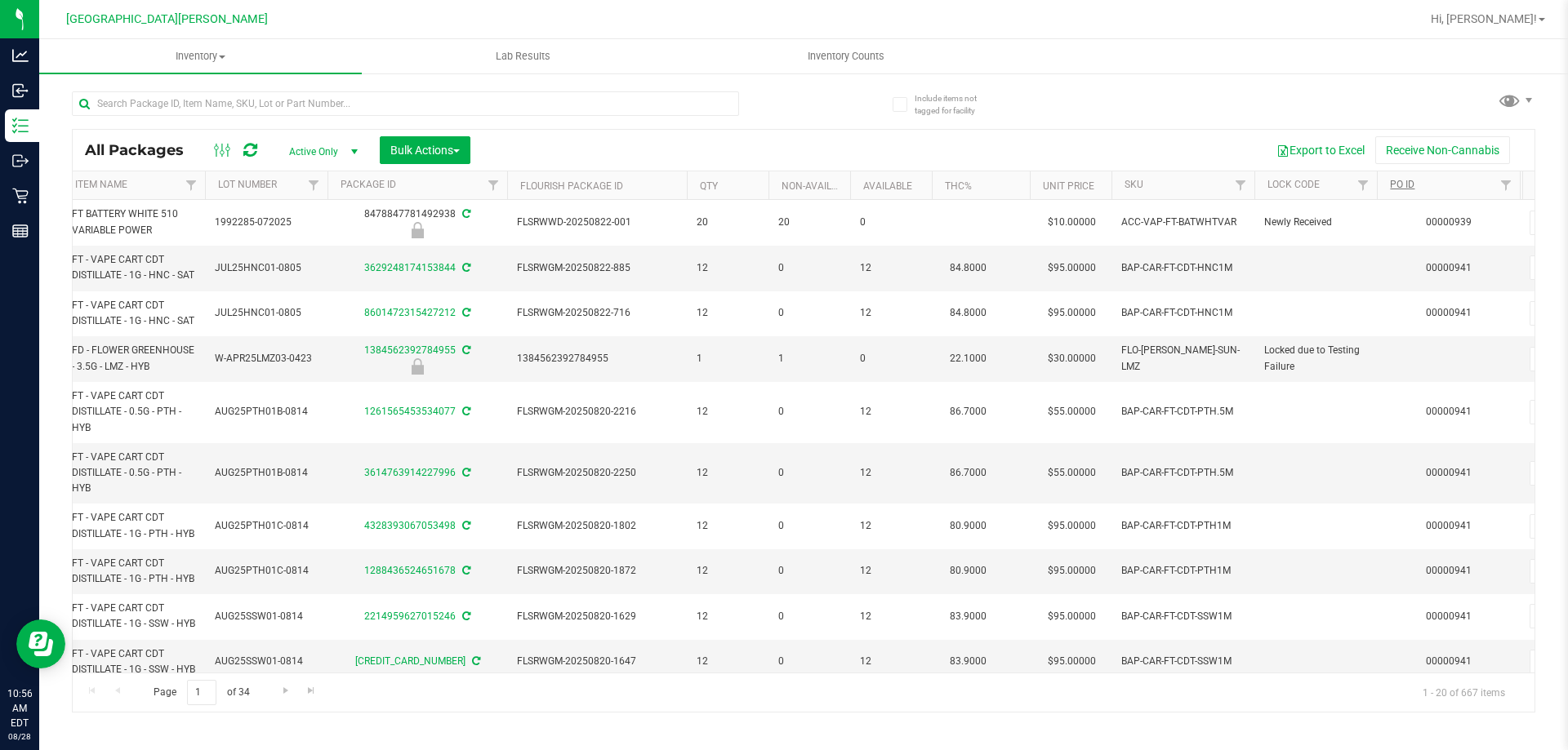
scroll to position [0, 355]
click at [1510, 185] on span "Filter" at bounding box center [1504, 184] width 13 height 13
type input "941"
click at [1390, 246] on button "Filter" at bounding box center [1429, 264] width 78 height 36
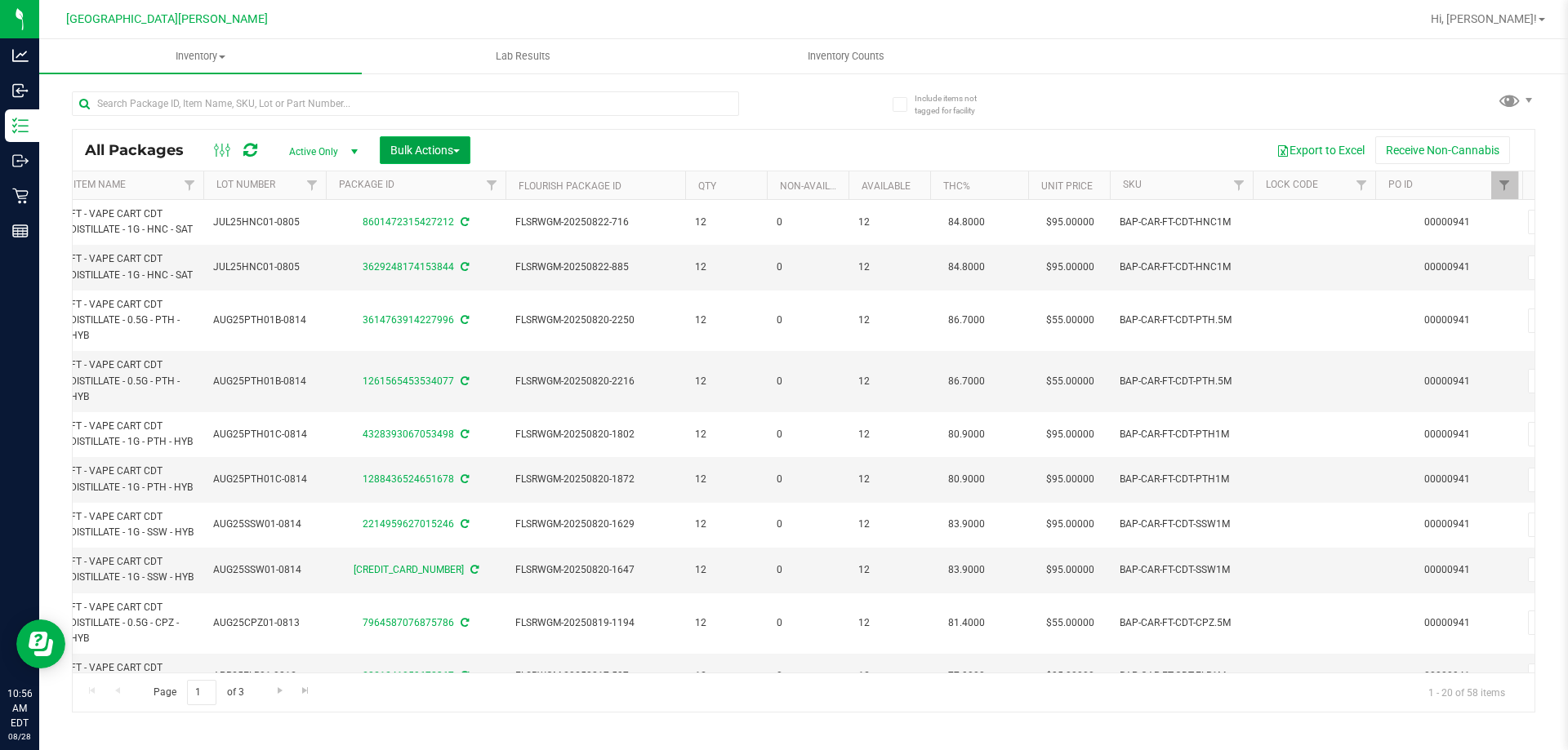
click at [403, 142] on button "Bulk Actions" at bounding box center [425, 150] width 91 height 27
click at [458, 304] on span "Lock/Unlock packages" at bounding box center [445, 306] width 112 height 13
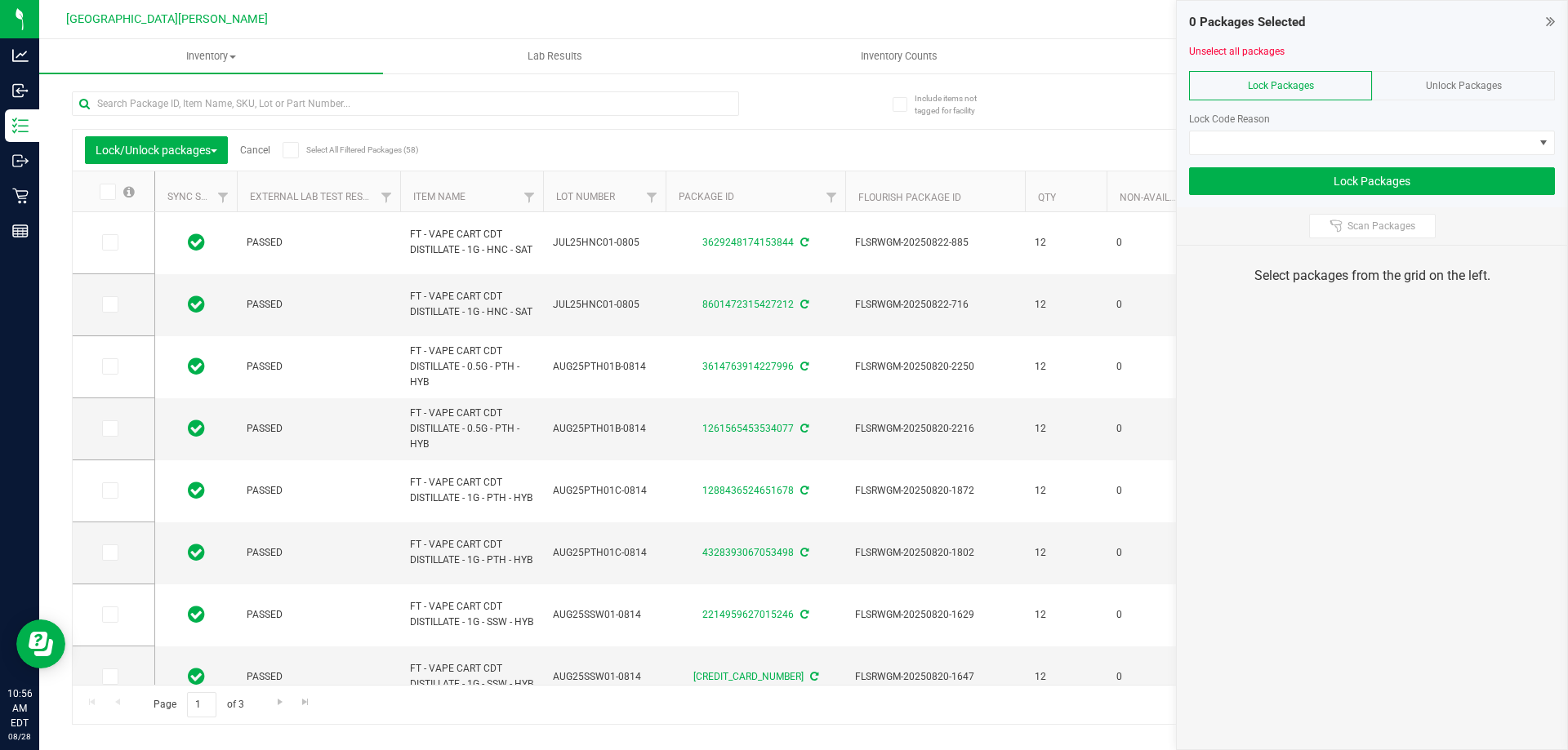
click at [291, 150] on icon at bounding box center [290, 150] width 10 height 0
click at [0, 0] on input "Select All Filtered Packages (58)" at bounding box center [0, 0] width 0 height 0
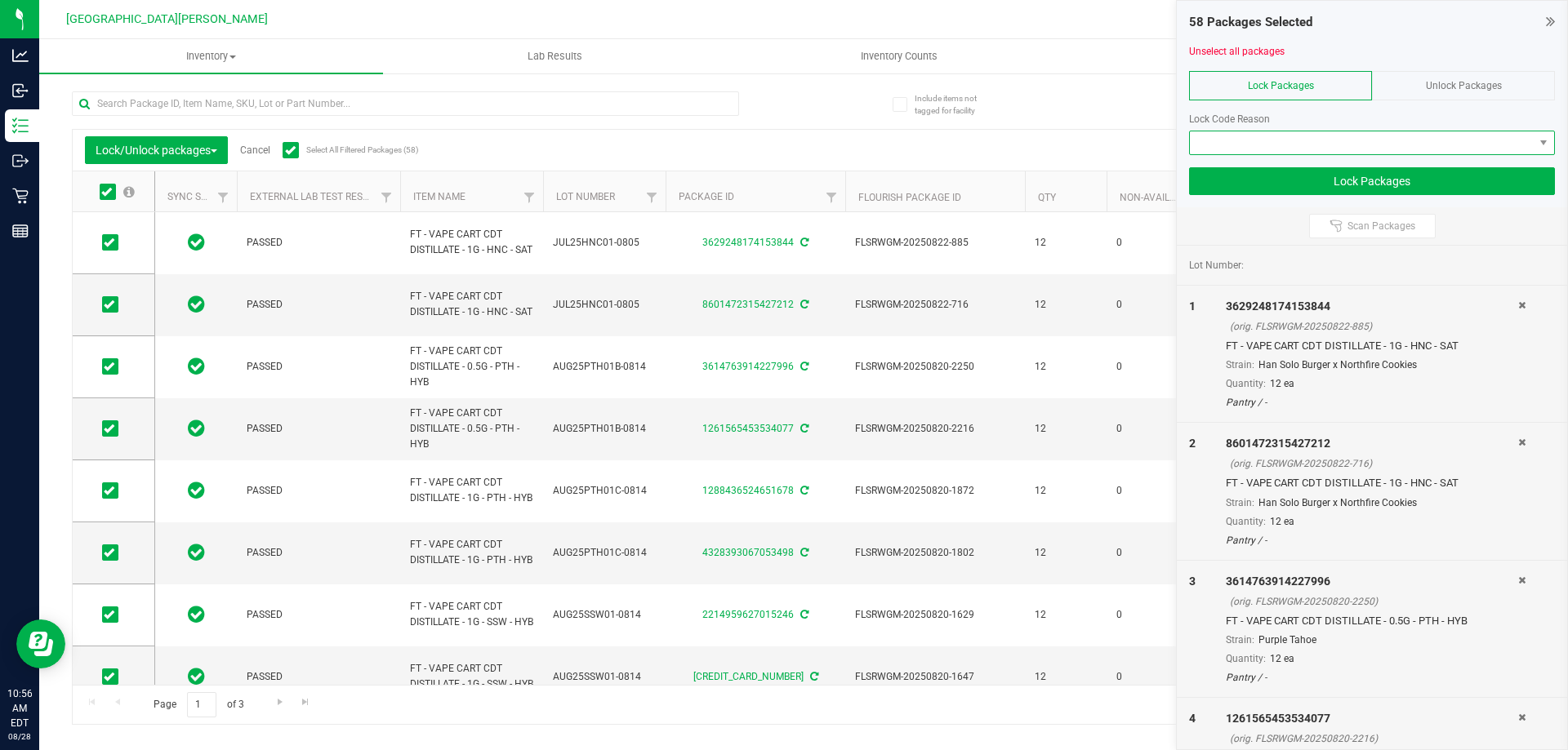
click at [1225, 143] on span at bounding box center [1361, 142] width 344 height 23
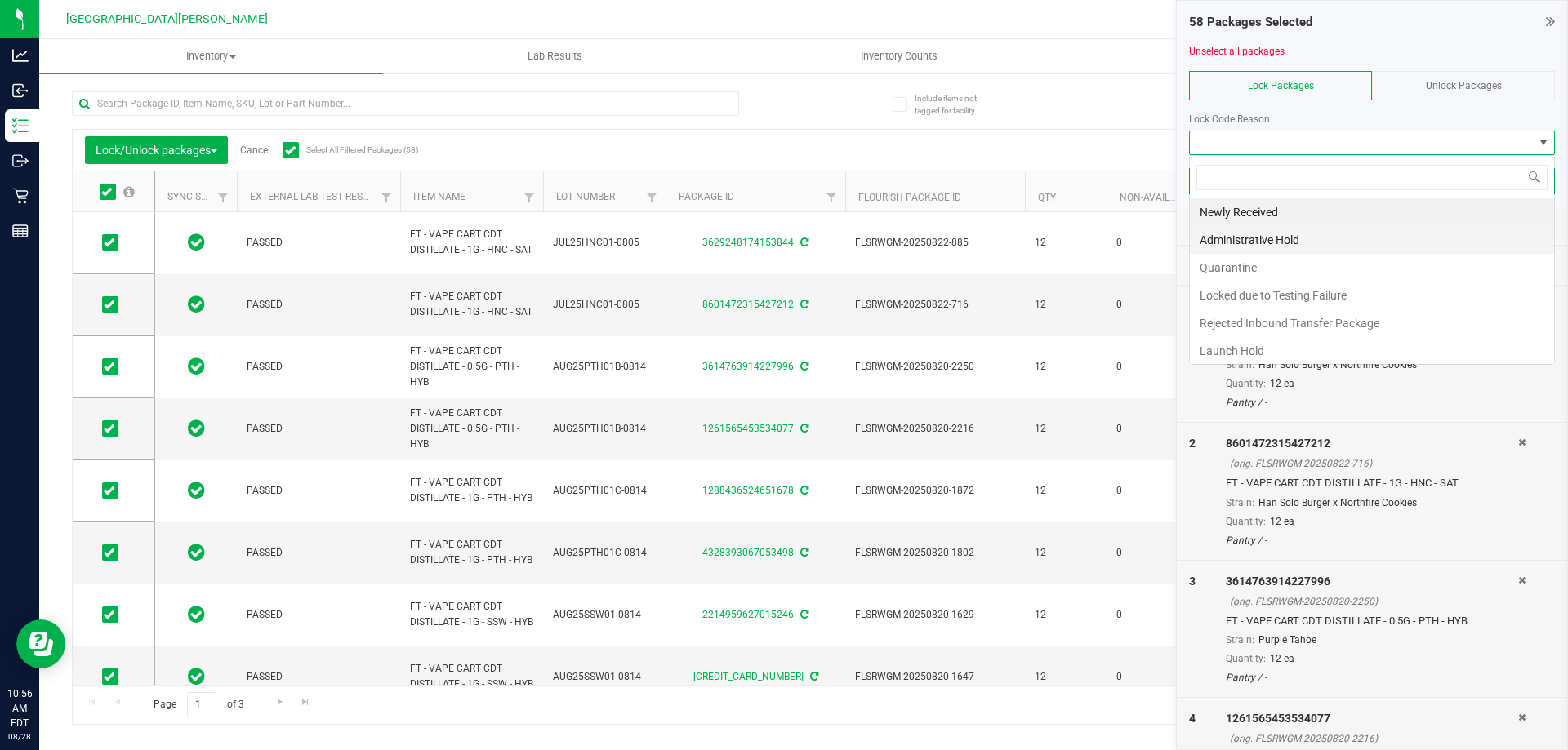
scroll to position [25, 366]
click at [1250, 207] on li "Newly Received" at bounding box center [1371, 212] width 364 height 27
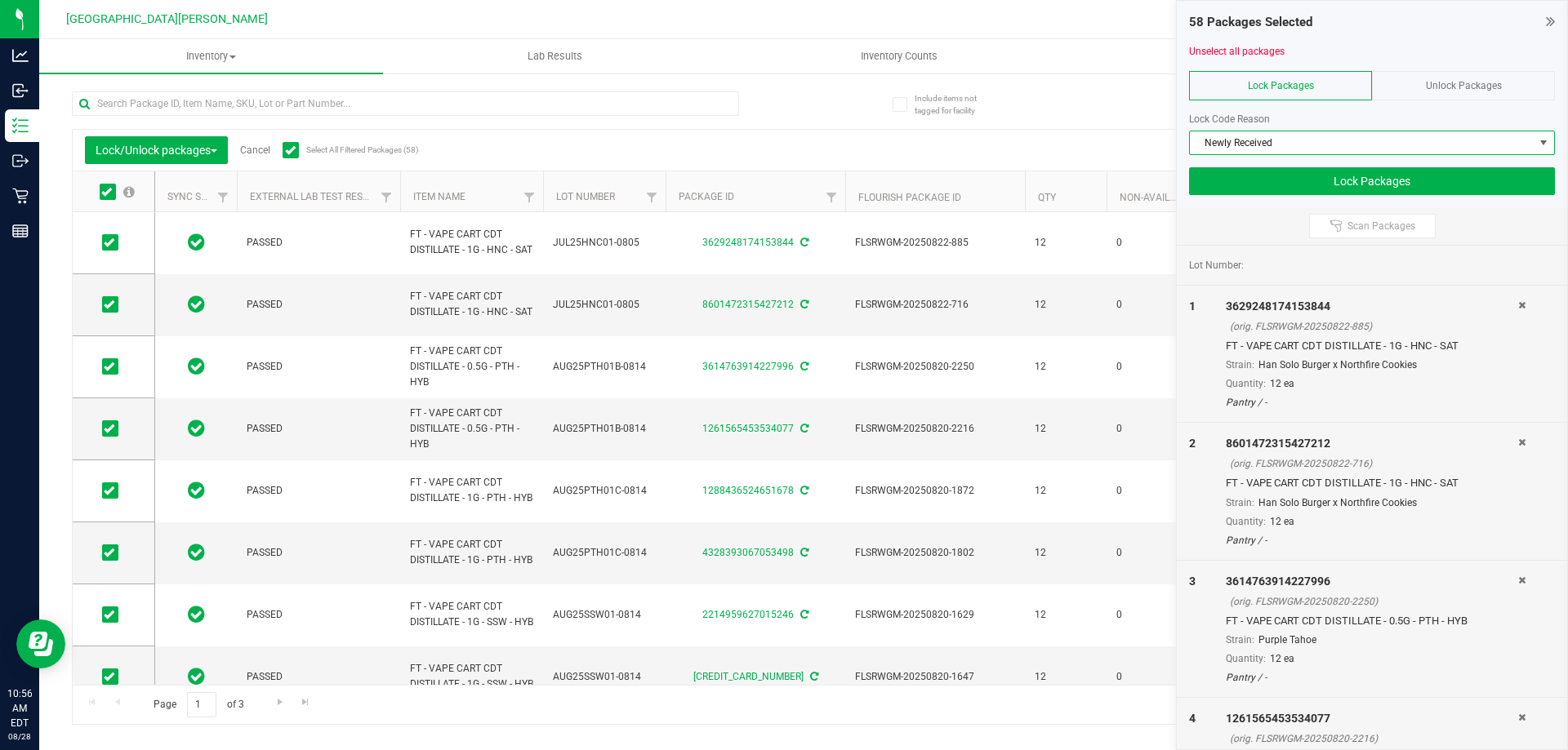
click at [1287, 92] on div "Lock Packages" at bounding box center [1280, 86] width 183 height 29
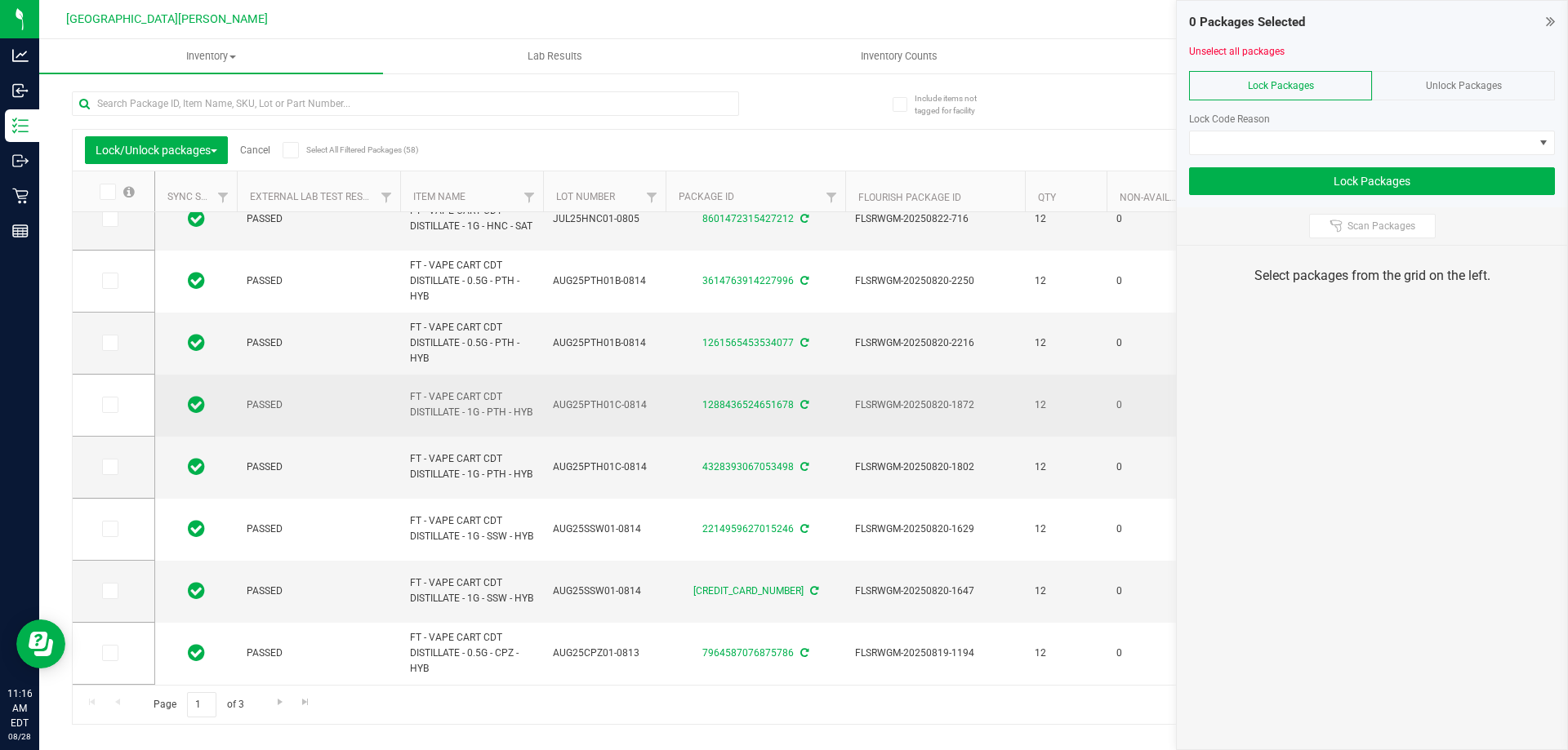
scroll to position [0, 0]
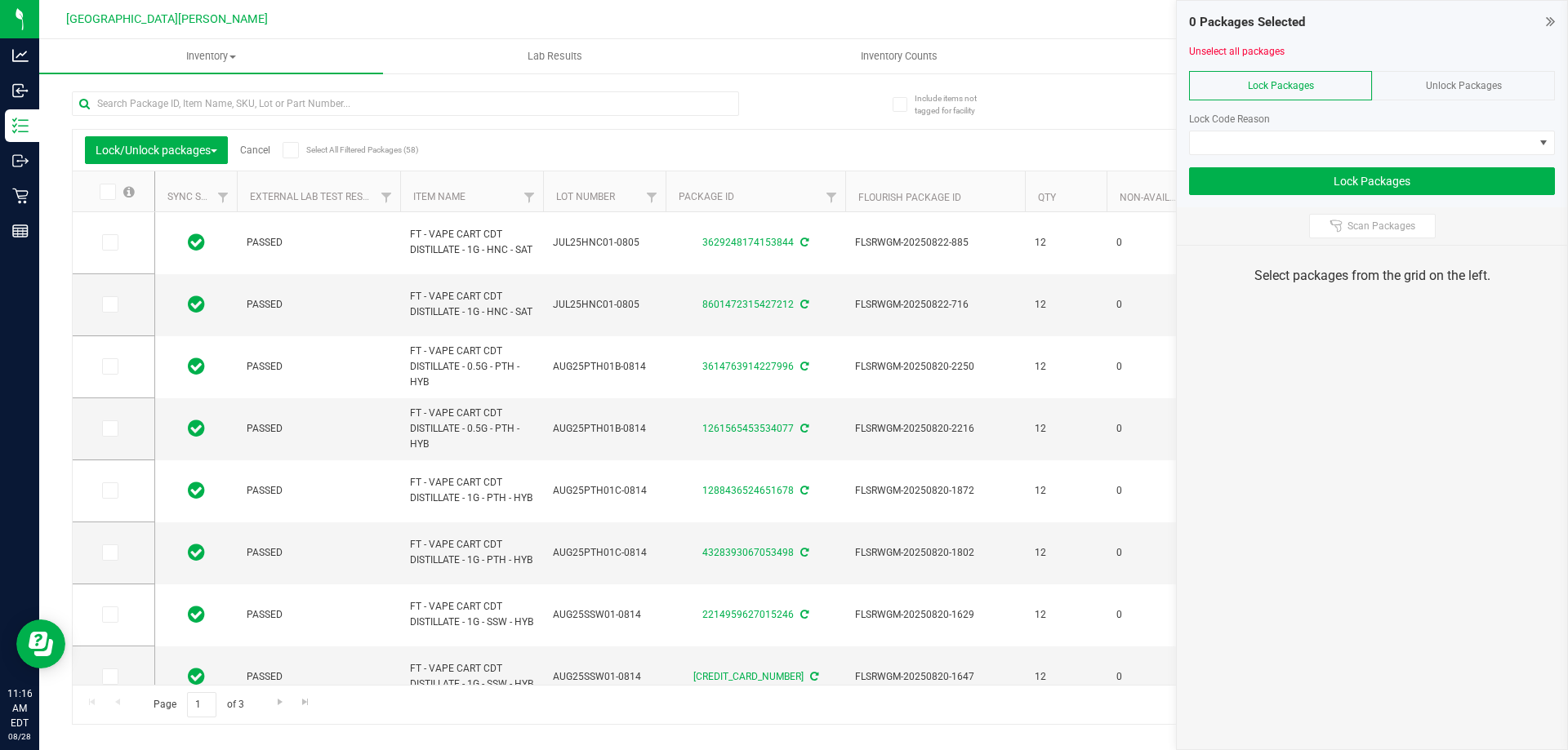
click at [293, 150] on icon at bounding box center [290, 150] width 10 height 0
click at [0, 0] on input "Select All Filtered Packages (58)" at bounding box center [0, 0] width 0 height 0
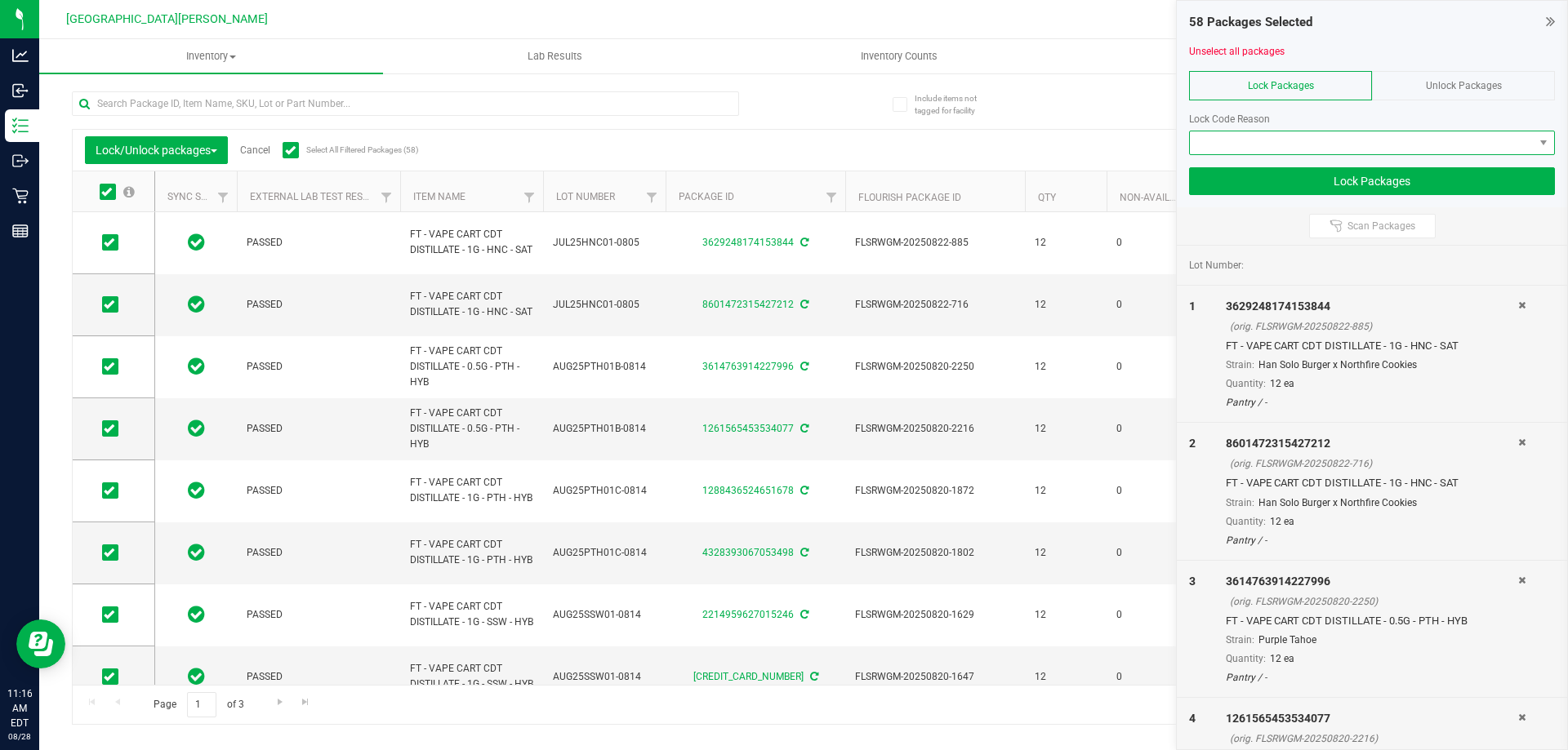
click at [1271, 154] on span at bounding box center [1361, 142] width 344 height 23
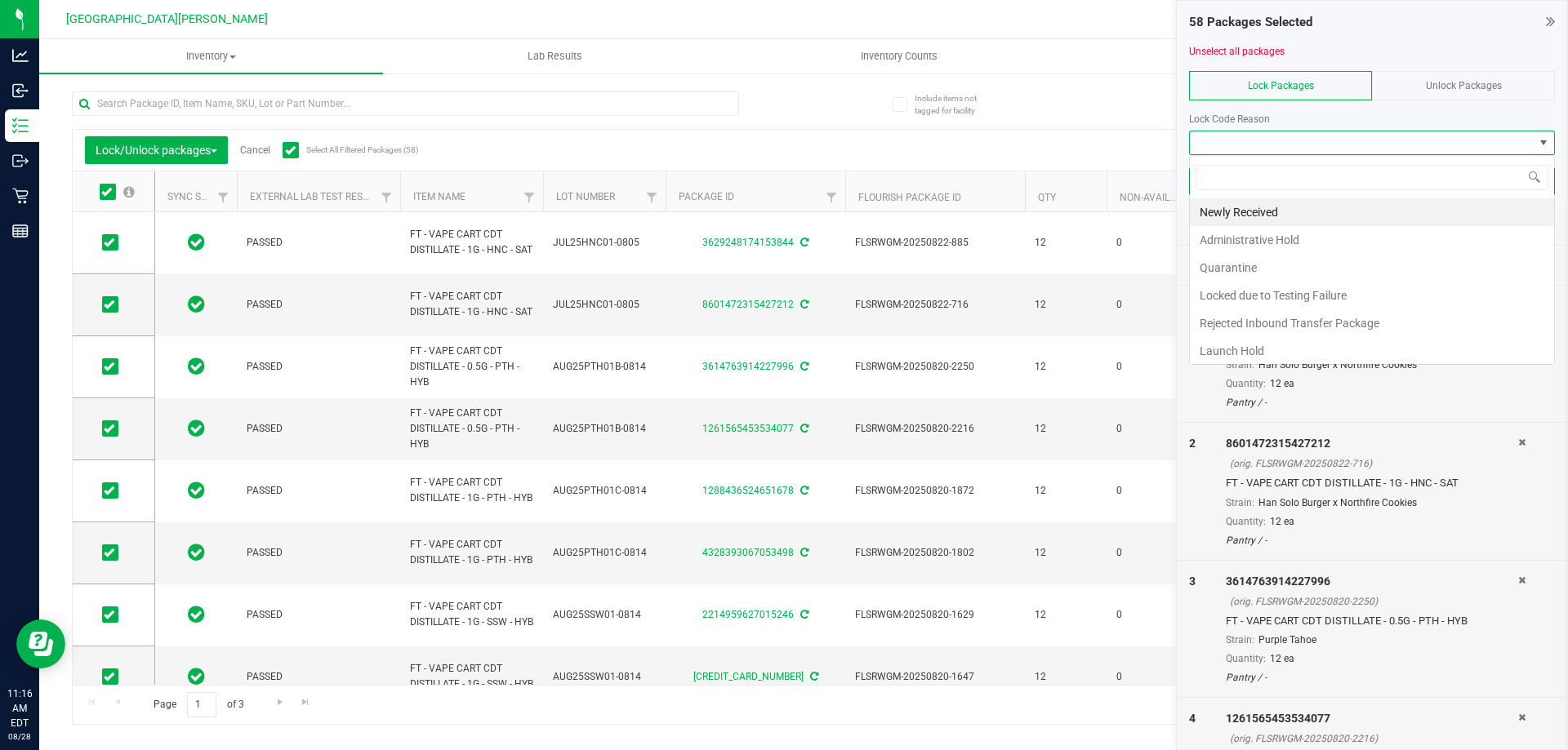
scroll to position [25, 366]
click at [1255, 216] on li "Newly Received" at bounding box center [1371, 212] width 364 height 27
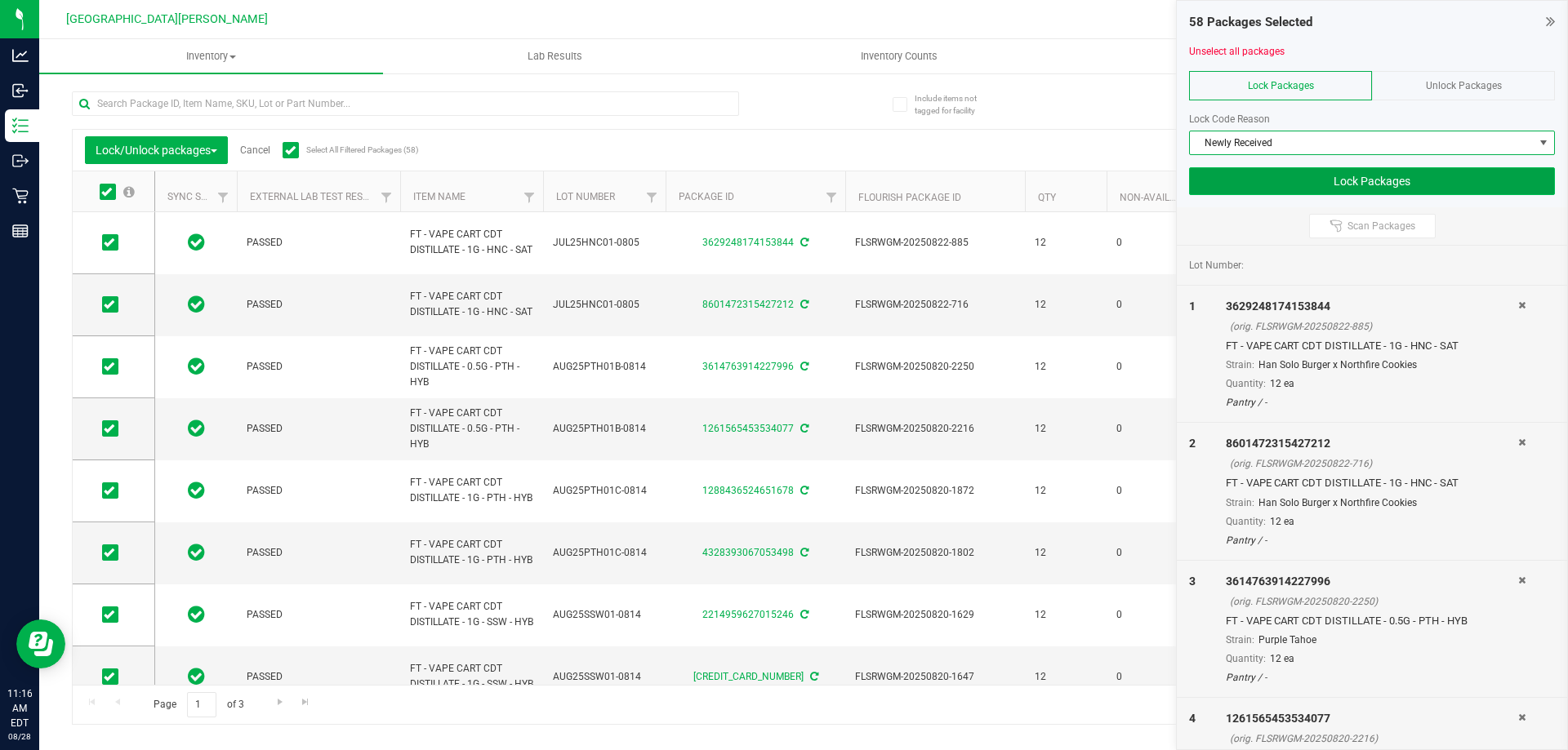
click at [1257, 182] on button "Lock Packages" at bounding box center [1371, 181] width 366 height 27
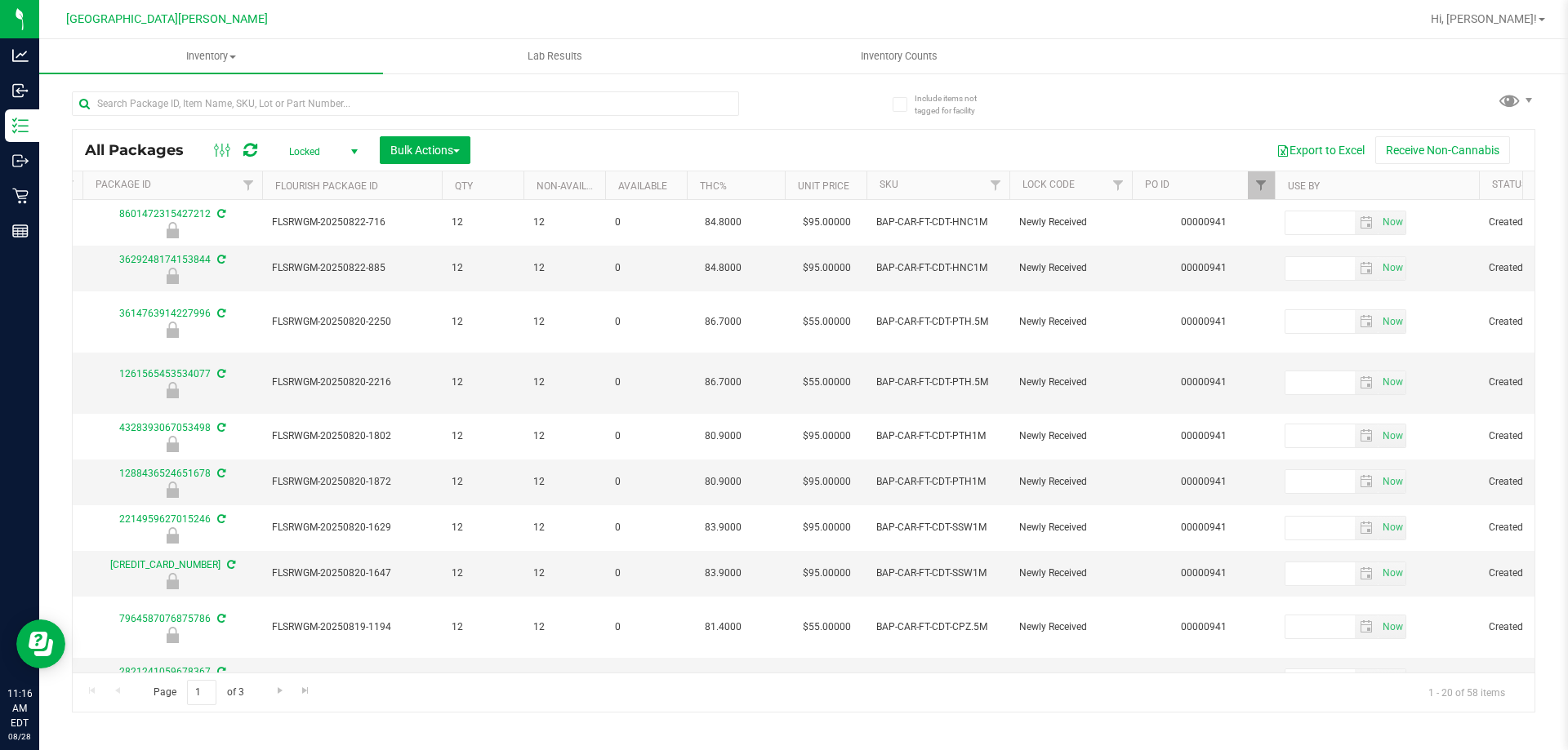
scroll to position [0, 170]
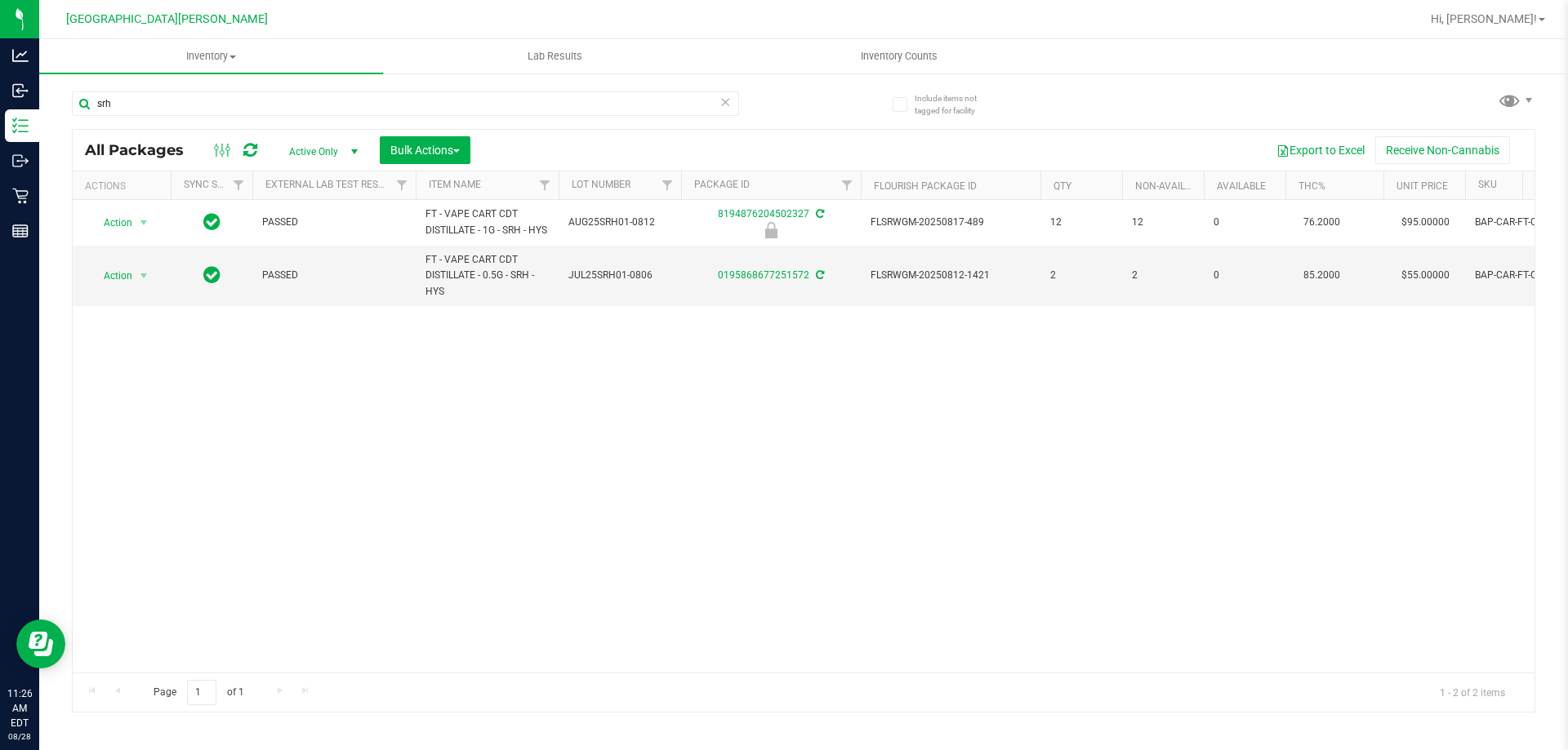
click at [727, 107] on icon at bounding box center [724, 101] width 11 height 20
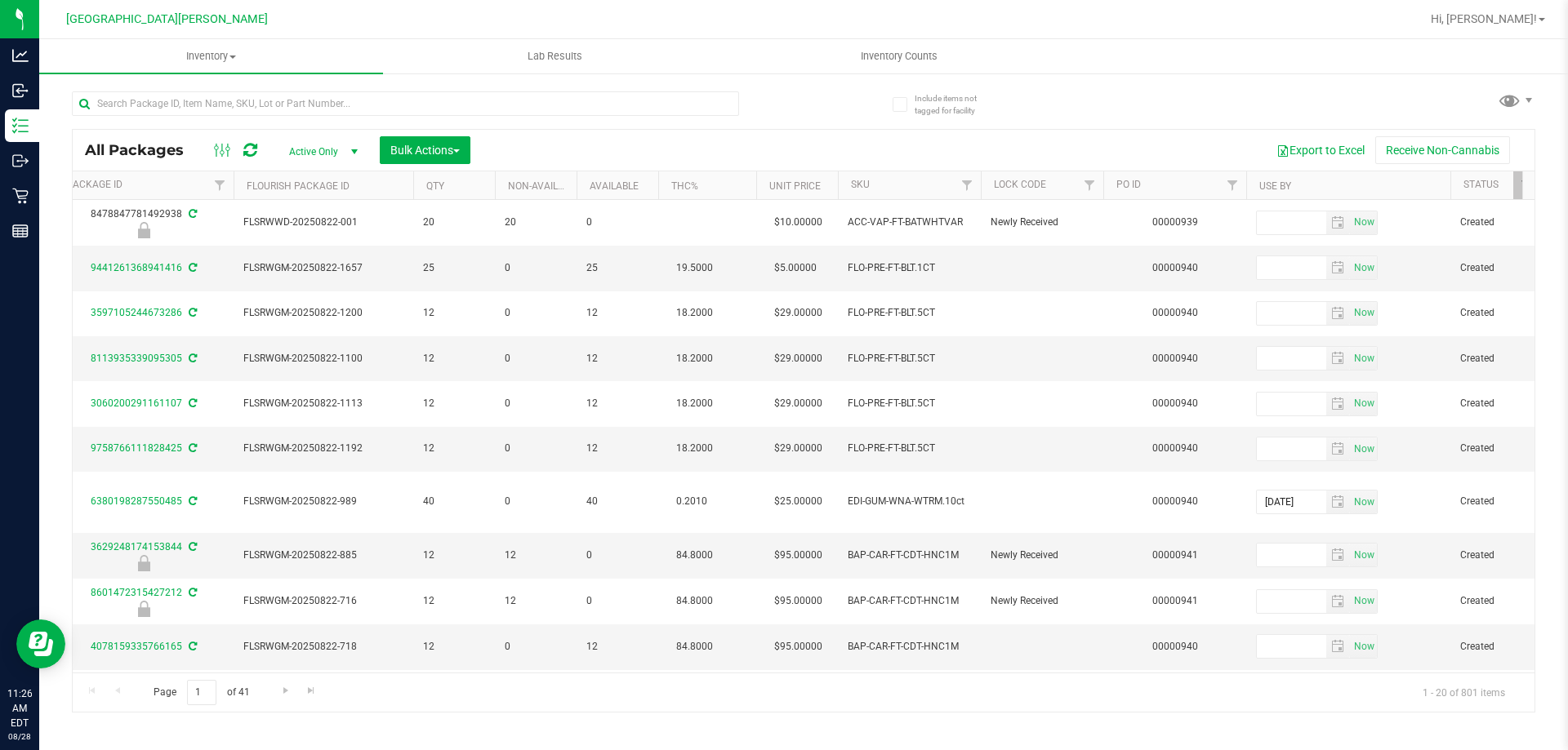
scroll to position [0, 645]
click at [1214, 183] on span "Filter" at bounding box center [1214, 184] width 13 height 13
type input "940"
click at [1211, 246] on button "Filter" at bounding box center [1250, 264] width 78 height 36
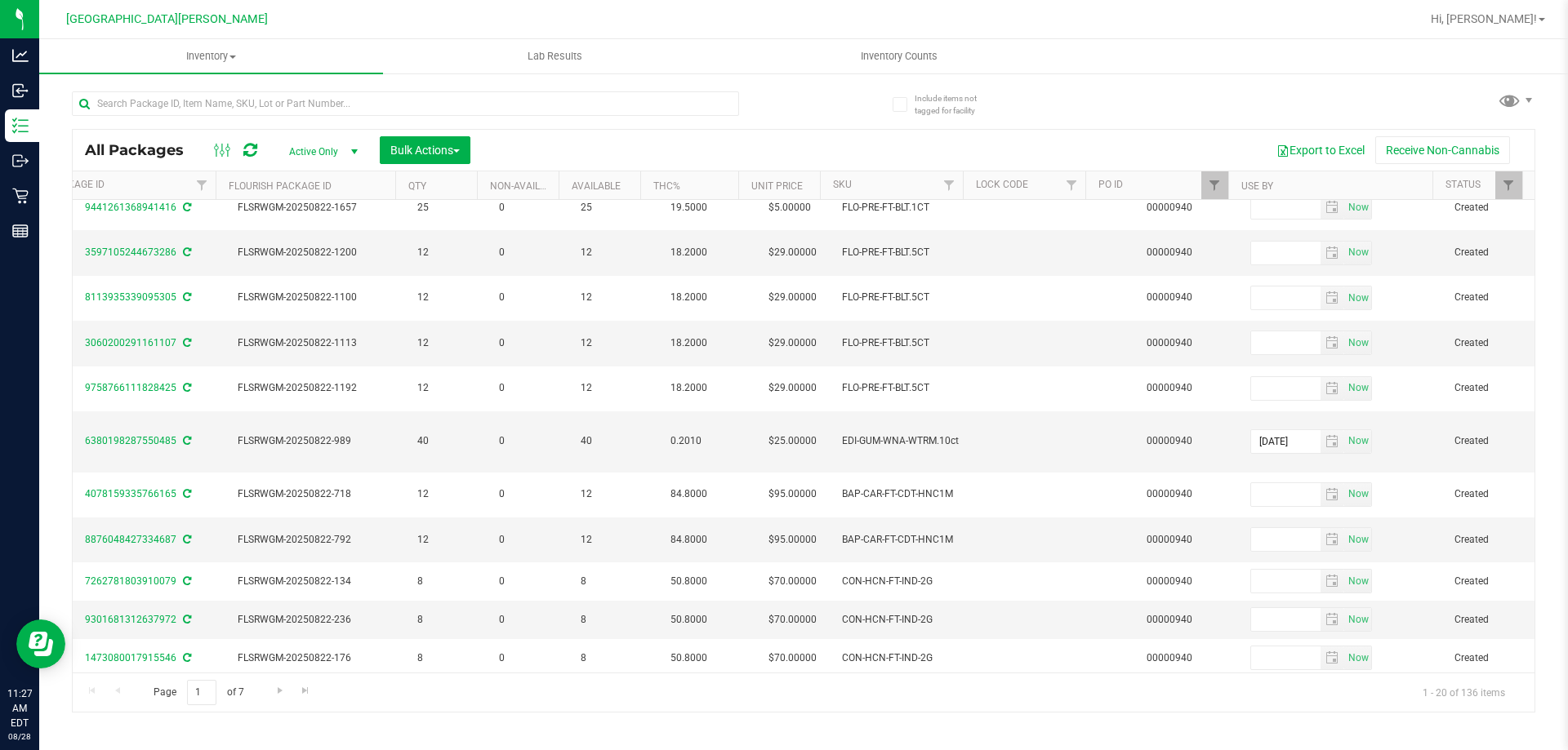
scroll to position [0, 645]
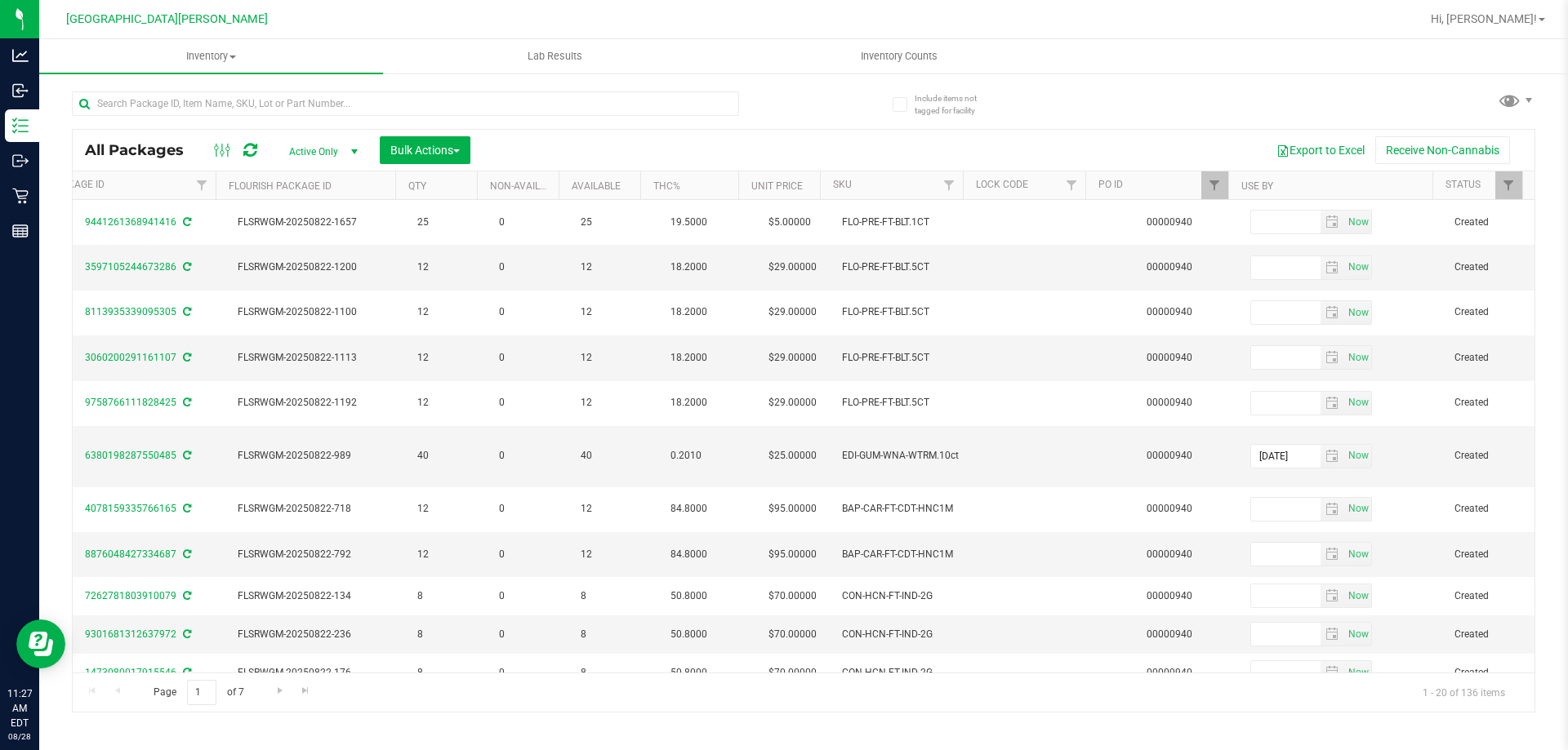
click at [408, 133] on div "All Packages Active Only Active Only Lab Samples Locked All External Internal B…" at bounding box center [803, 150] width 1462 height 41
click at [409, 142] on button "Bulk Actions" at bounding box center [425, 150] width 91 height 27
click at [450, 301] on span "Lock/Unlock packages" at bounding box center [445, 306] width 112 height 13
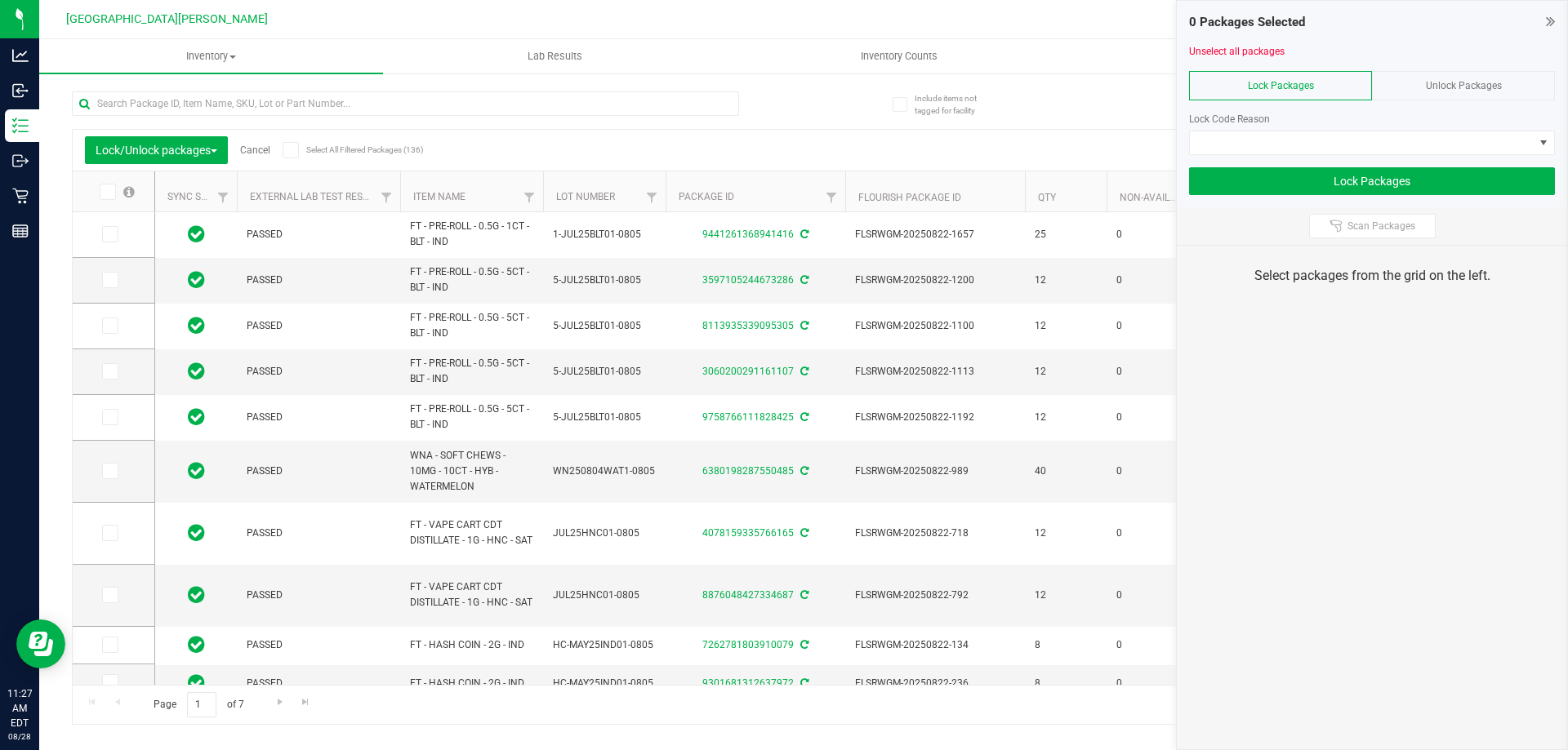
click at [291, 150] on icon at bounding box center [290, 150] width 10 height 0
click at [0, 0] on input "Select All Filtered Packages (136)" at bounding box center [0, 0] width 0 height 0
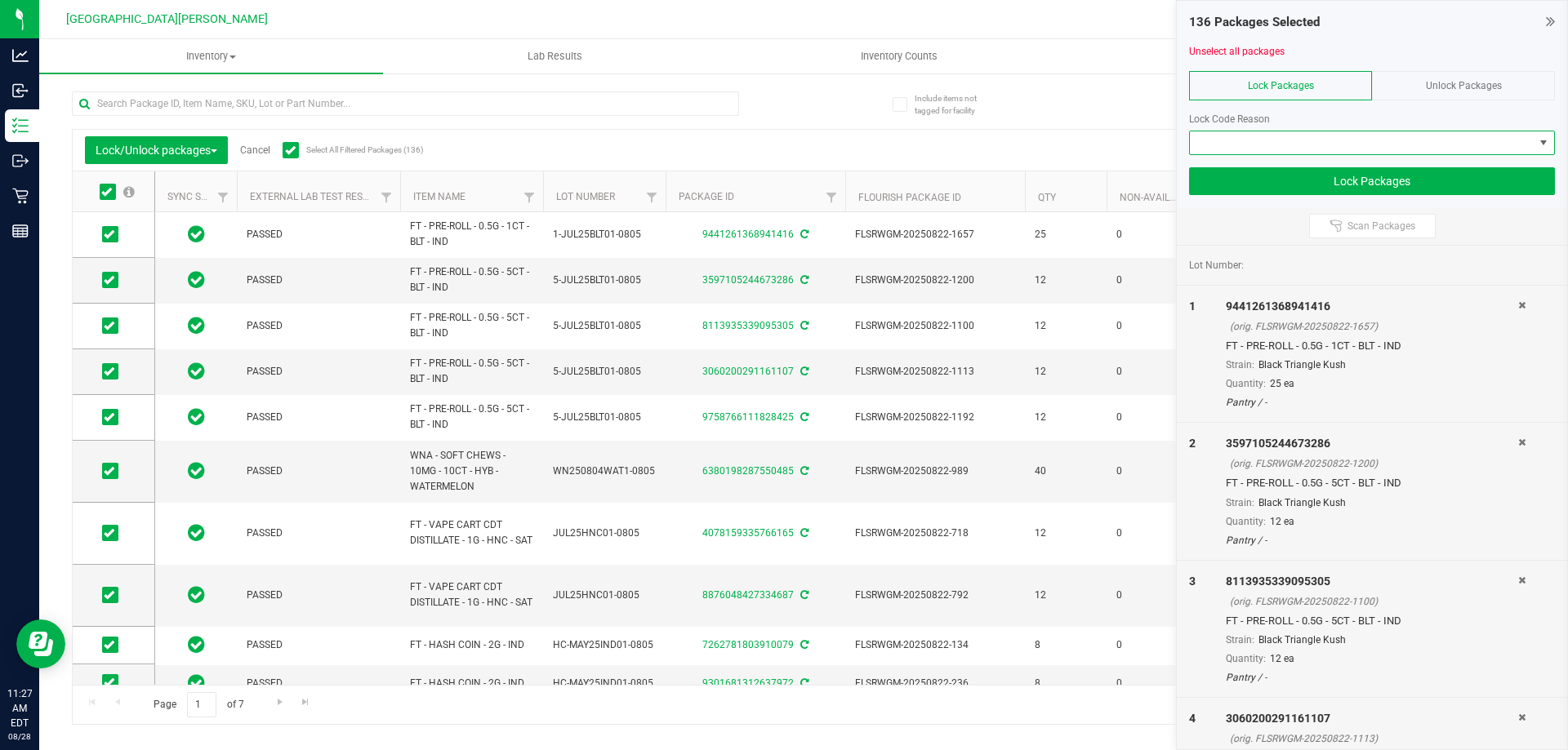
click at [1317, 149] on span at bounding box center [1361, 142] width 344 height 23
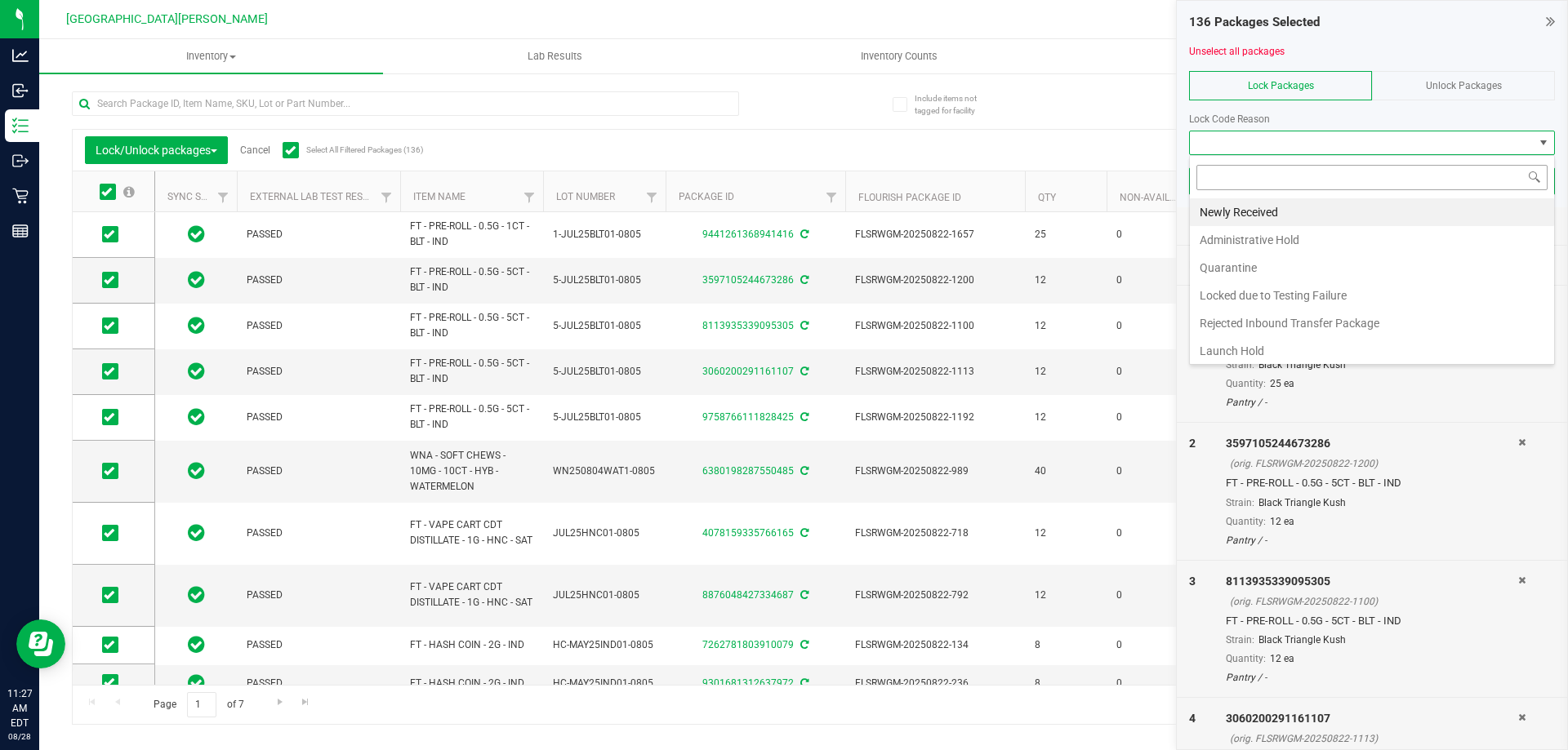
scroll to position [25, 366]
click at [1234, 209] on li "Newly Received" at bounding box center [1371, 212] width 364 height 27
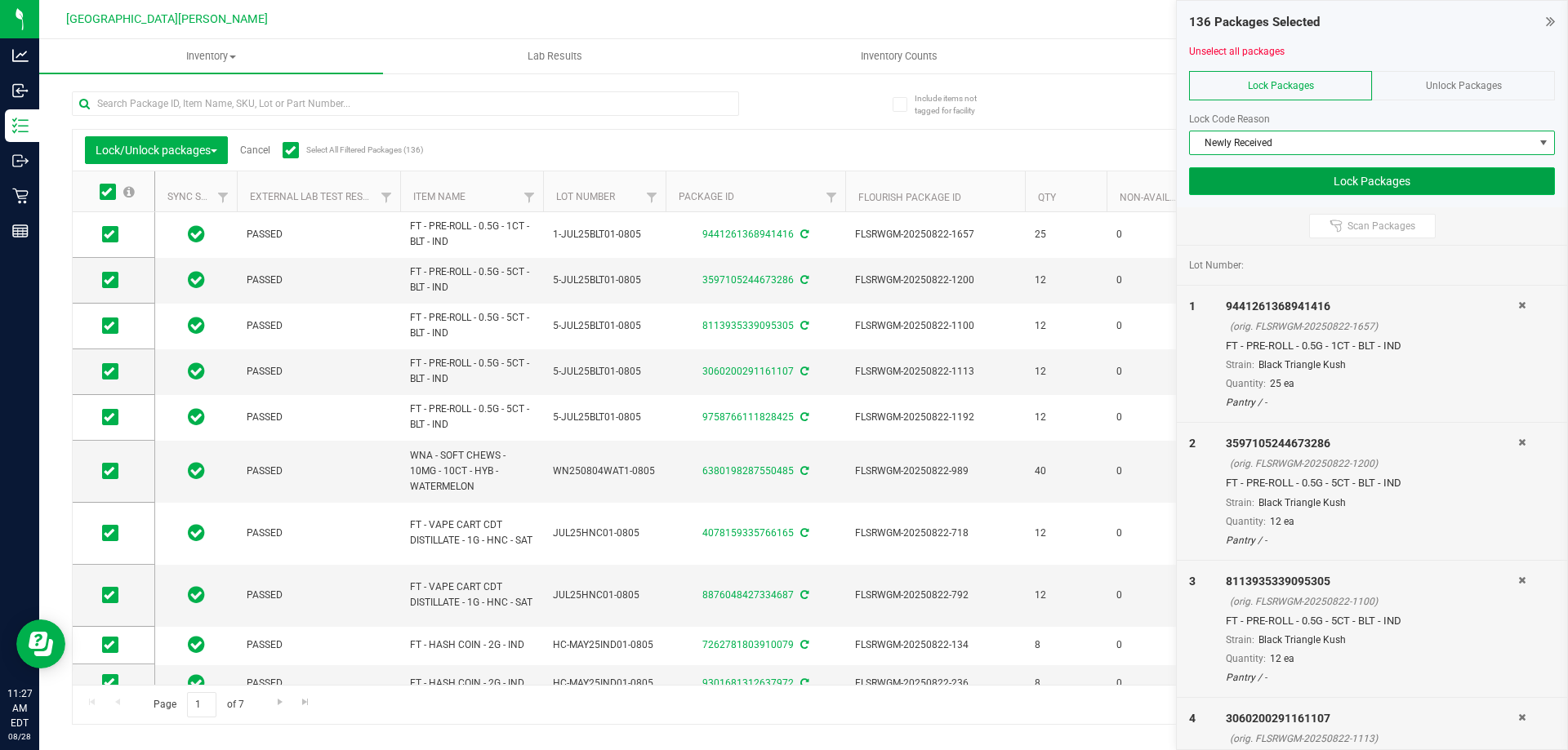
click at [1282, 184] on button "Lock Packages" at bounding box center [1371, 181] width 366 height 27
